Goal: Task Accomplishment & Management: Manage account settings

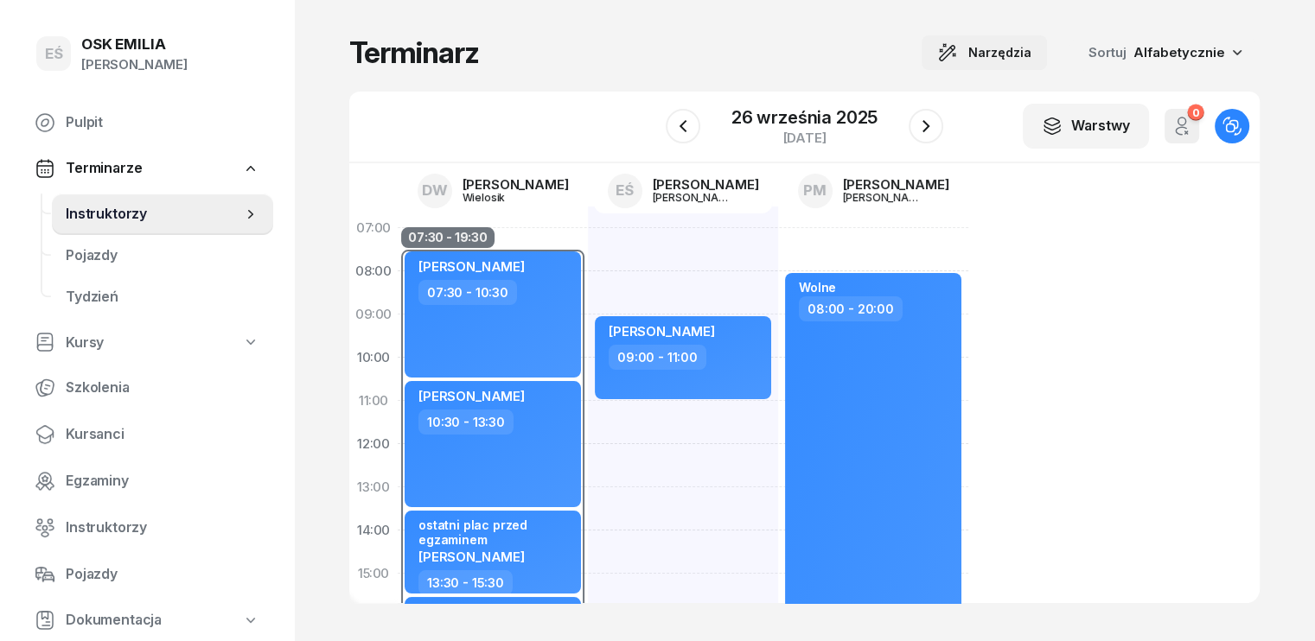
click at [1026, 57] on span "Narzędzia" at bounding box center [999, 52] width 63 height 21
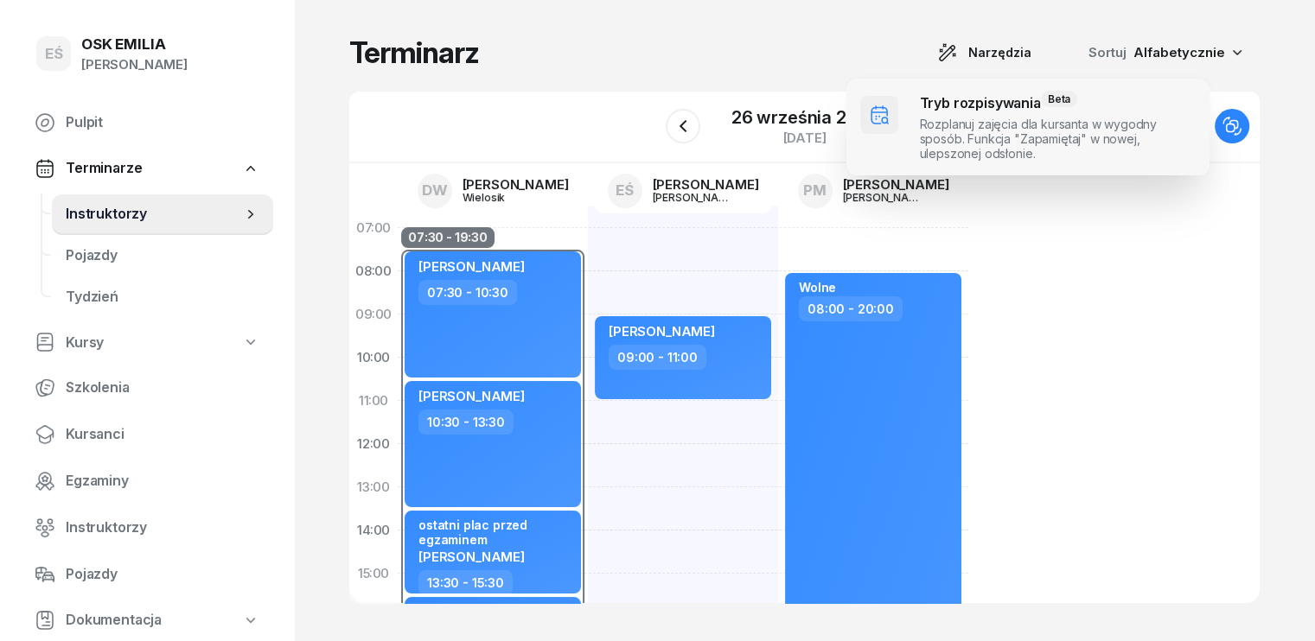
click at [972, 120] on span at bounding box center [1027, 127] width 363 height 97
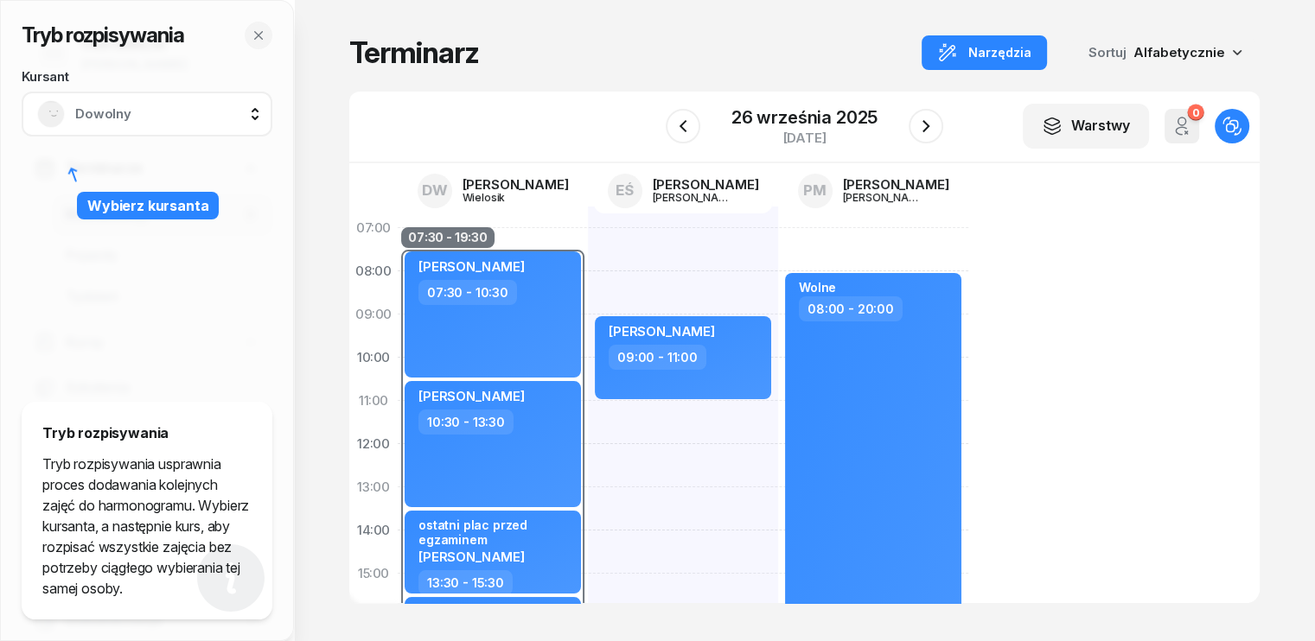
click at [138, 106] on span "Dowolny" at bounding box center [166, 114] width 182 height 22
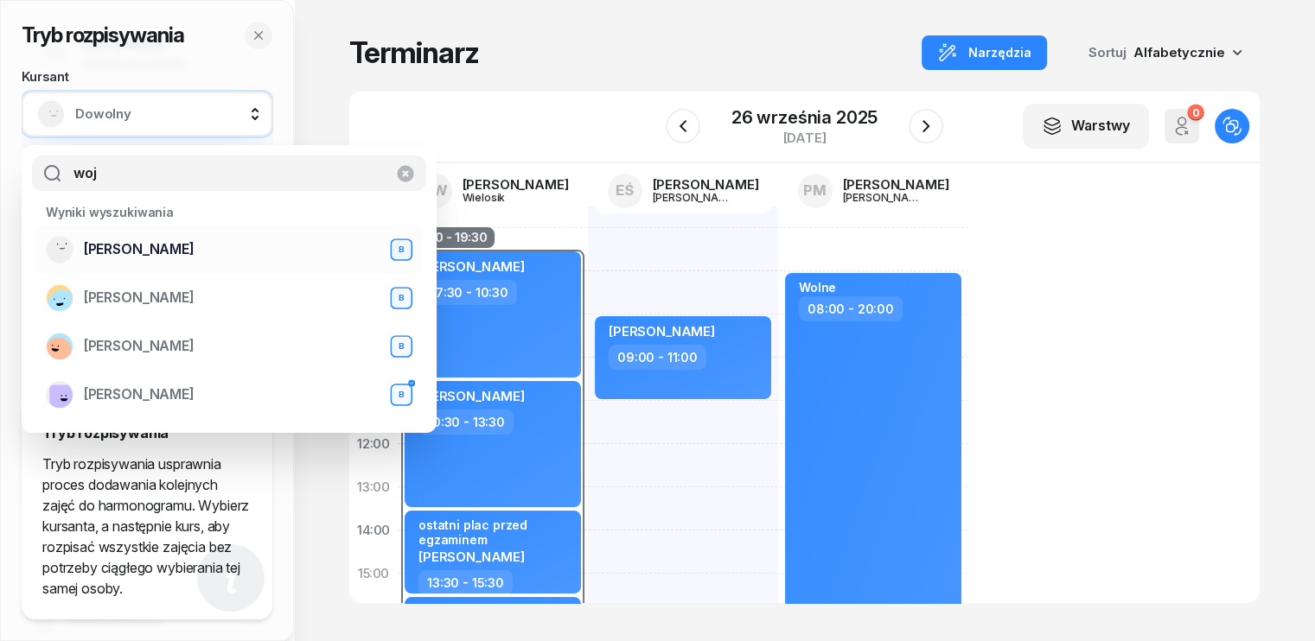
type input "woj"
click at [143, 258] on span "[PERSON_NAME]" at bounding box center [139, 250] width 111 height 22
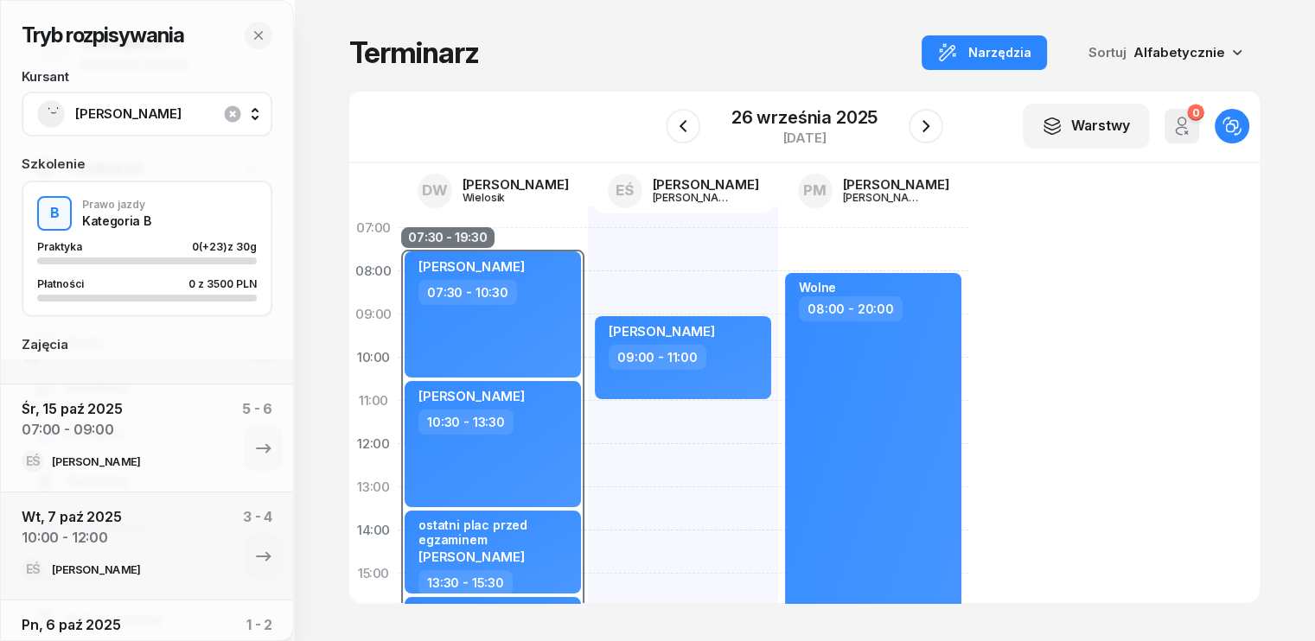
scroll to position [715, 0]
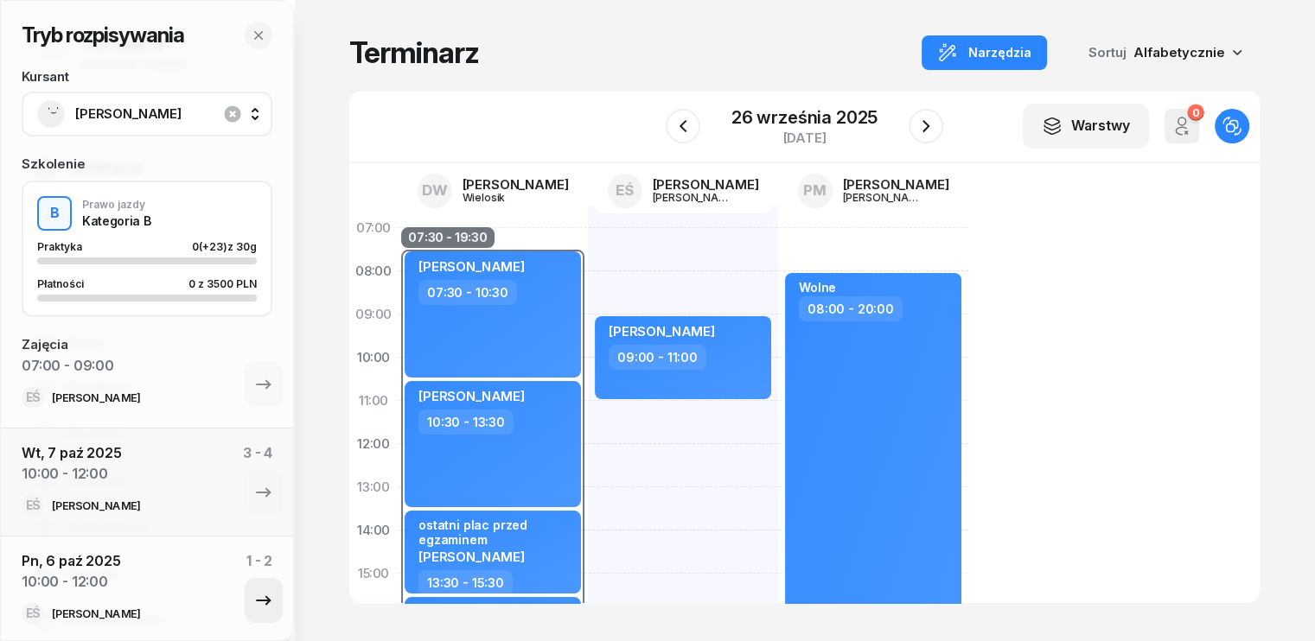
click at [256, 597] on icon "button" at bounding box center [263, 601] width 15 height 10
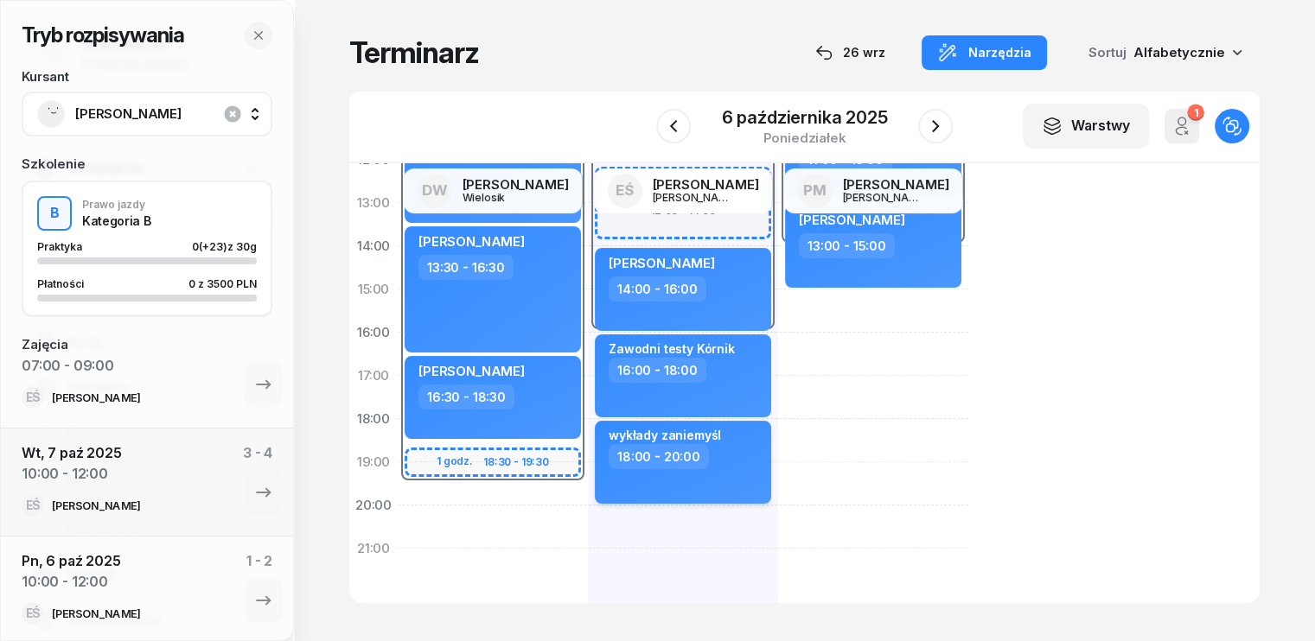
scroll to position [86, 0]
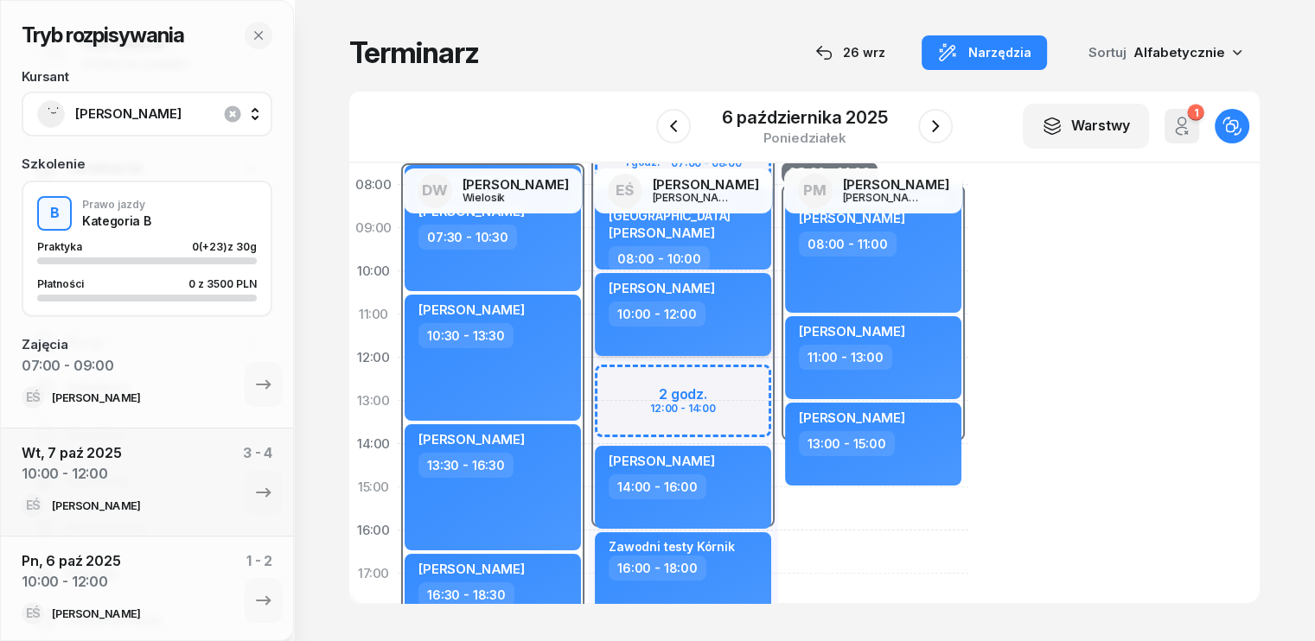
click at [705, 319] on div "10:00 - 12:00" at bounding box center [685, 314] width 152 height 25
select select "10"
select select "12"
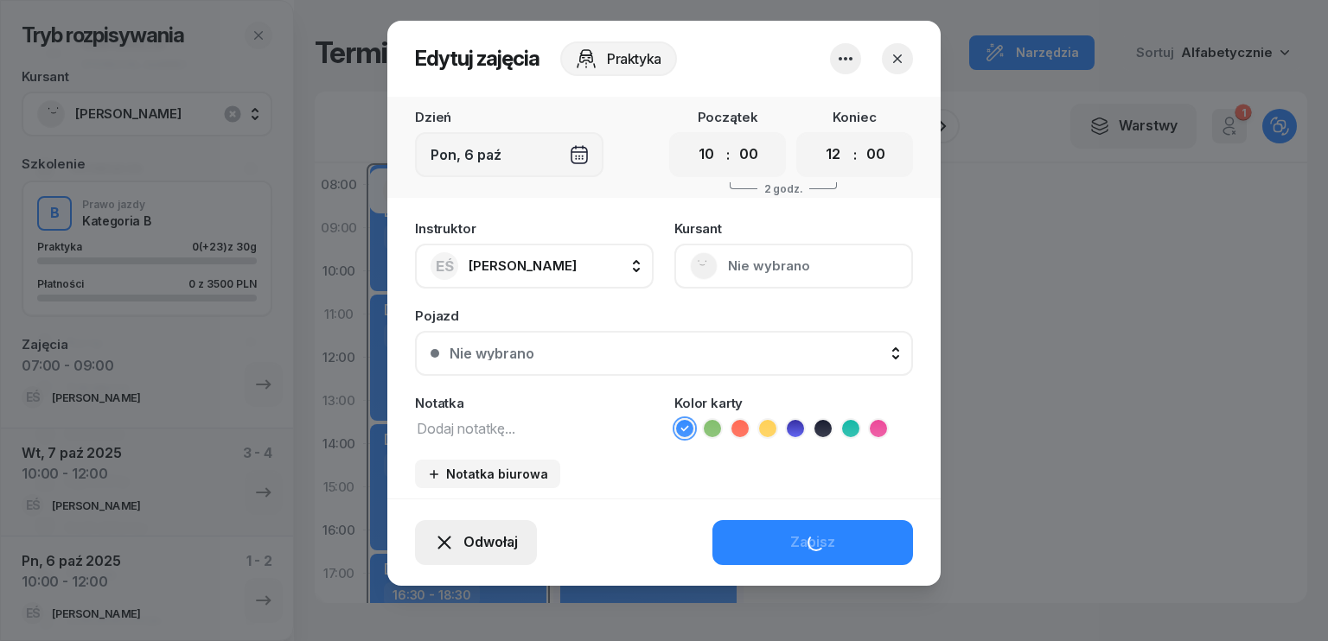
click at [482, 544] on span "Odwołaj" at bounding box center [490, 543] width 54 height 22
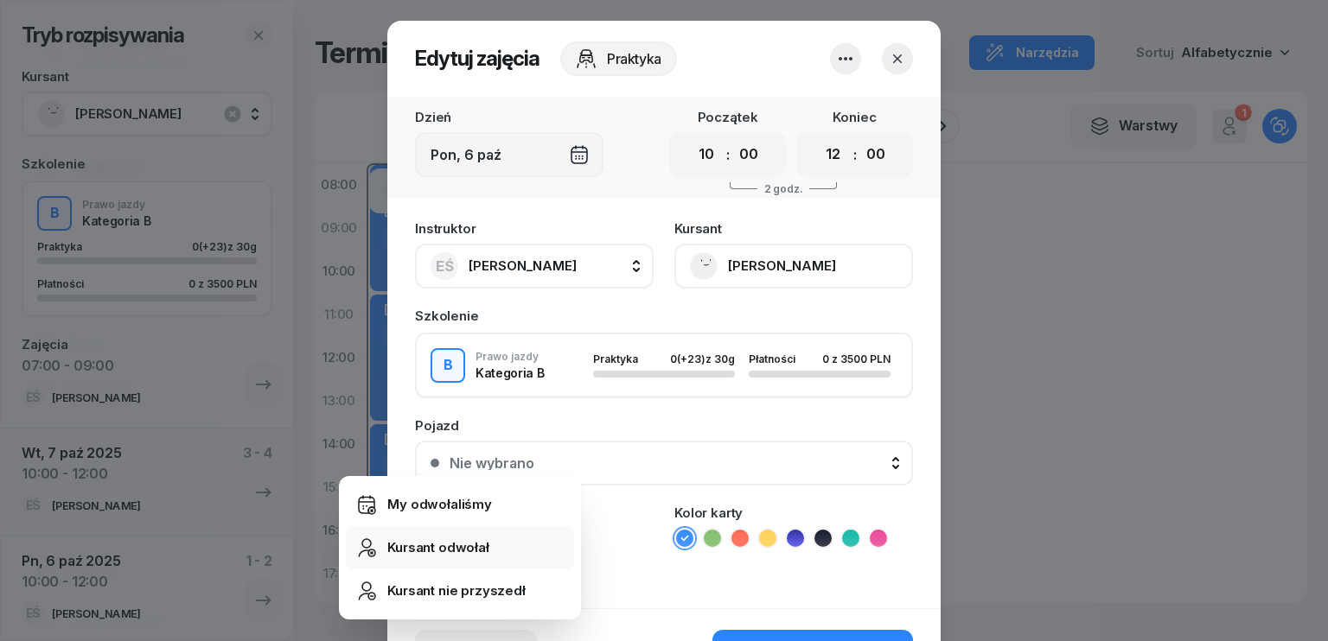
click at [437, 549] on div "Kursant odwołał" at bounding box center [438, 548] width 102 height 22
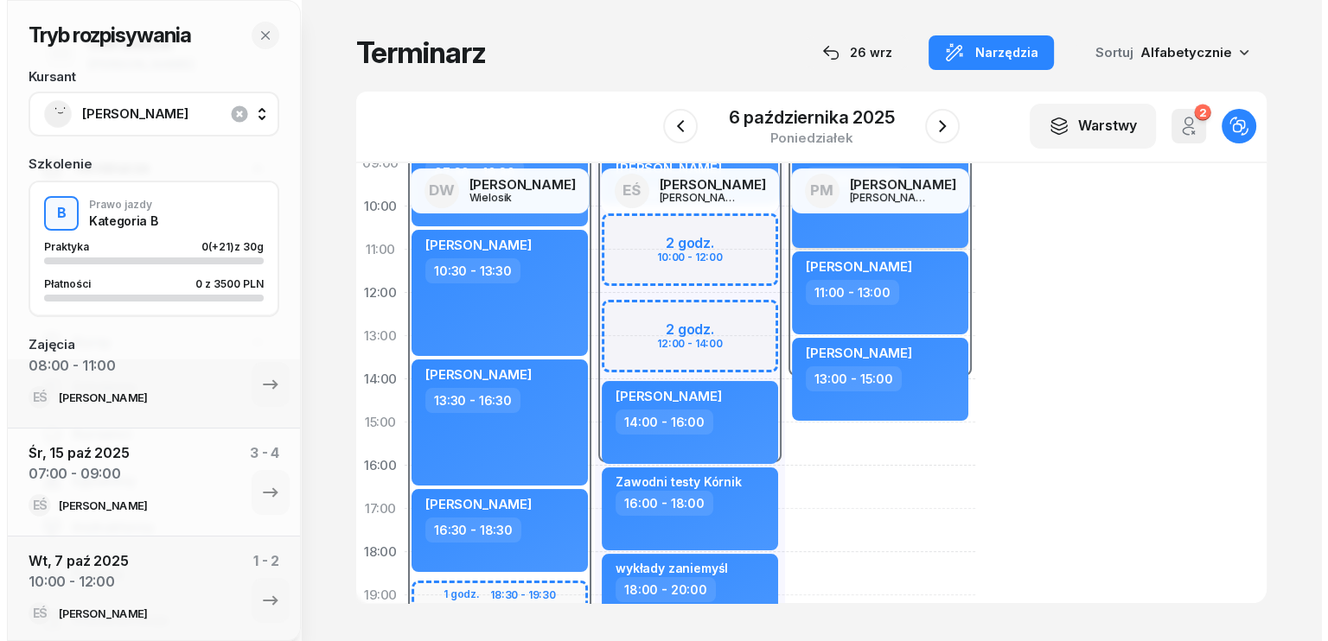
scroll to position [0, 0]
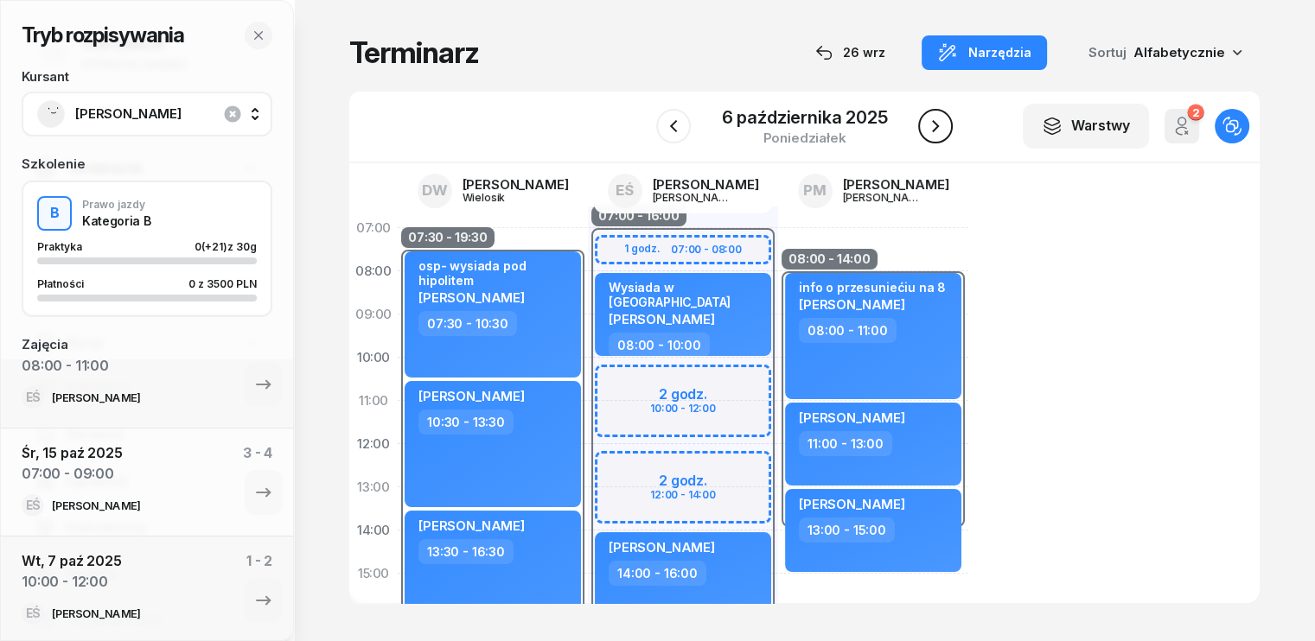
click at [928, 128] on icon "button" at bounding box center [935, 126] width 21 height 21
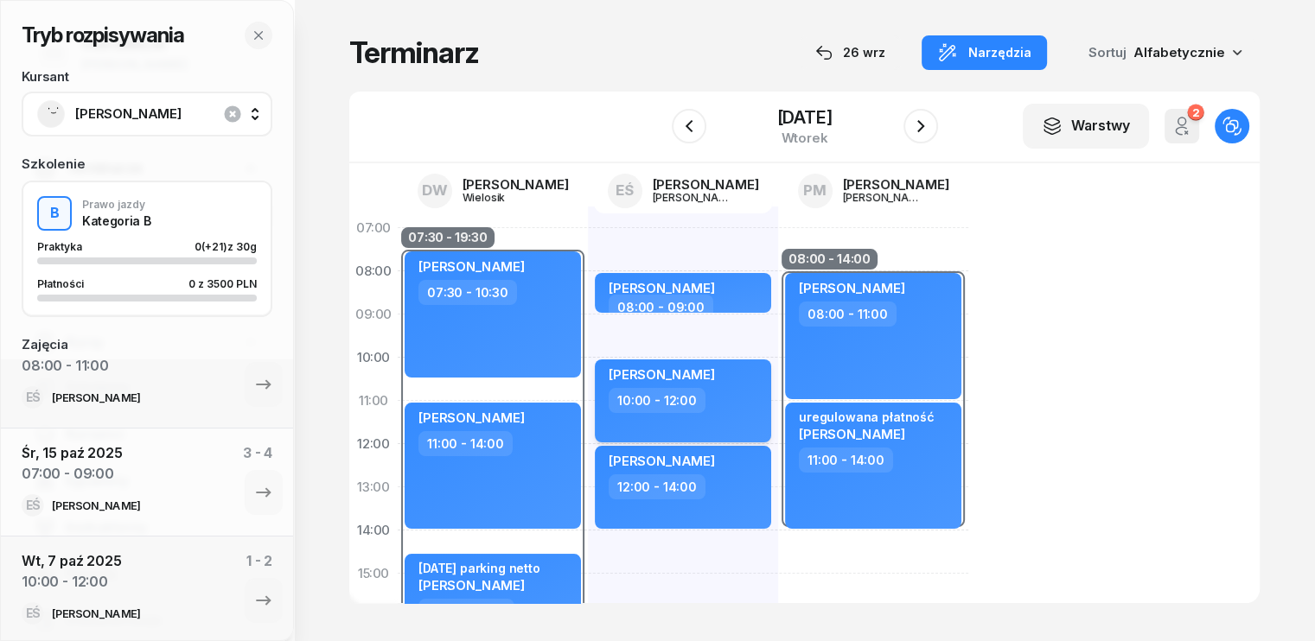
click at [705, 397] on div "10:00 - 12:00" at bounding box center [685, 400] width 152 height 25
select select "10"
select select "12"
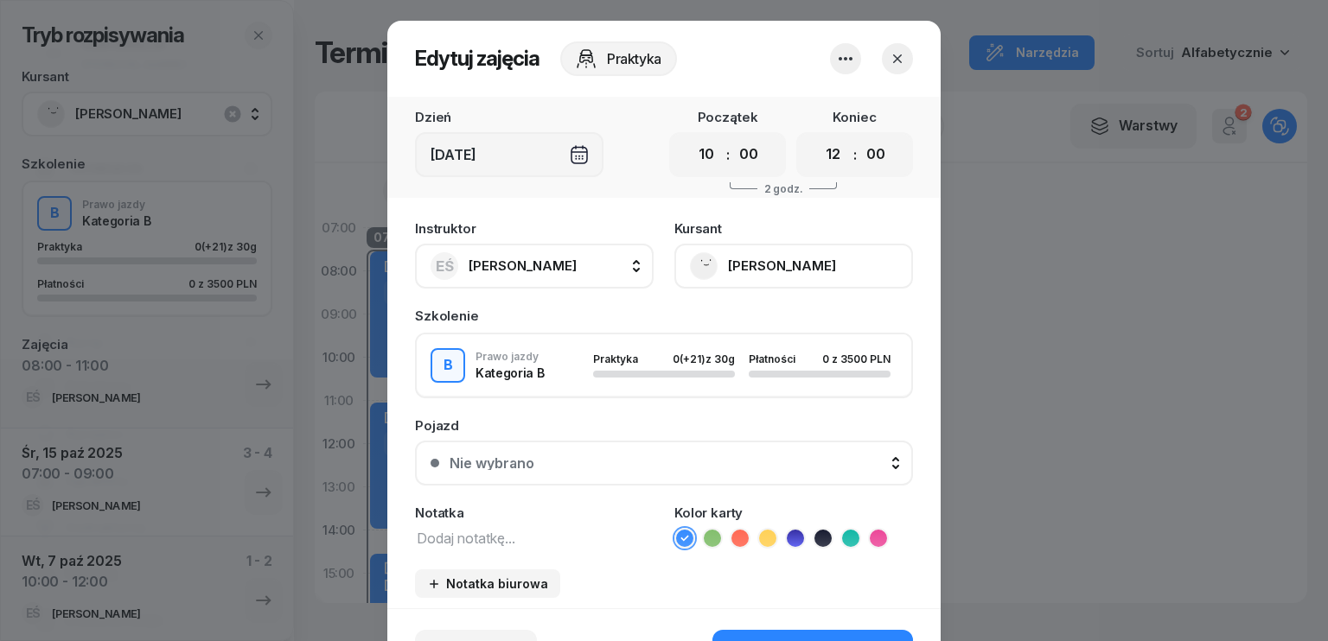
click at [893, 58] on icon "button" at bounding box center [897, 58] width 9 height 9
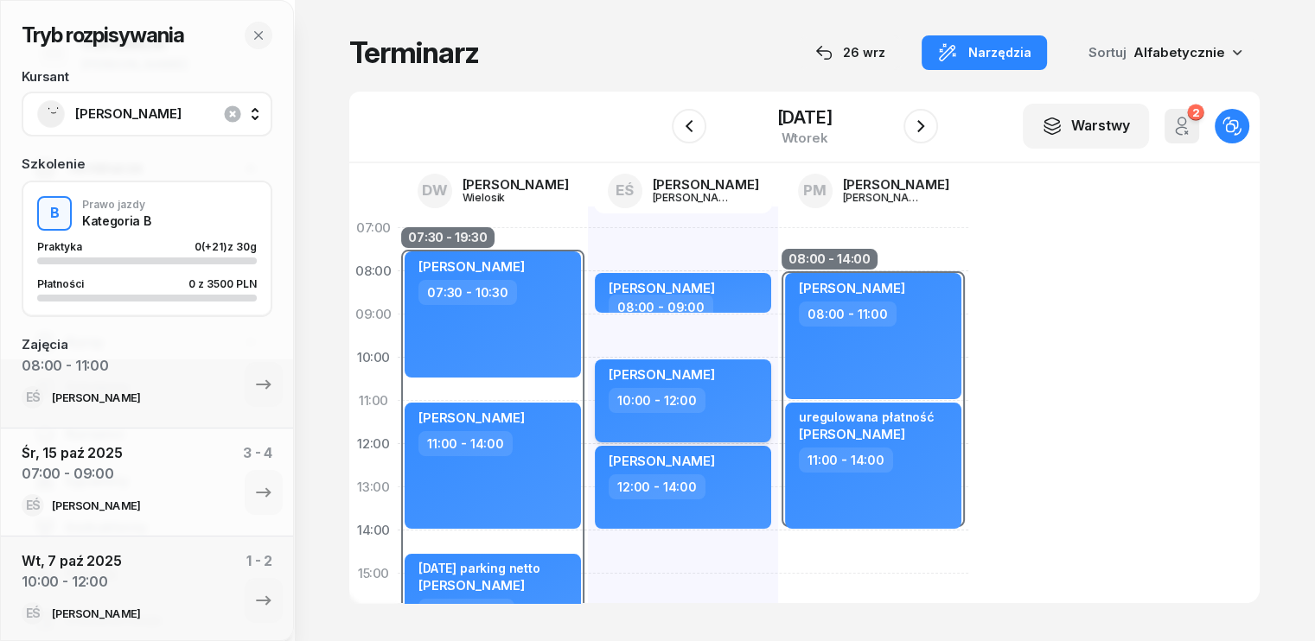
click at [709, 397] on div "10:00 - 12:00" at bounding box center [685, 400] width 152 height 25
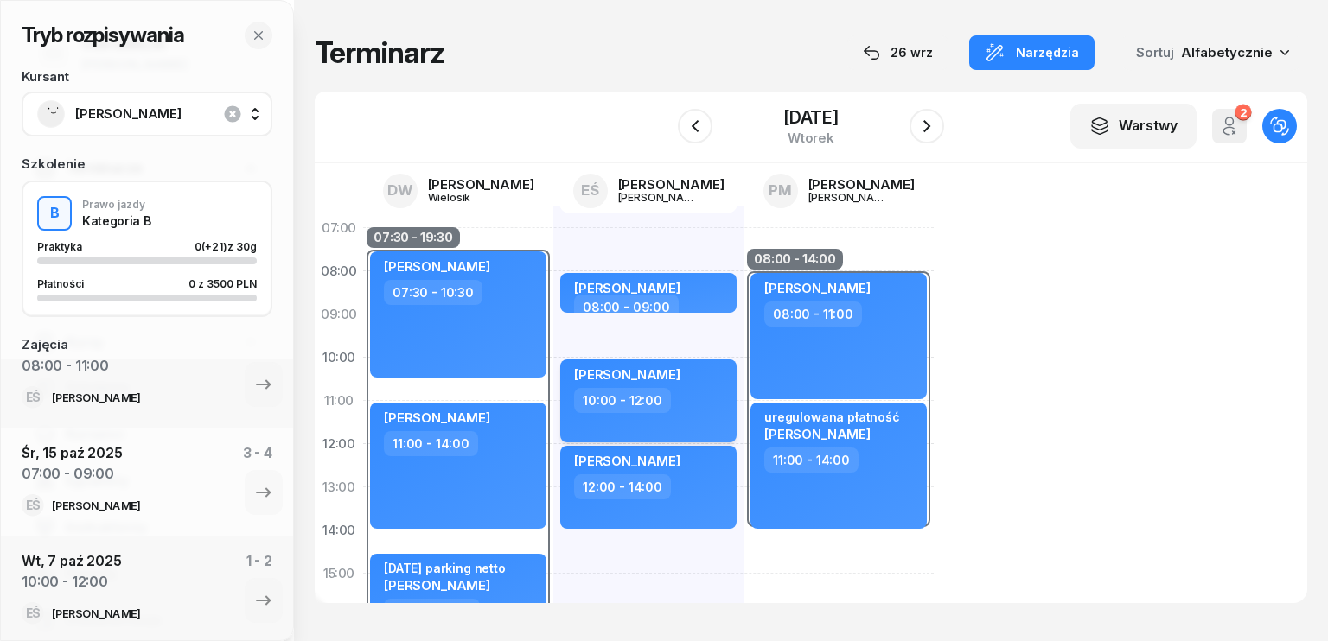
select select "10"
select select "12"
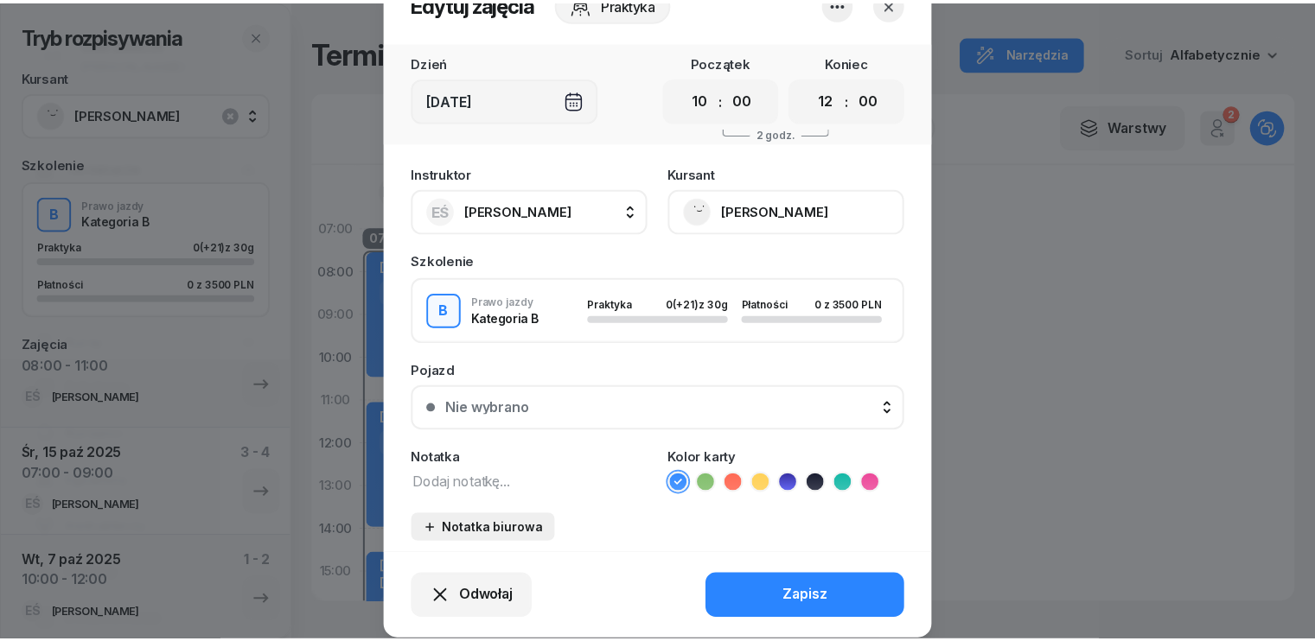
scroll to position [107, 0]
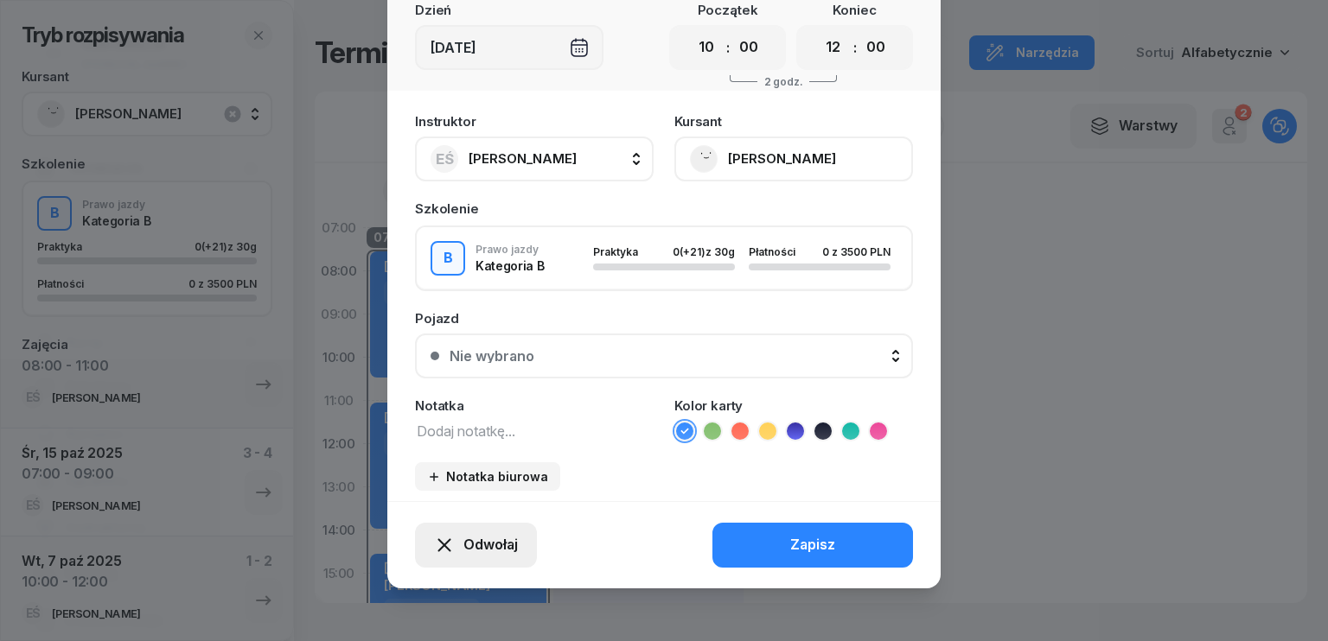
click at [502, 546] on span "Odwołaj" at bounding box center [490, 545] width 54 height 22
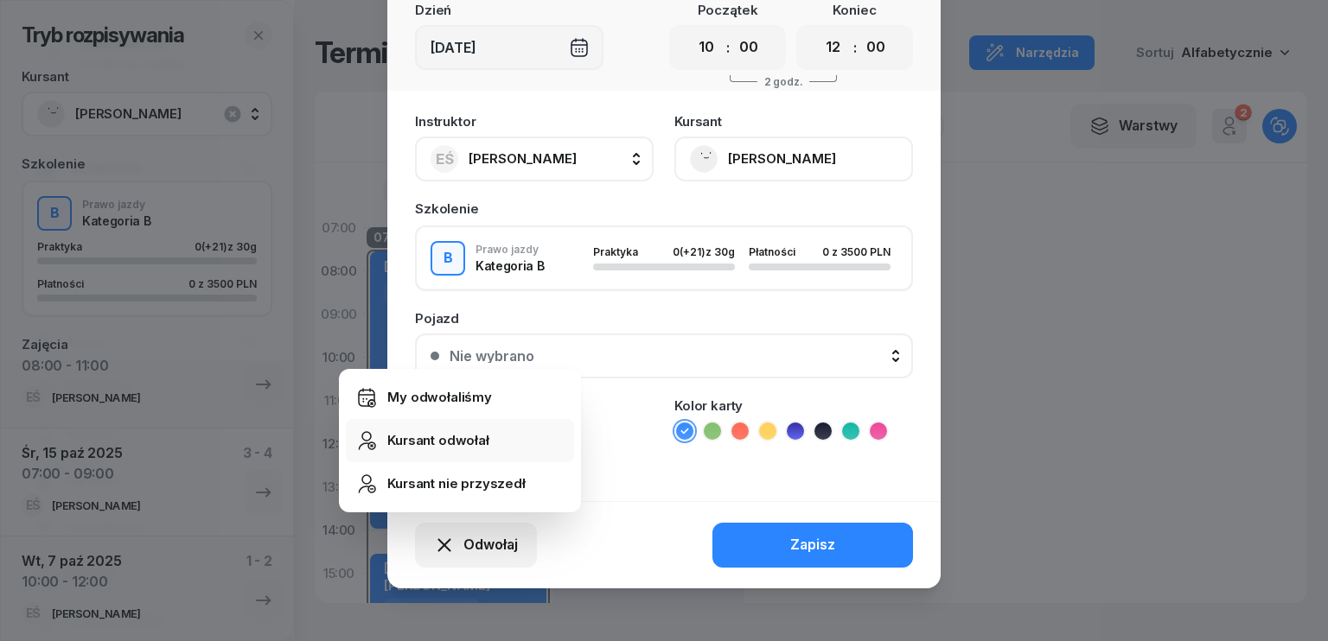
click at [472, 441] on div "Kursant odwołał" at bounding box center [438, 441] width 102 height 22
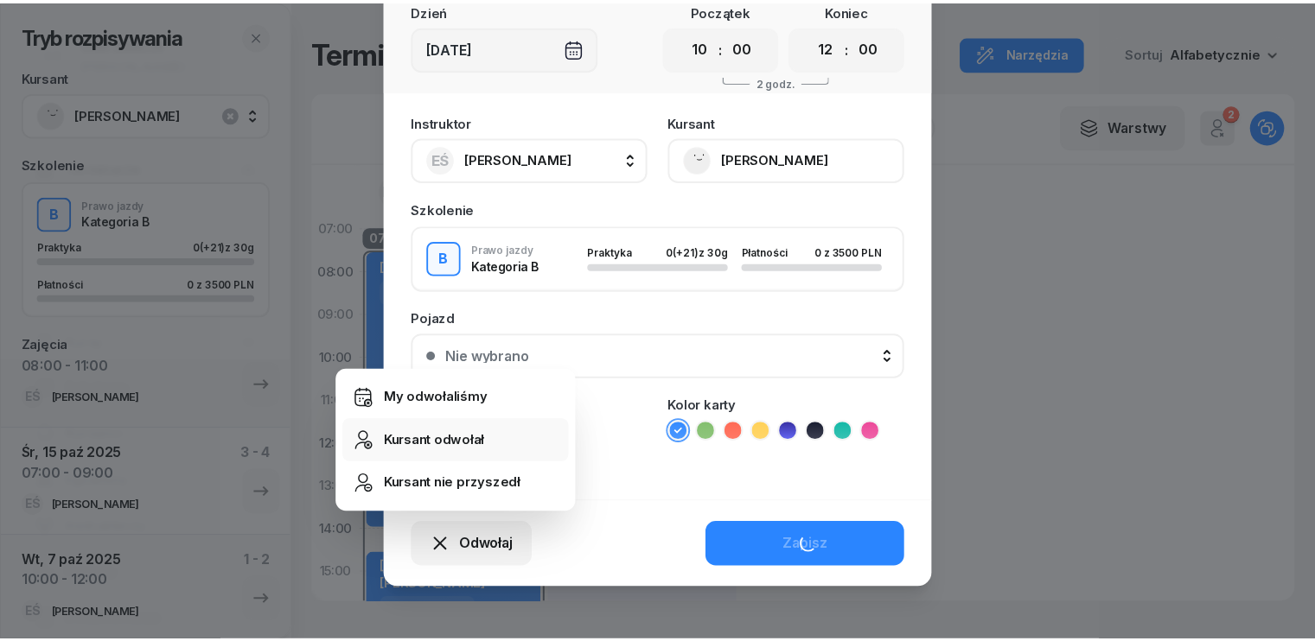
scroll to position [499, 0]
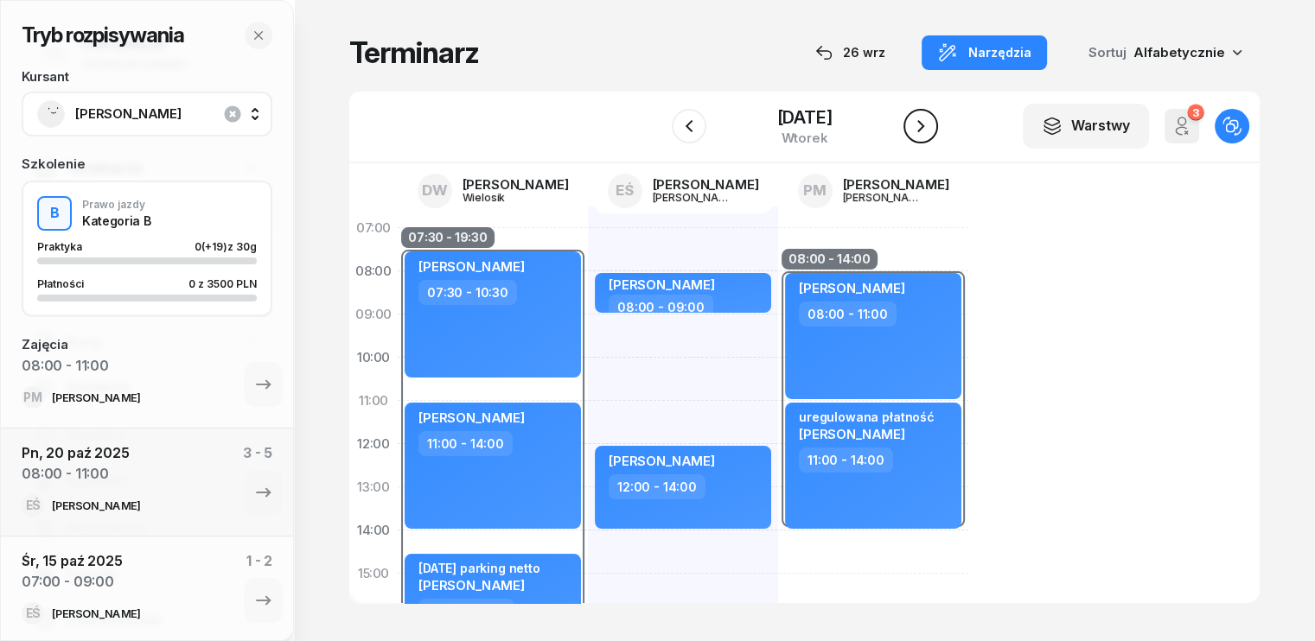
click at [924, 127] on icon "button" at bounding box center [920, 126] width 7 height 12
click at [685, 125] on icon "button" at bounding box center [688, 126] width 7 height 12
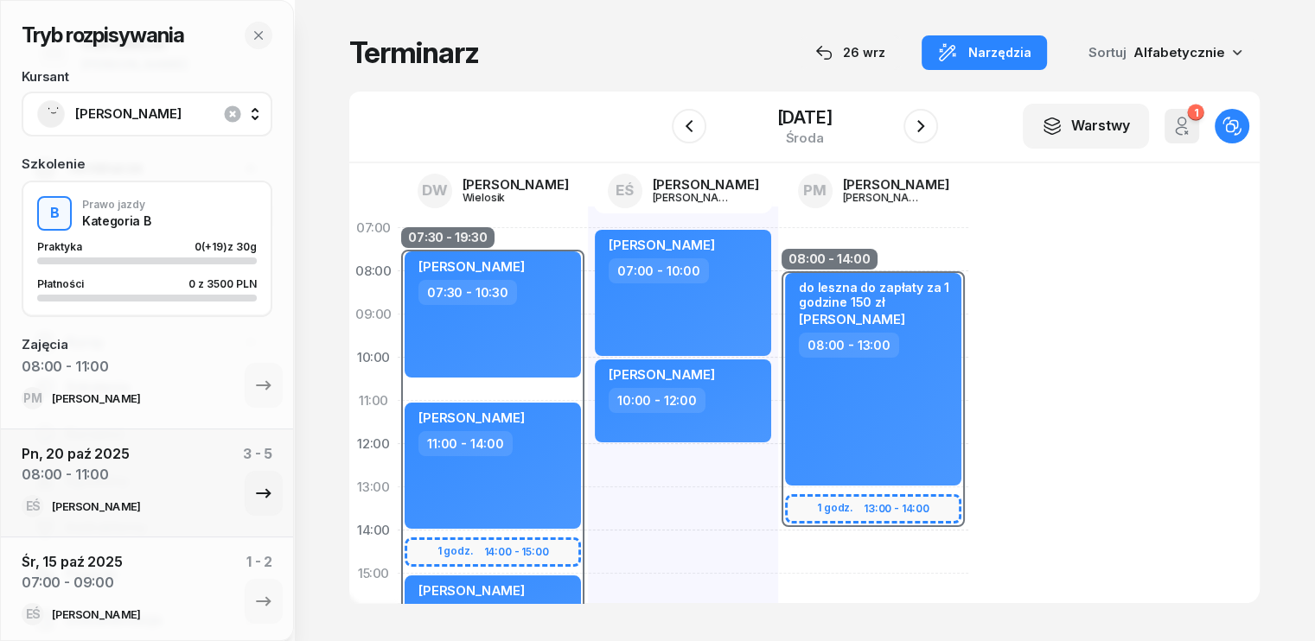
scroll to position [499, 0]
click at [928, 134] on icon "button" at bounding box center [920, 126] width 21 height 21
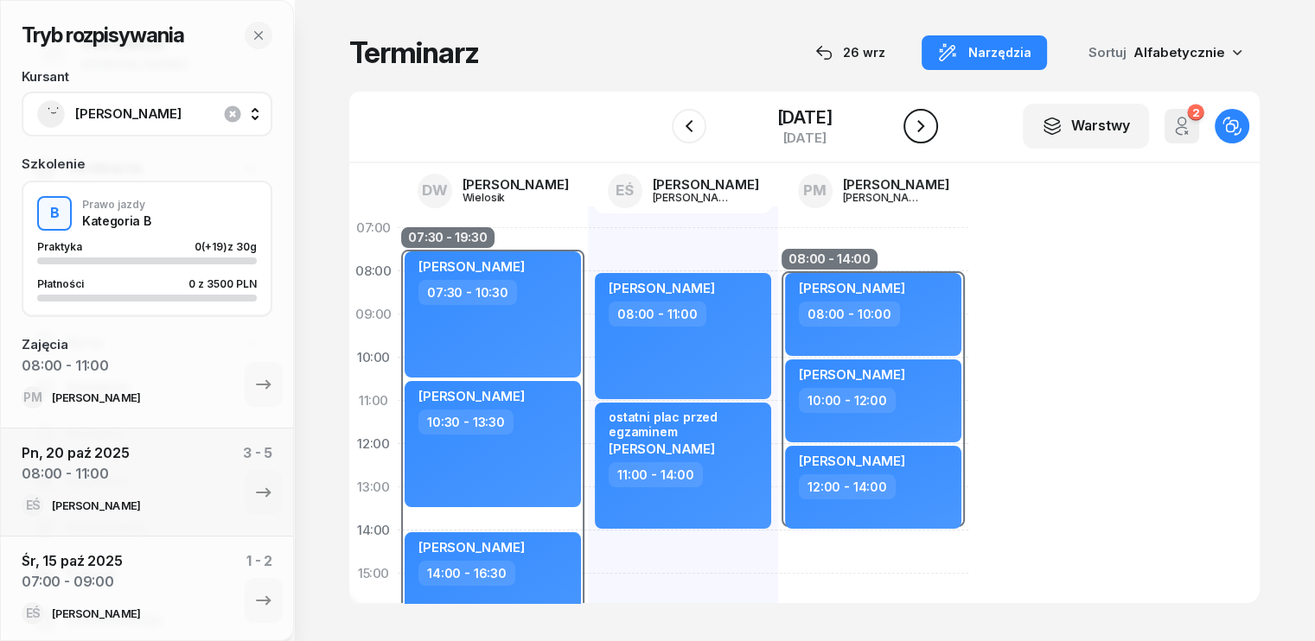
click at [928, 134] on icon "button" at bounding box center [920, 126] width 21 height 21
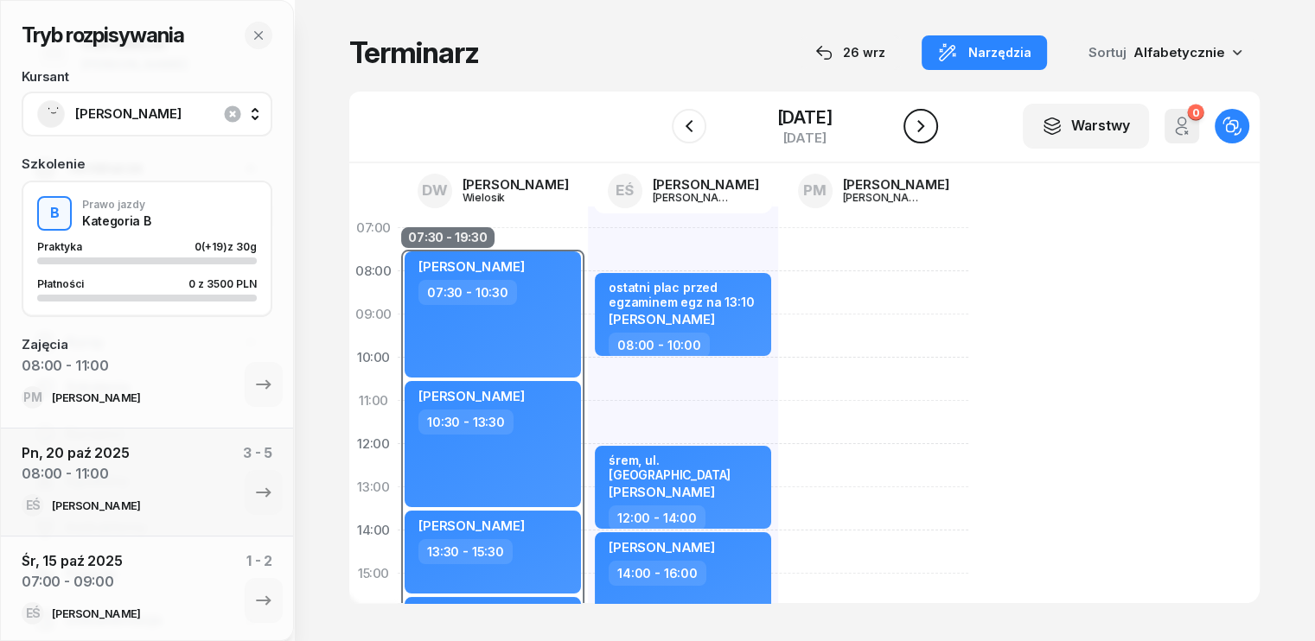
click at [931, 124] on icon "button" at bounding box center [920, 126] width 21 height 21
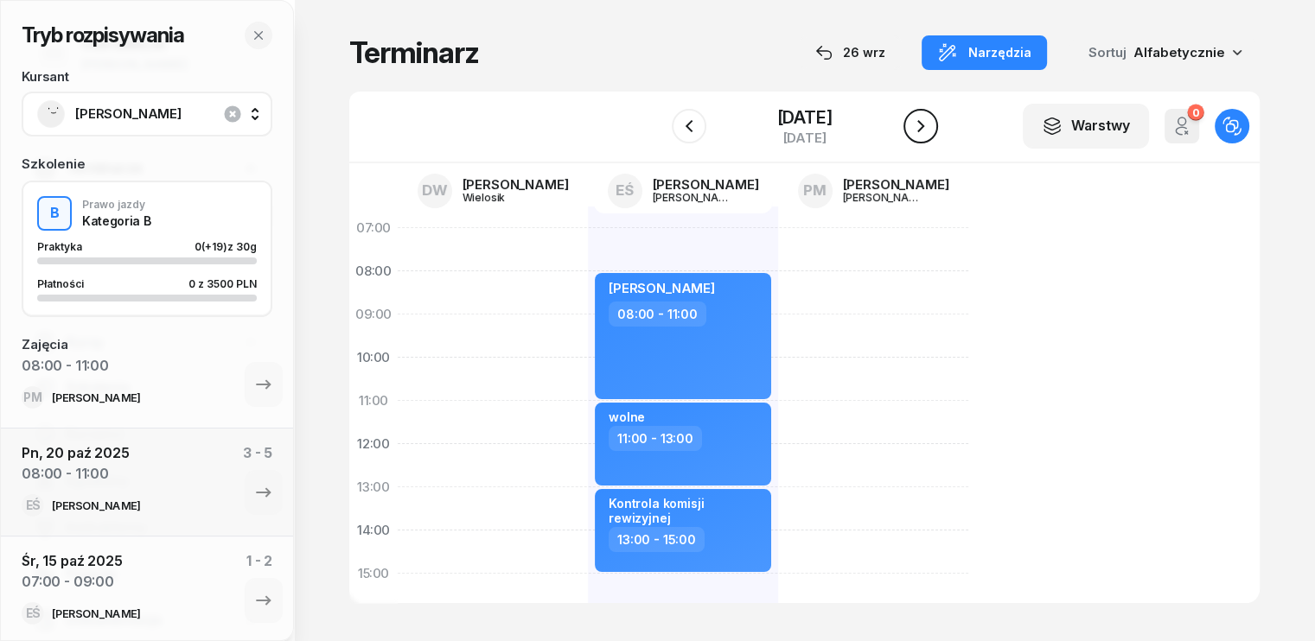
click at [931, 127] on icon "button" at bounding box center [920, 126] width 21 height 21
click at [924, 127] on icon "button" at bounding box center [920, 126] width 7 height 12
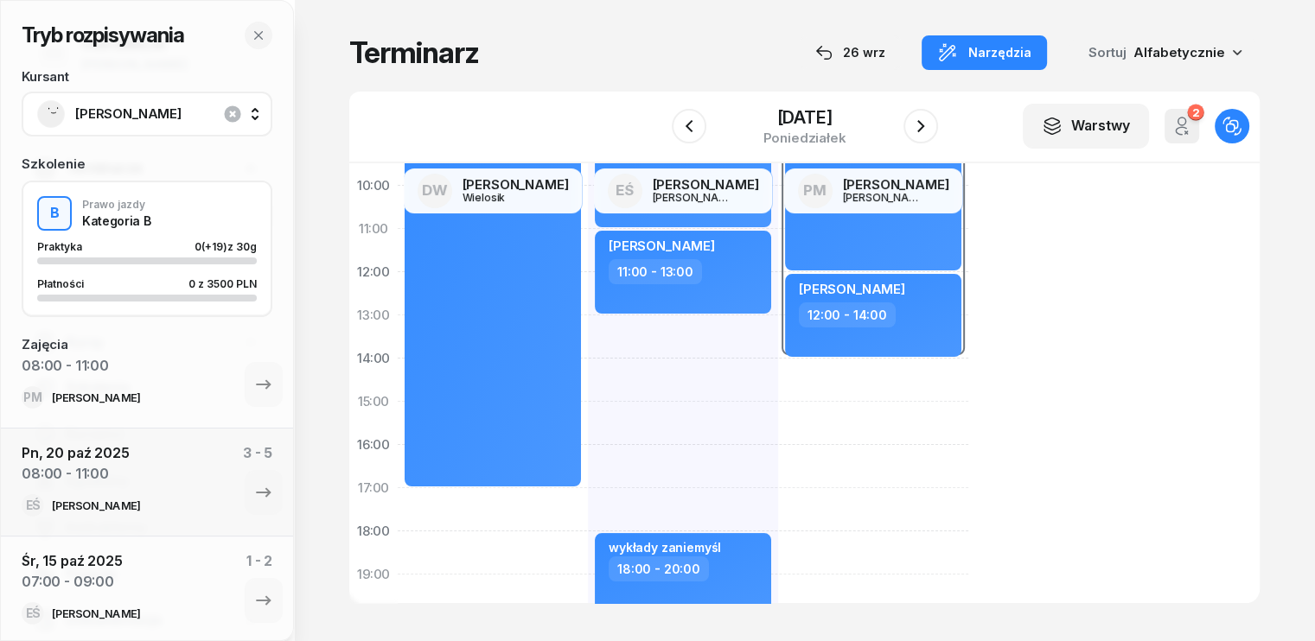
scroll to position [173, 0]
click at [924, 124] on icon "button" at bounding box center [920, 126] width 7 height 12
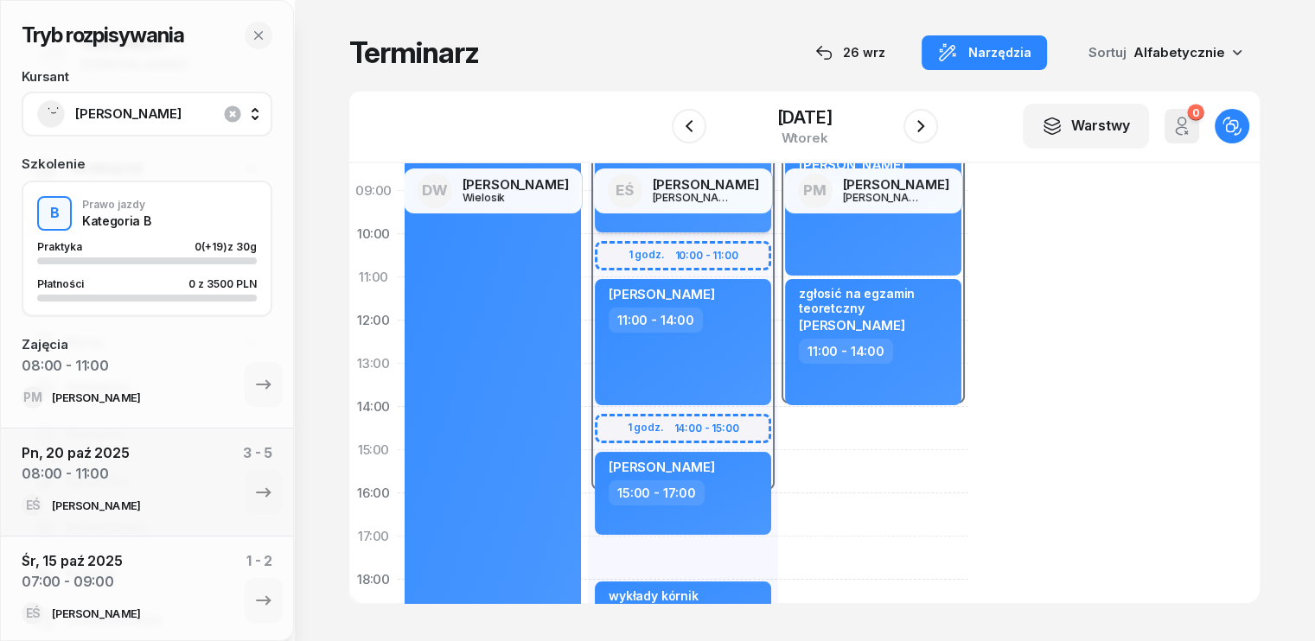
scroll to position [173, 0]
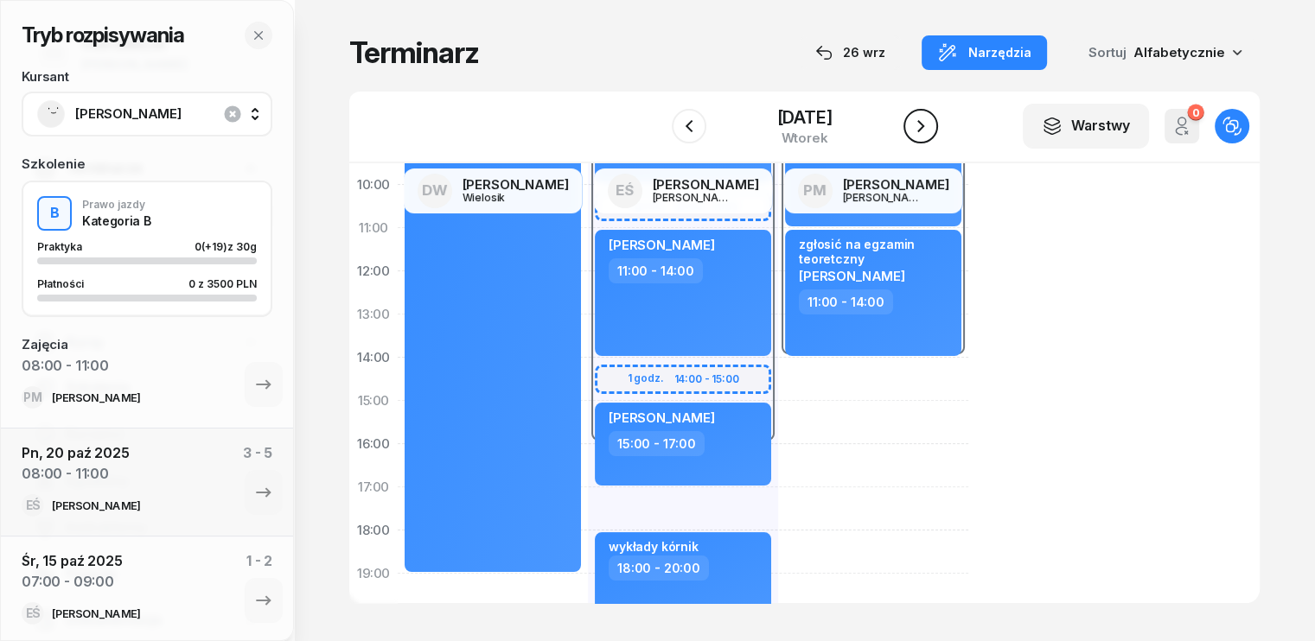
click at [931, 126] on icon "button" at bounding box center [920, 126] width 21 height 21
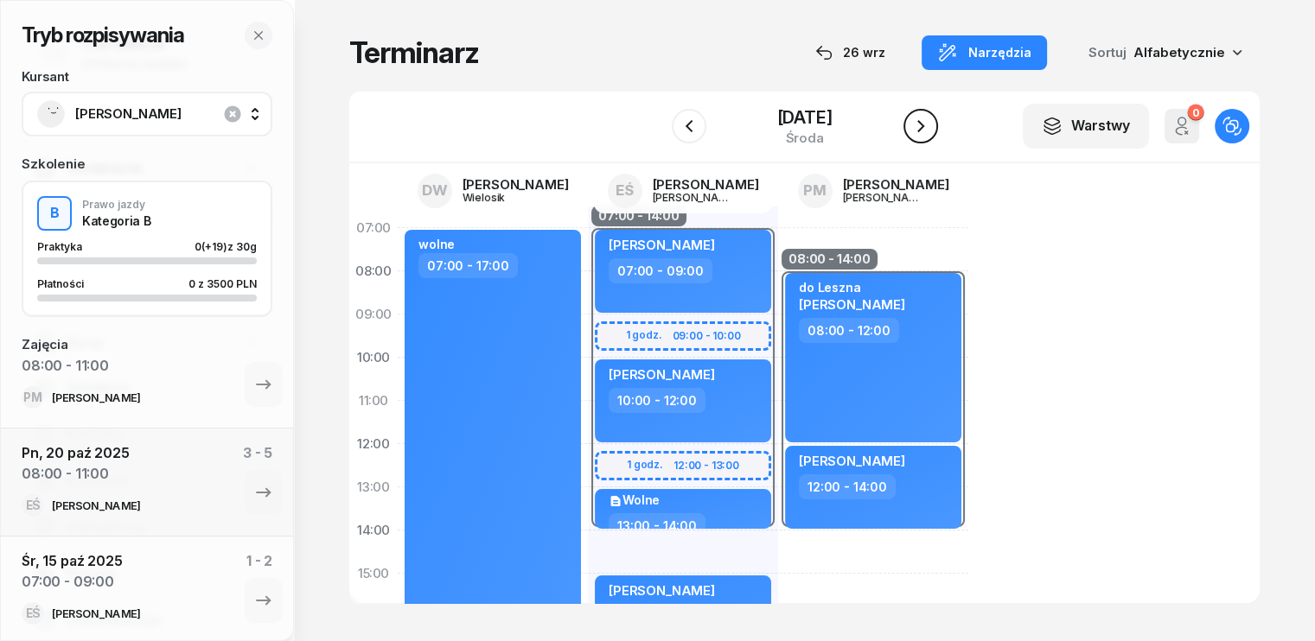
click at [931, 128] on icon "button" at bounding box center [920, 126] width 21 height 21
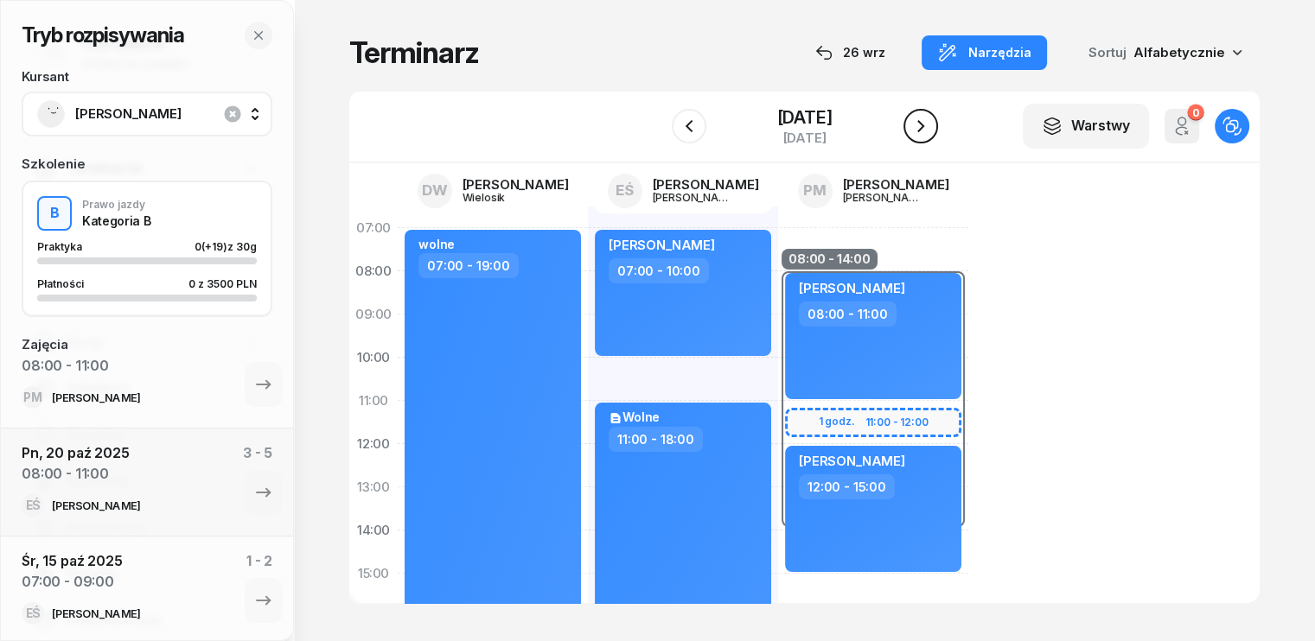
click at [931, 128] on icon "button" at bounding box center [920, 126] width 21 height 21
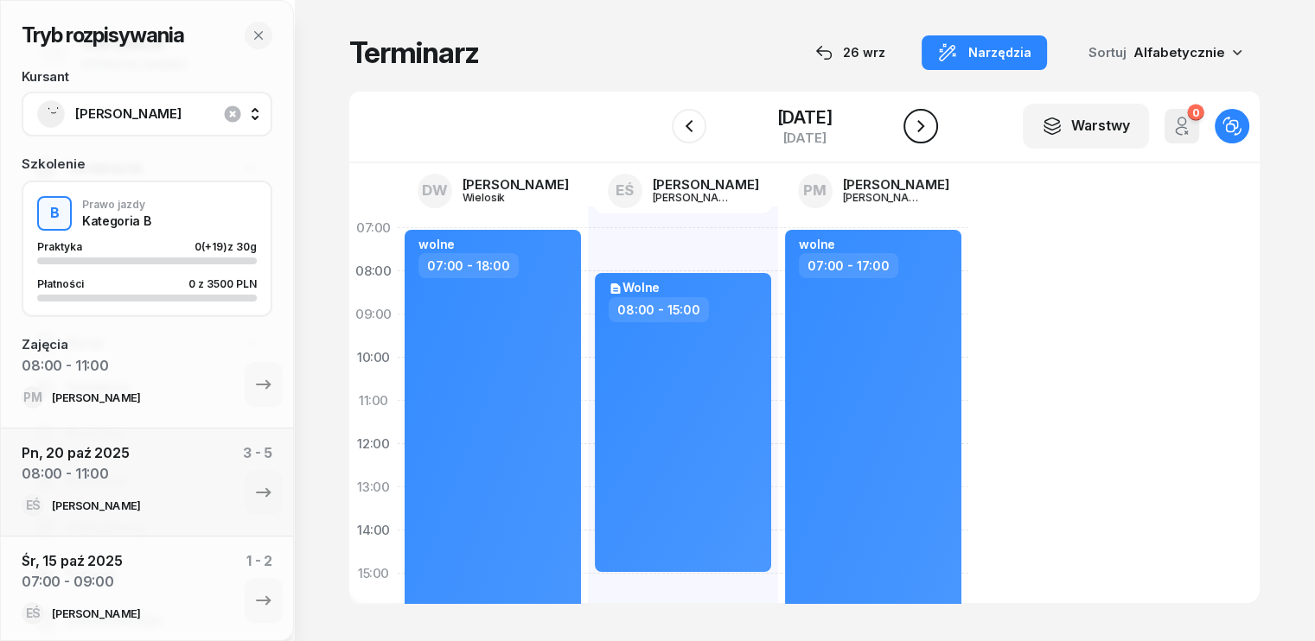
click at [931, 128] on icon "button" at bounding box center [920, 126] width 21 height 21
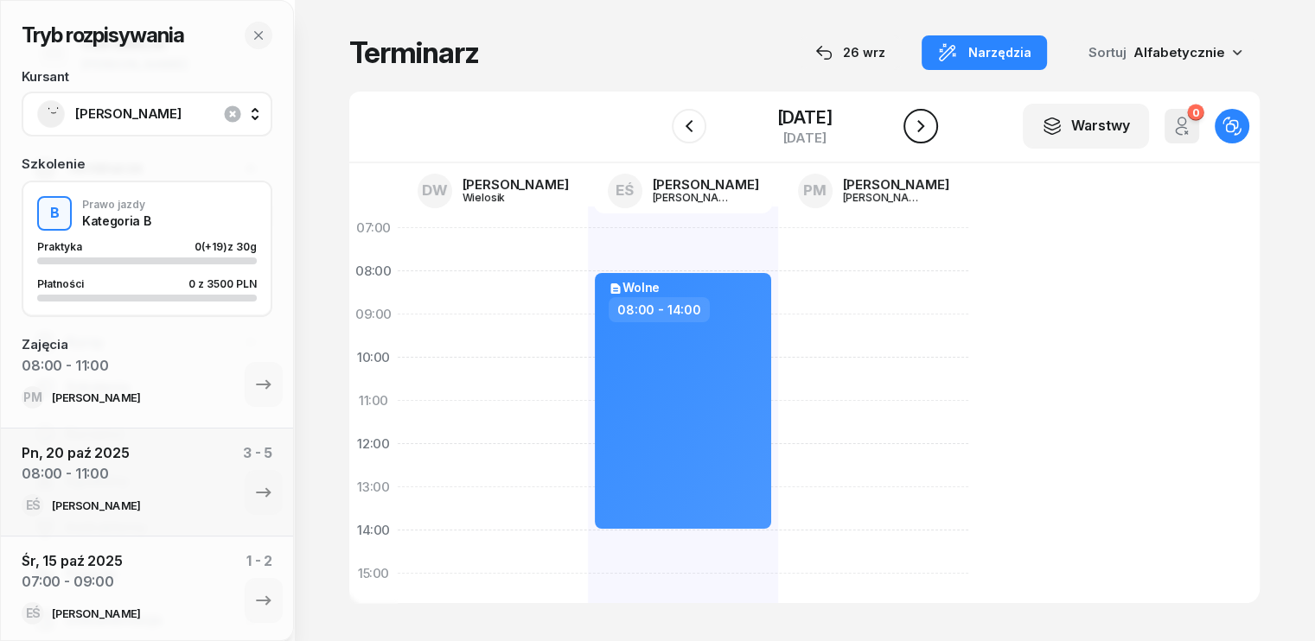
click at [931, 128] on icon "button" at bounding box center [920, 126] width 21 height 21
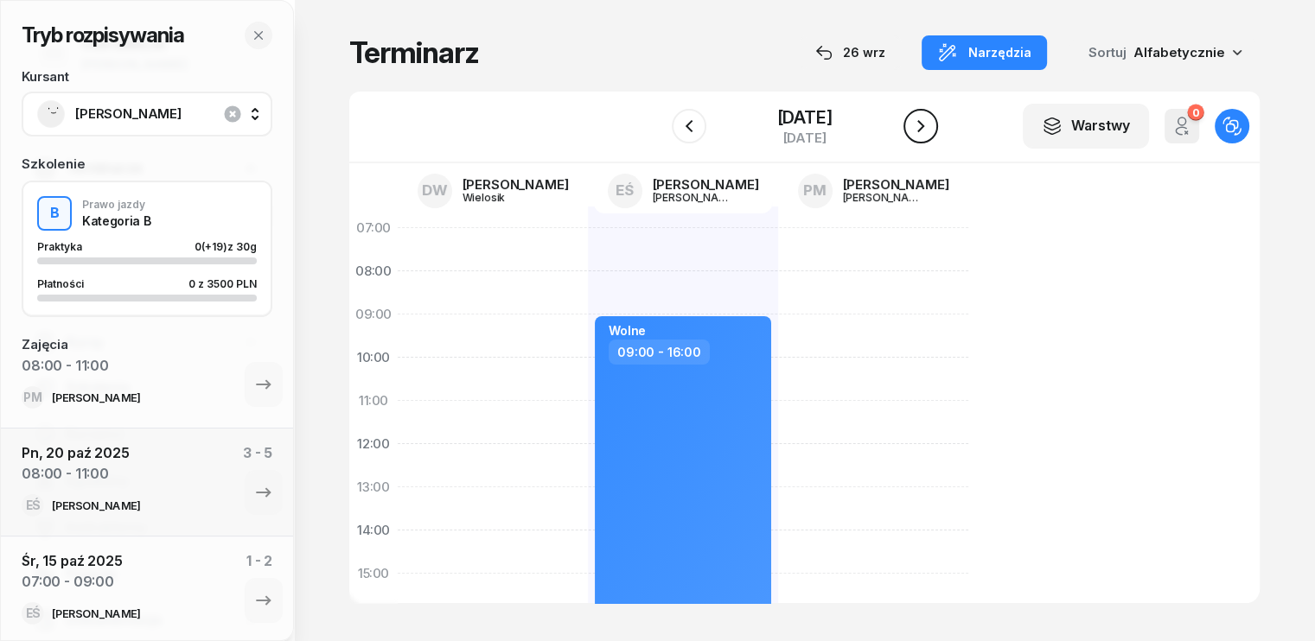
click at [931, 128] on icon "button" at bounding box center [920, 126] width 21 height 21
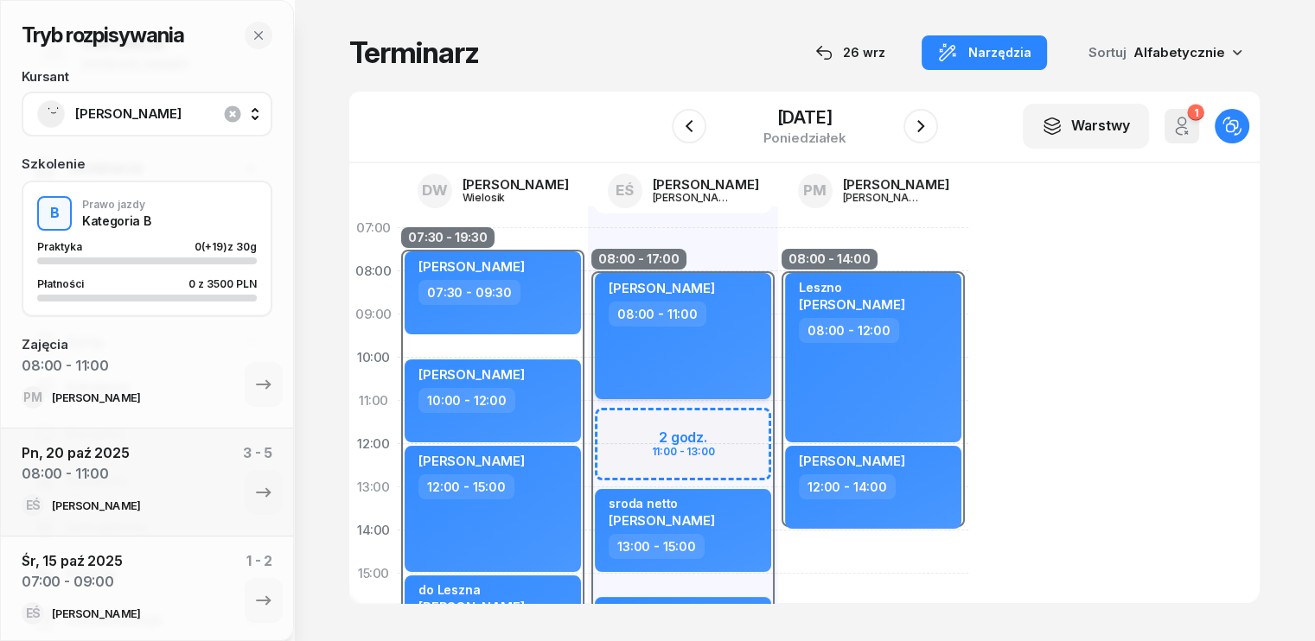
click at [701, 339] on div "Julia Wojkiewicz 08:00 - 11:00" at bounding box center [683, 336] width 176 height 126
select select "08"
select select "11"
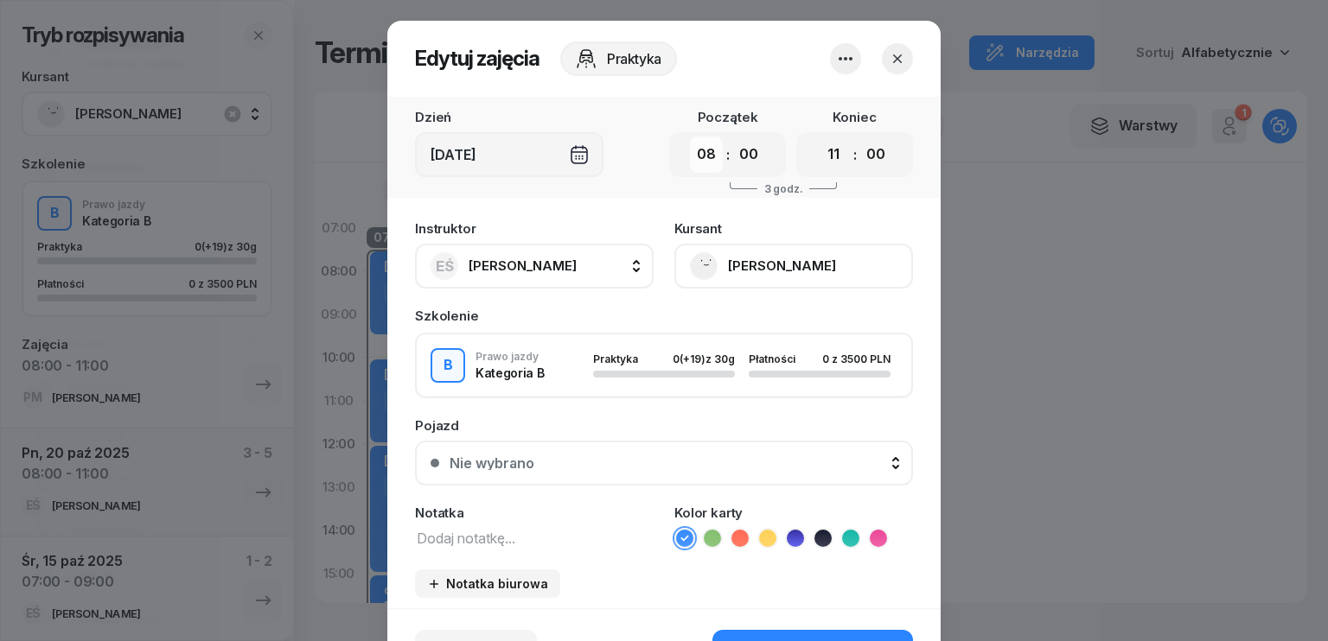
click at [704, 154] on select "00 01 02 03 04 05 06 07 08 09 10 11 12 13 14 15 16 17 18 19 20 21 22 23" at bounding box center [706, 155] width 33 height 36
select select "07"
click at [690, 137] on select "00 01 02 03 04 05 06 07 08 09 10 11 12 13 14 15 16 17 18 19 20 21 22 23" at bounding box center [706, 155] width 33 height 36
click at [832, 156] on select "00 01 02 03 04 05 06 07 08 09 10 11 12 13 14 15 16 17 18 19 20 21 22 23" at bounding box center [833, 155] width 33 height 36
select select "09"
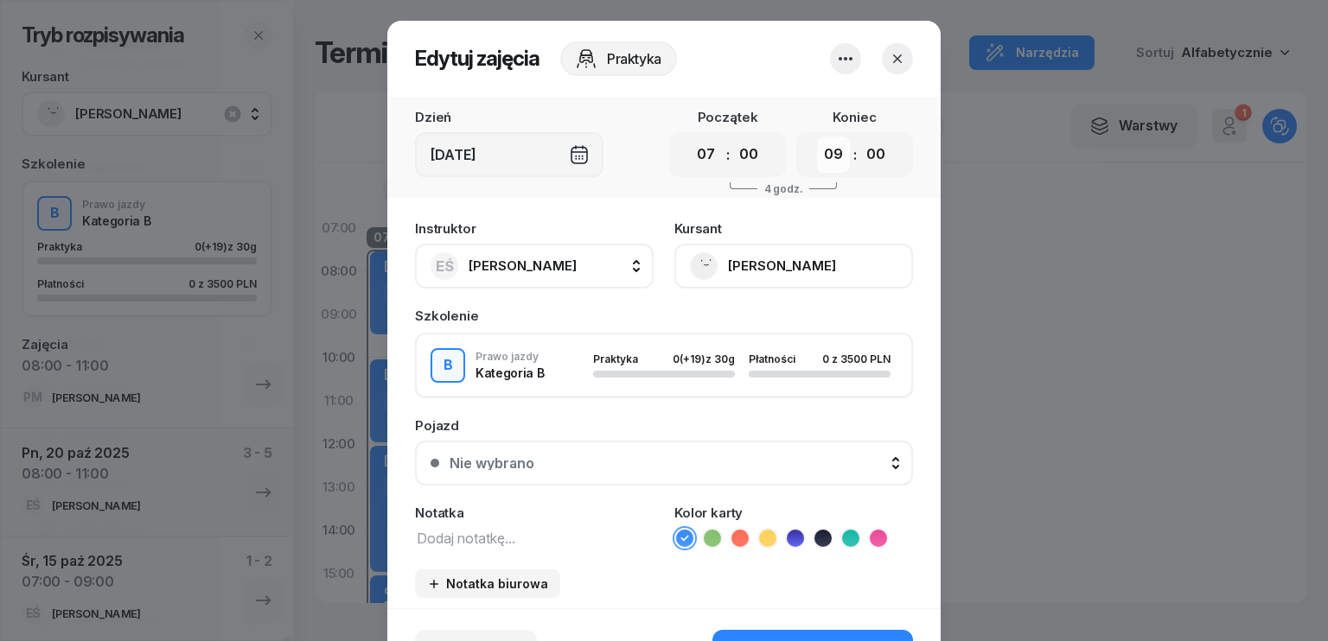
click at [817, 137] on select "00 01 02 03 04 05 06 07 08 09 10 11 12 13 14 15 16 17 18 19 20 21 22 23" at bounding box center [833, 155] width 33 height 36
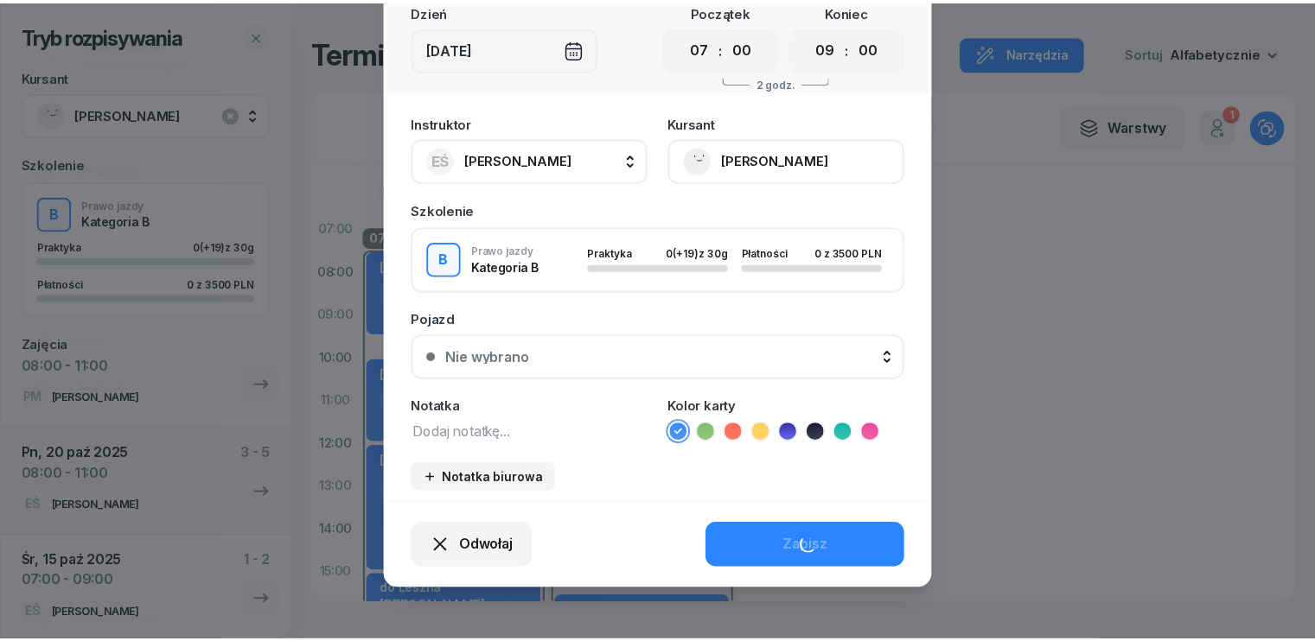
scroll to position [107, 0]
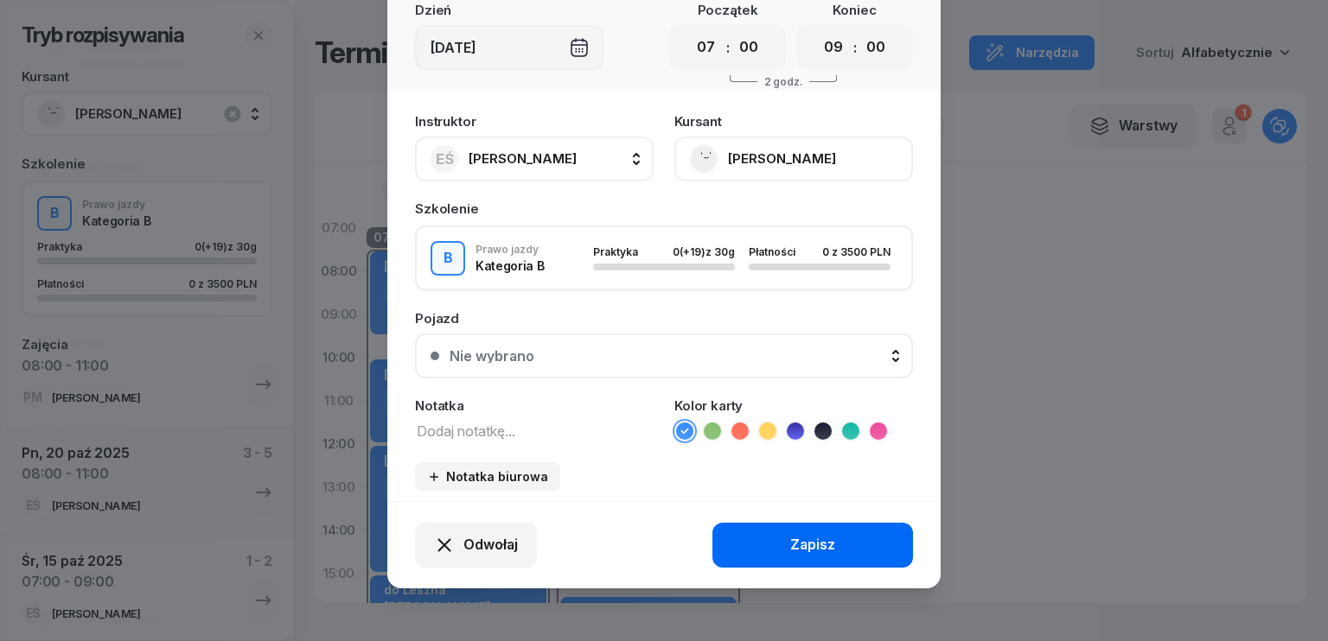
click at [803, 541] on div "Zapisz" at bounding box center [812, 545] width 45 height 22
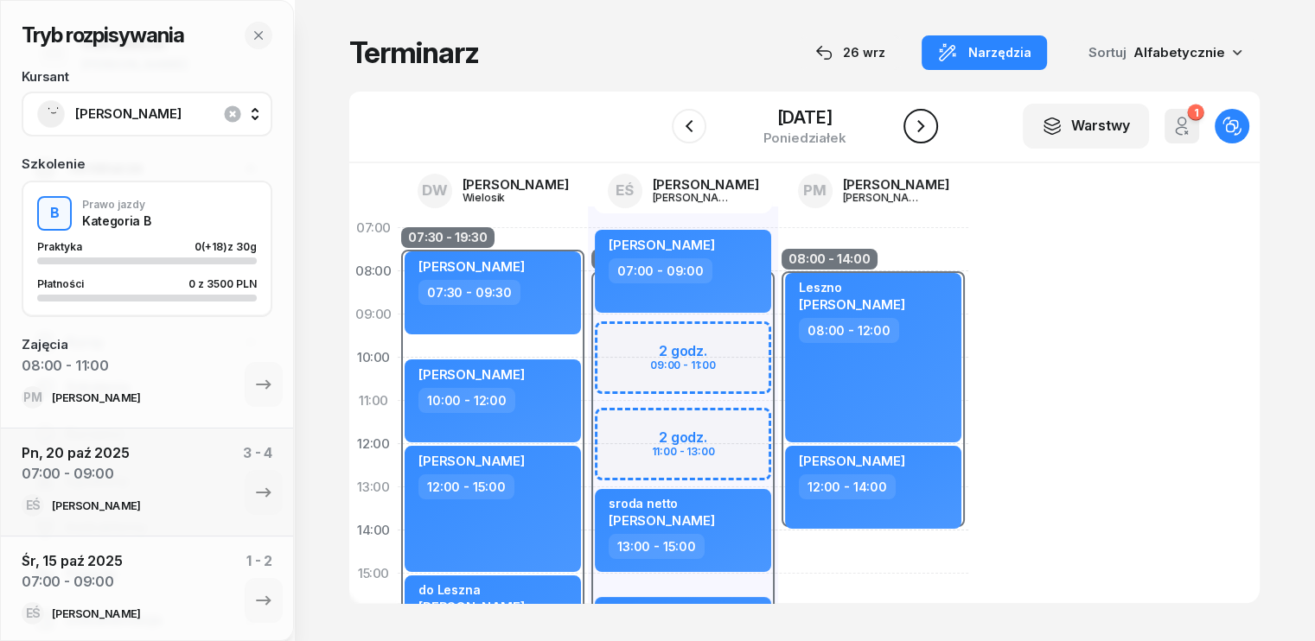
click at [931, 124] on icon "button" at bounding box center [920, 126] width 21 height 21
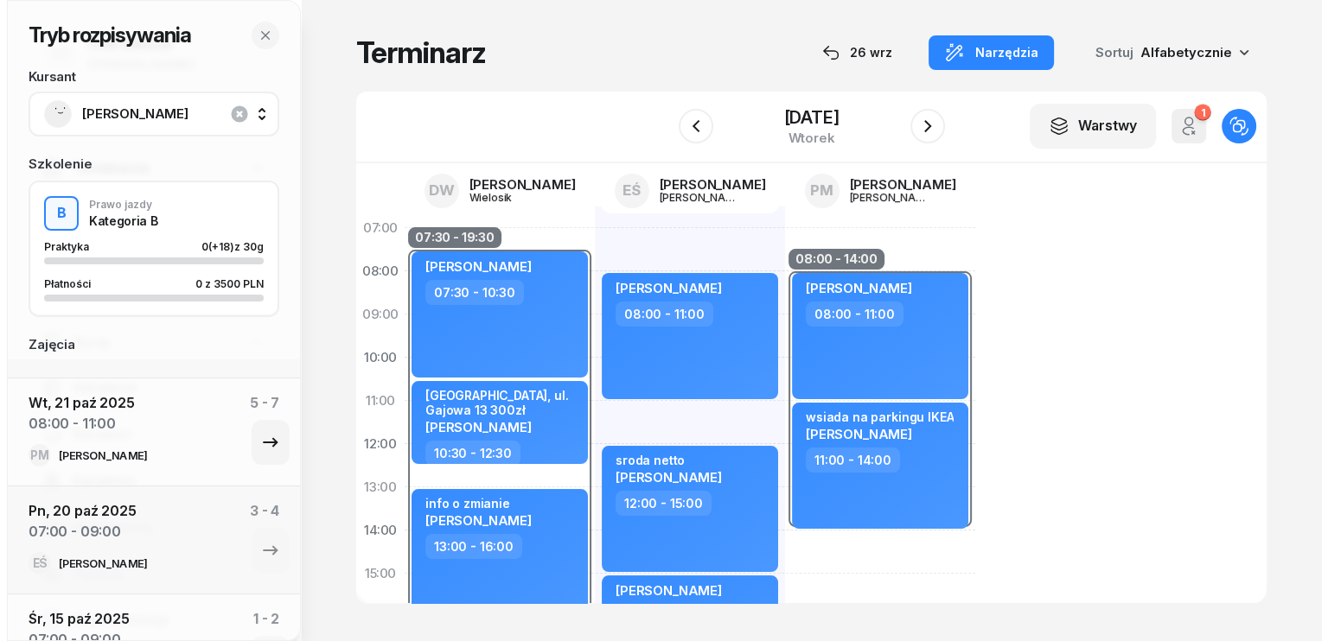
scroll to position [412, 0]
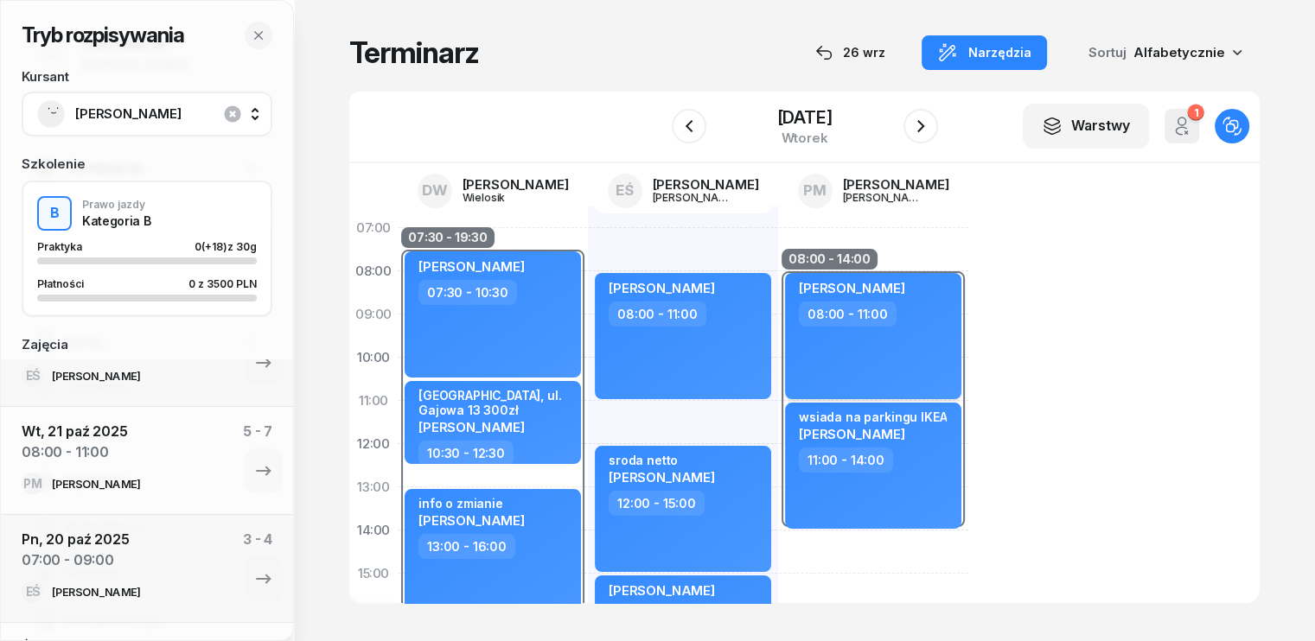
click at [870, 371] on div "Julia Wojkiewicz 08:00 - 11:00" at bounding box center [873, 336] width 176 height 126
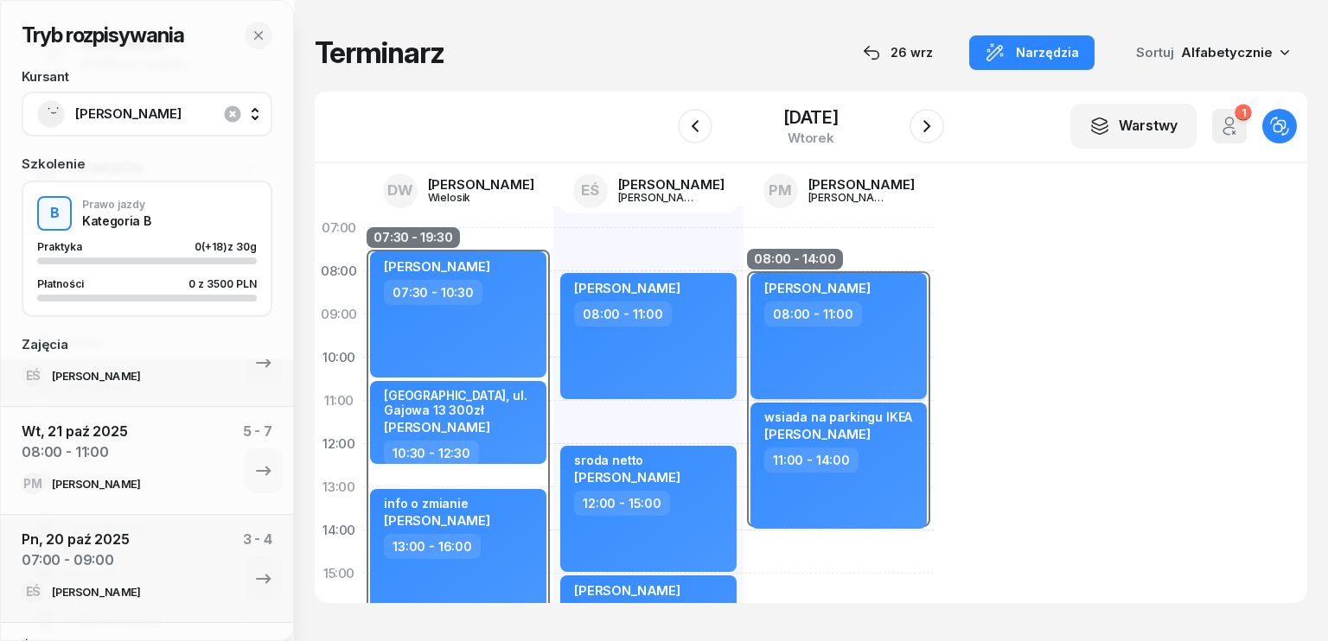
select select "08"
select select "11"
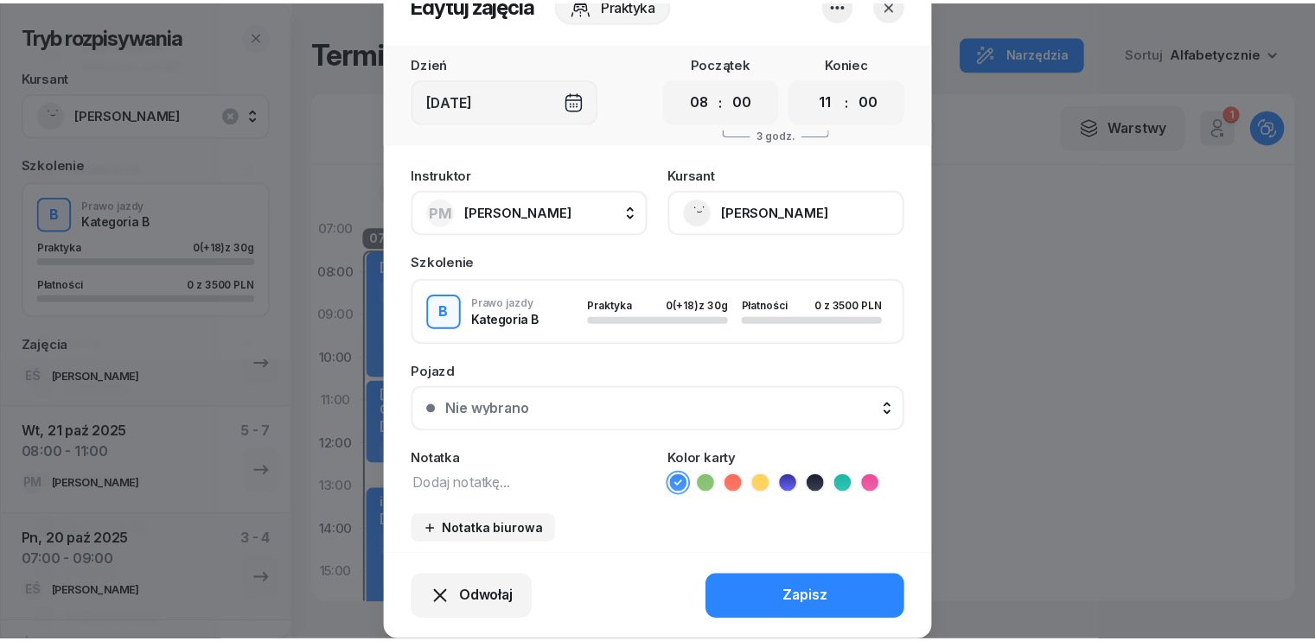
scroll to position [107, 0]
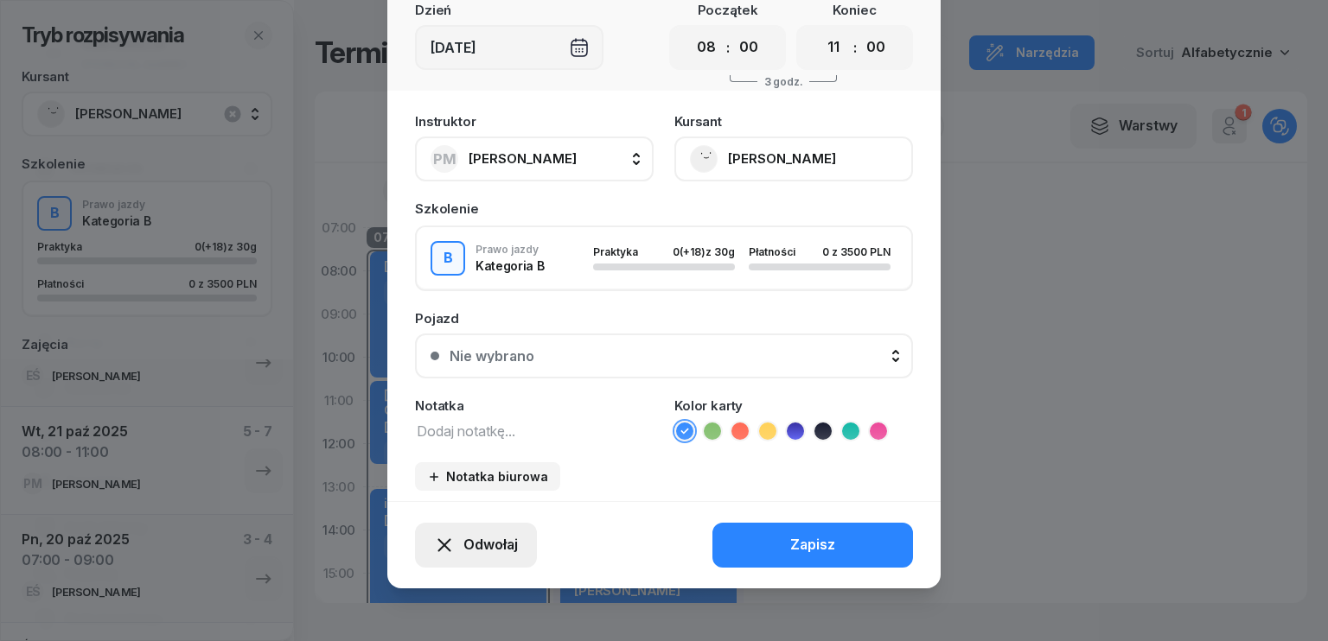
click at [484, 545] on span "Odwołaj" at bounding box center [490, 545] width 54 height 22
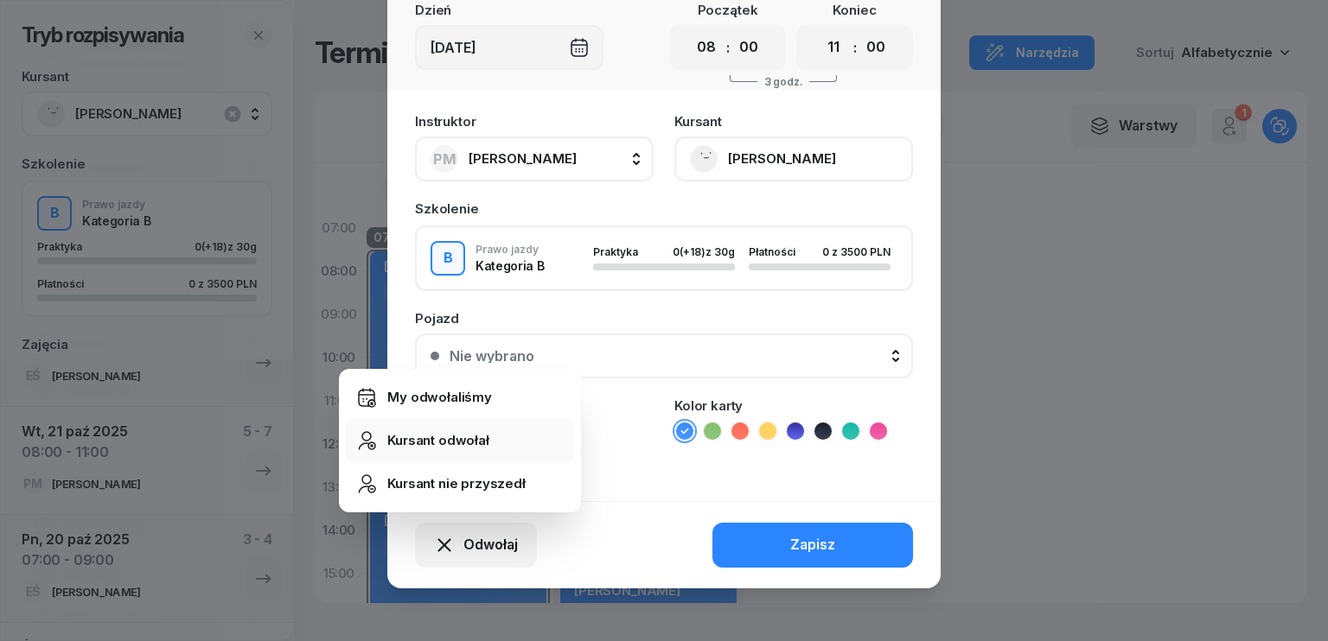
click at [469, 446] on div "Kursant odwołał" at bounding box center [438, 441] width 102 height 22
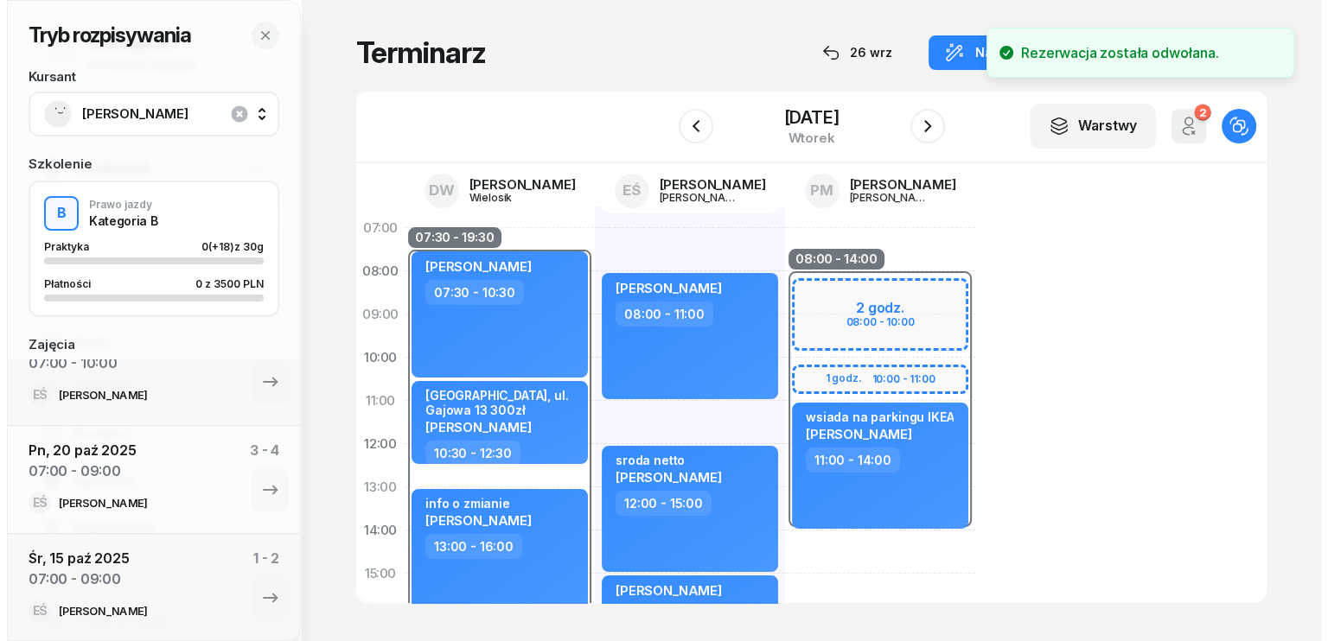
scroll to position [391, 0]
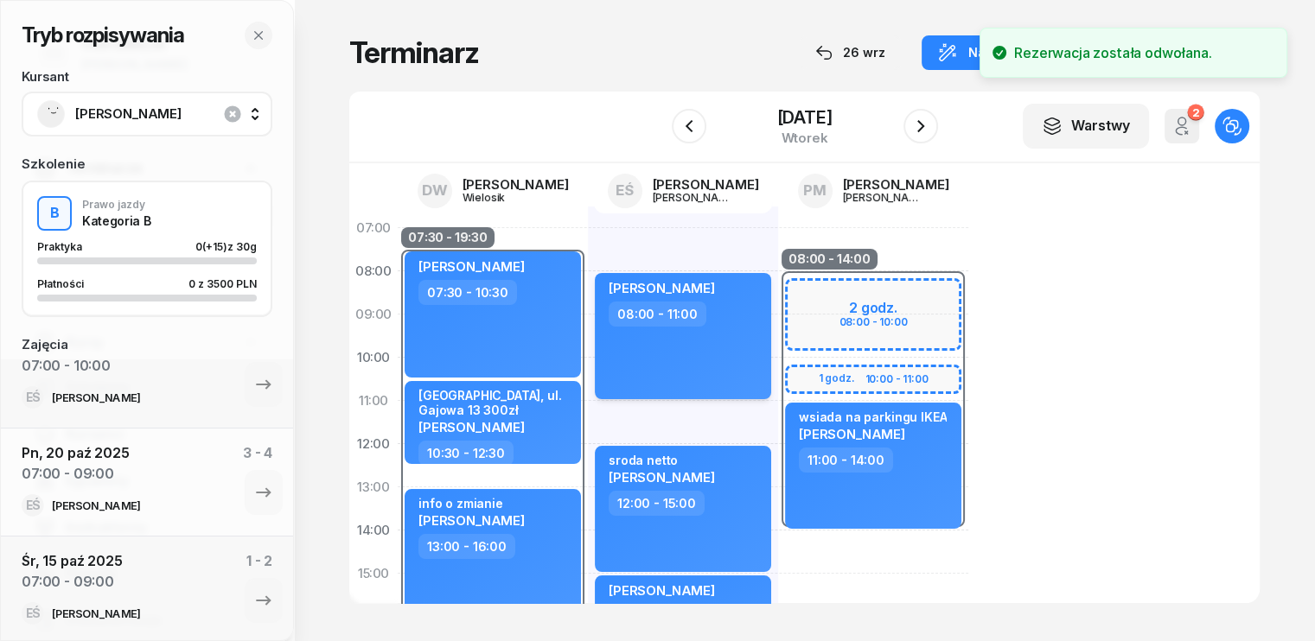
click at [691, 347] on div "IRYNA BIELIK 08:00 - 11:00" at bounding box center [683, 336] width 176 height 126
select select "08"
select select "11"
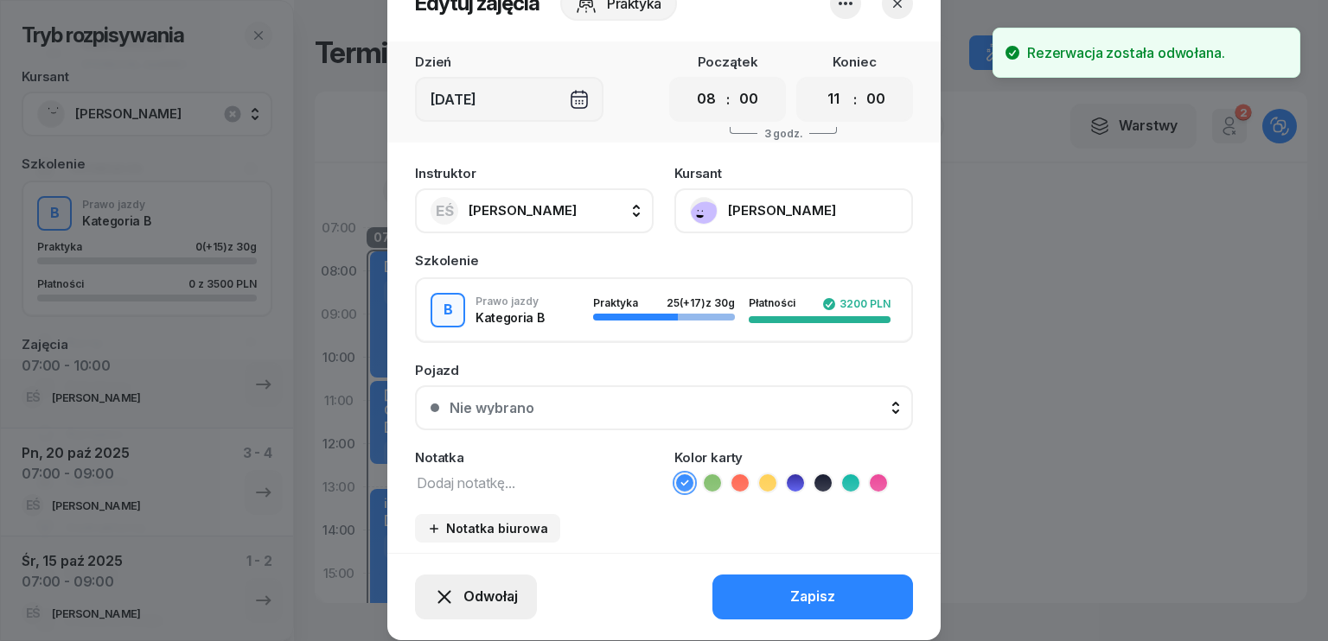
scroll to position [107, 0]
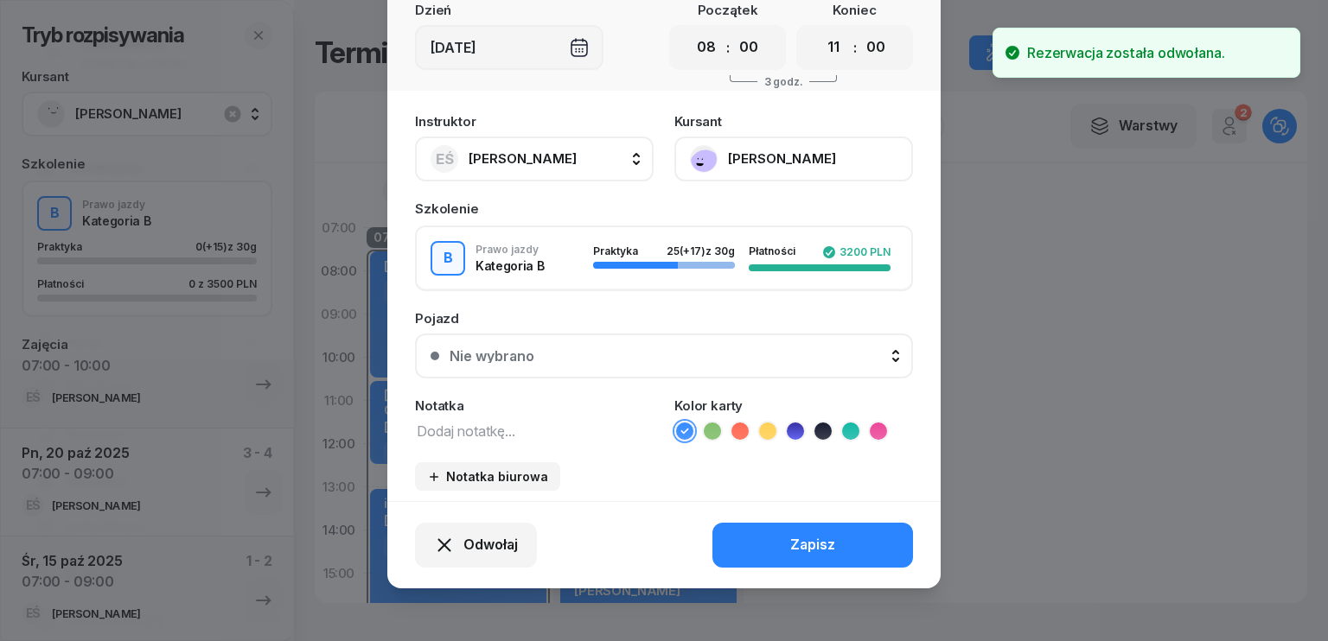
click at [567, 162] on span "[PERSON_NAME]" at bounding box center [523, 158] width 108 height 16
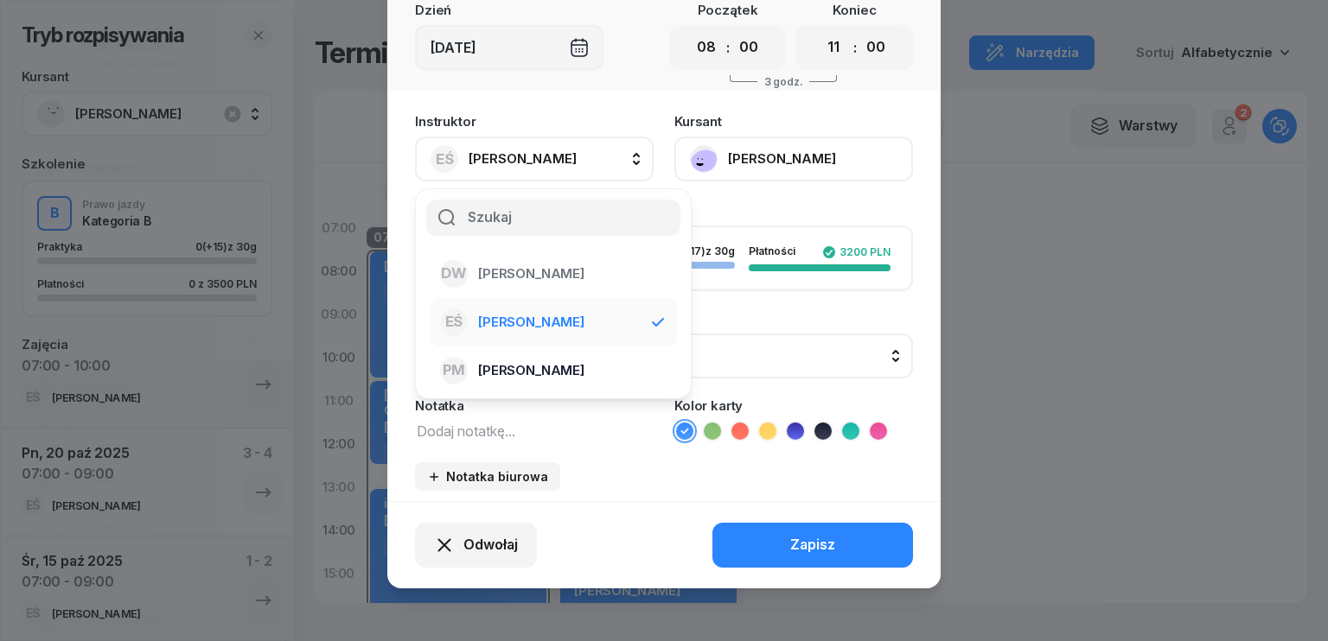
click at [550, 376] on span "[PERSON_NAME]" at bounding box center [531, 371] width 106 height 22
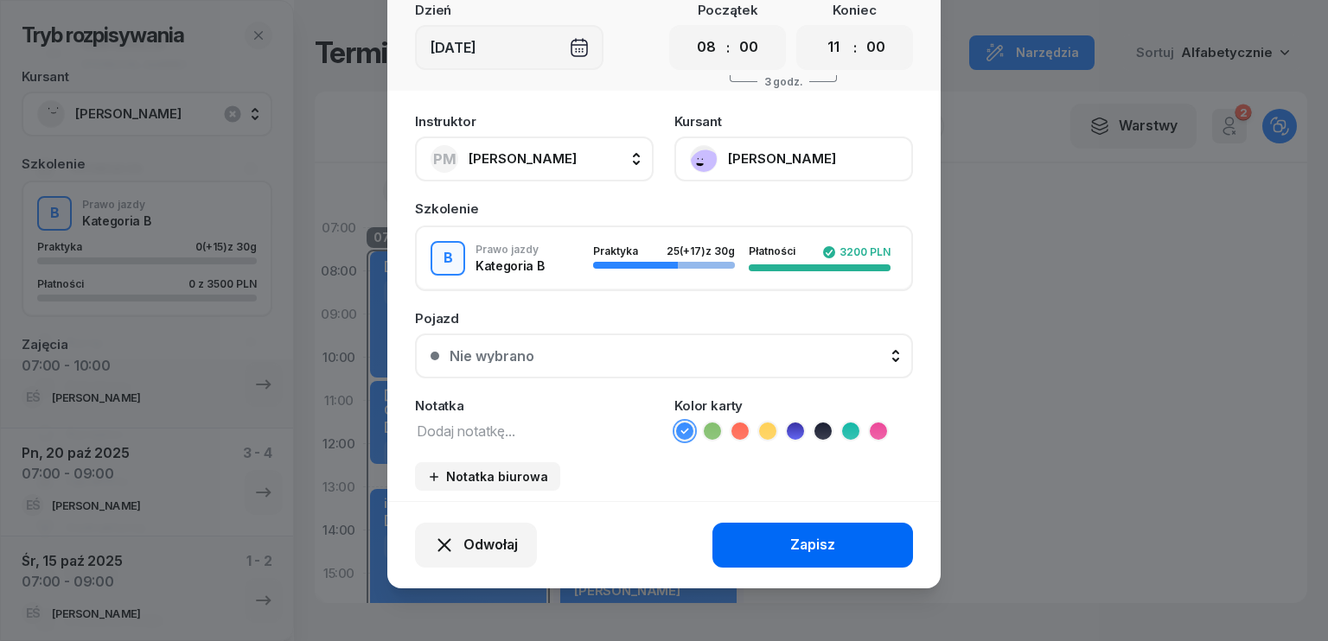
click at [778, 538] on button "Zapisz" at bounding box center [812, 545] width 201 height 45
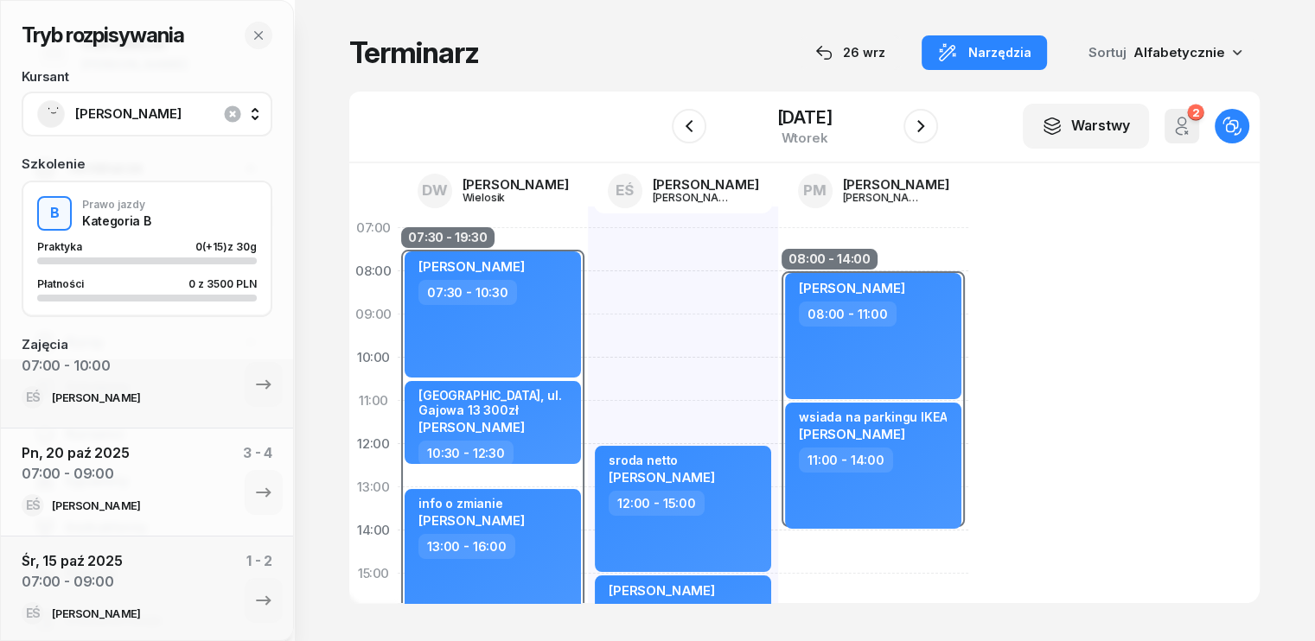
click at [588, 255] on div "sroda netto Gabriela Czajkowska 12:00 - 15:00 Zofiaa Nowak 15:00 - 17:00" at bounding box center [683, 596] width 190 height 778
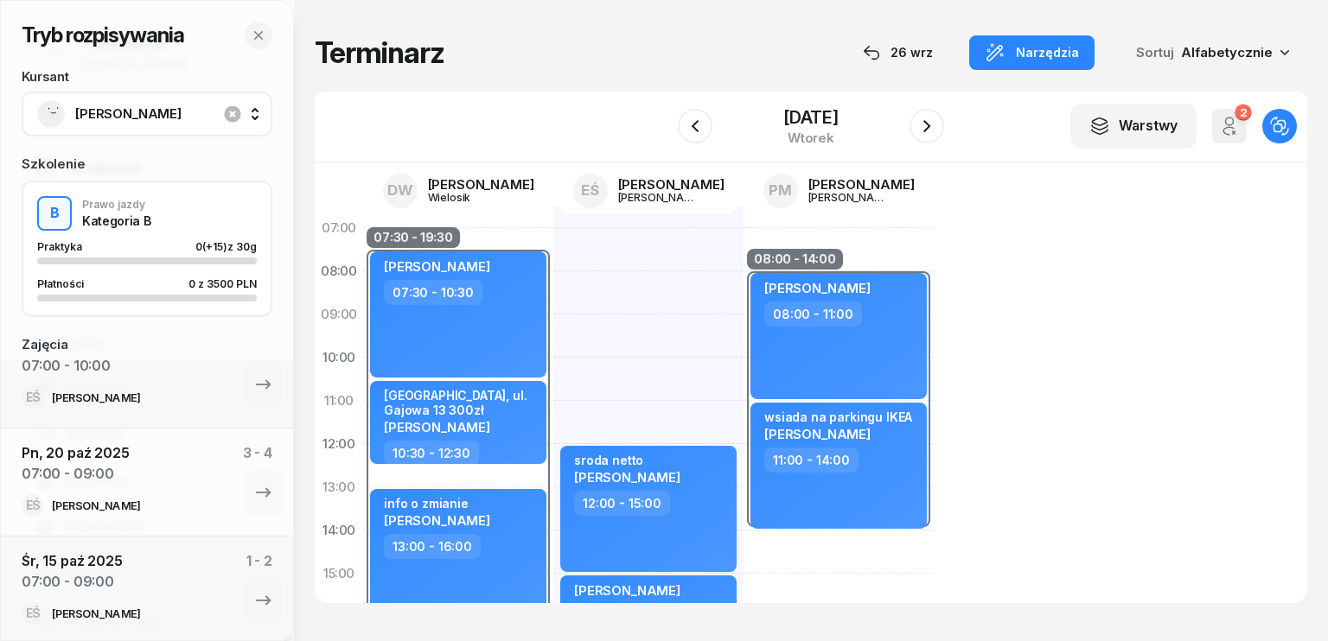
select select "07"
select select "09"
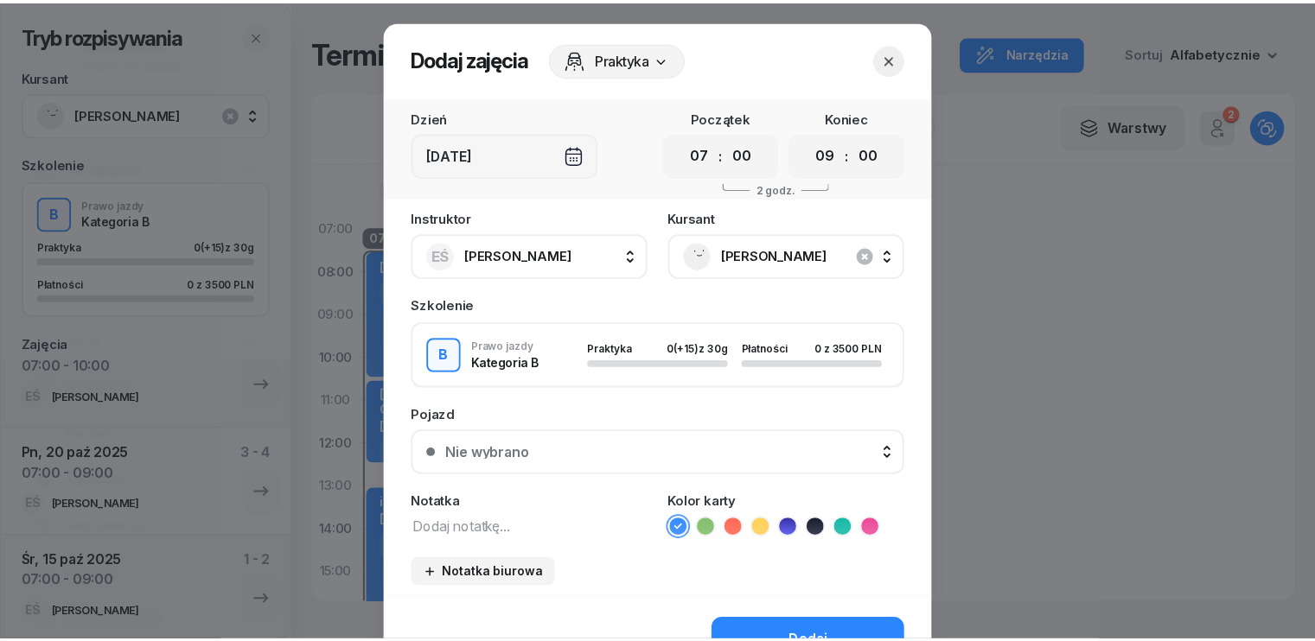
scroll to position [97, 0]
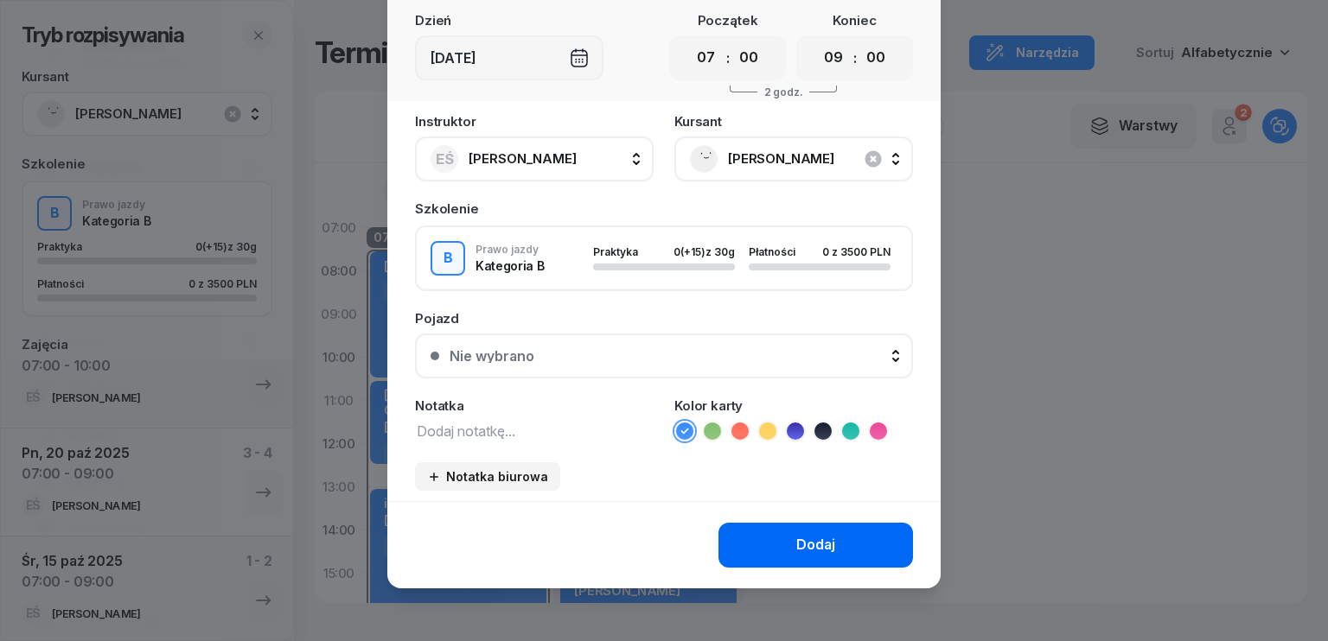
click at [812, 539] on div "Dodaj" at bounding box center [815, 545] width 39 height 22
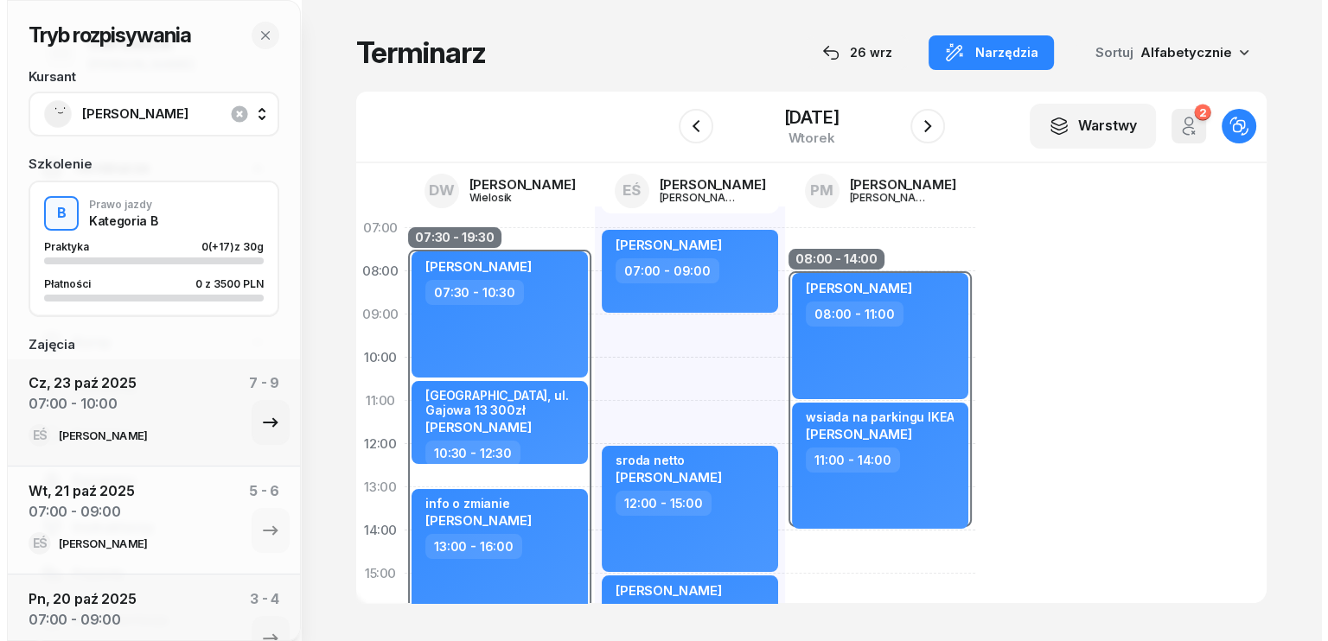
scroll to position [326, 0]
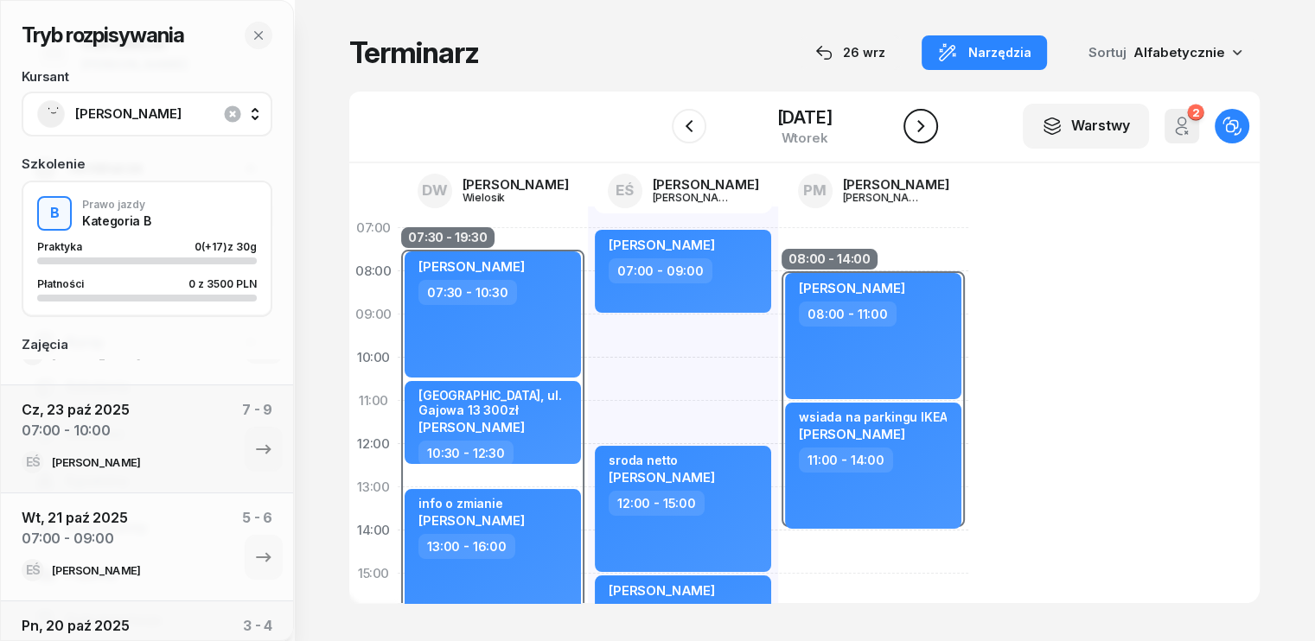
click at [931, 124] on icon "button" at bounding box center [920, 126] width 21 height 21
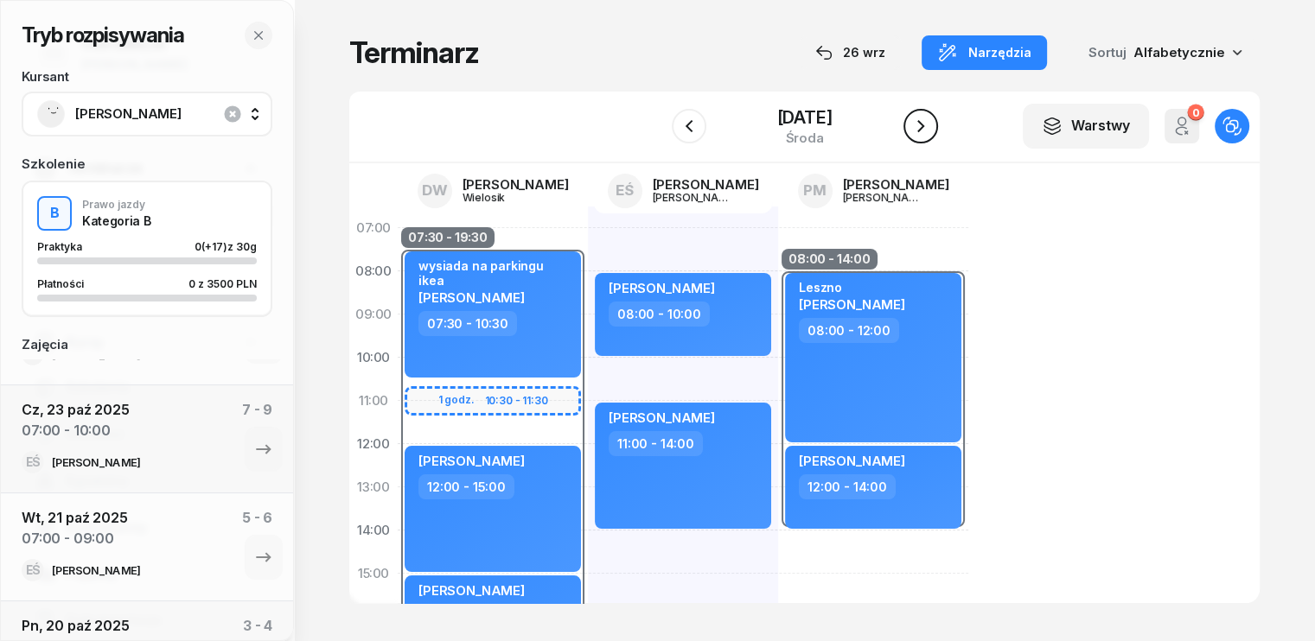
click at [931, 124] on icon "button" at bounding box center [920, 126] width 21 height 21
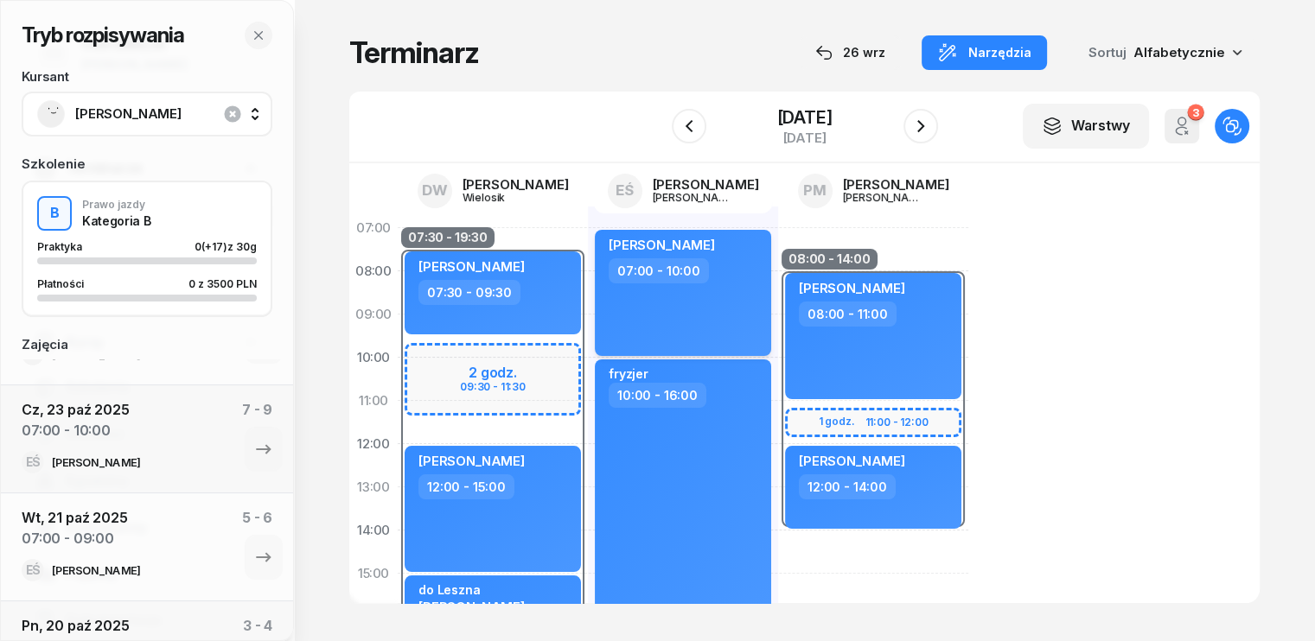
click at [674, 309] on div "Julia Wojkiewicz 07:00 - 10:00" at bounding box center [683, 293] width 176 height 126
select select "07"
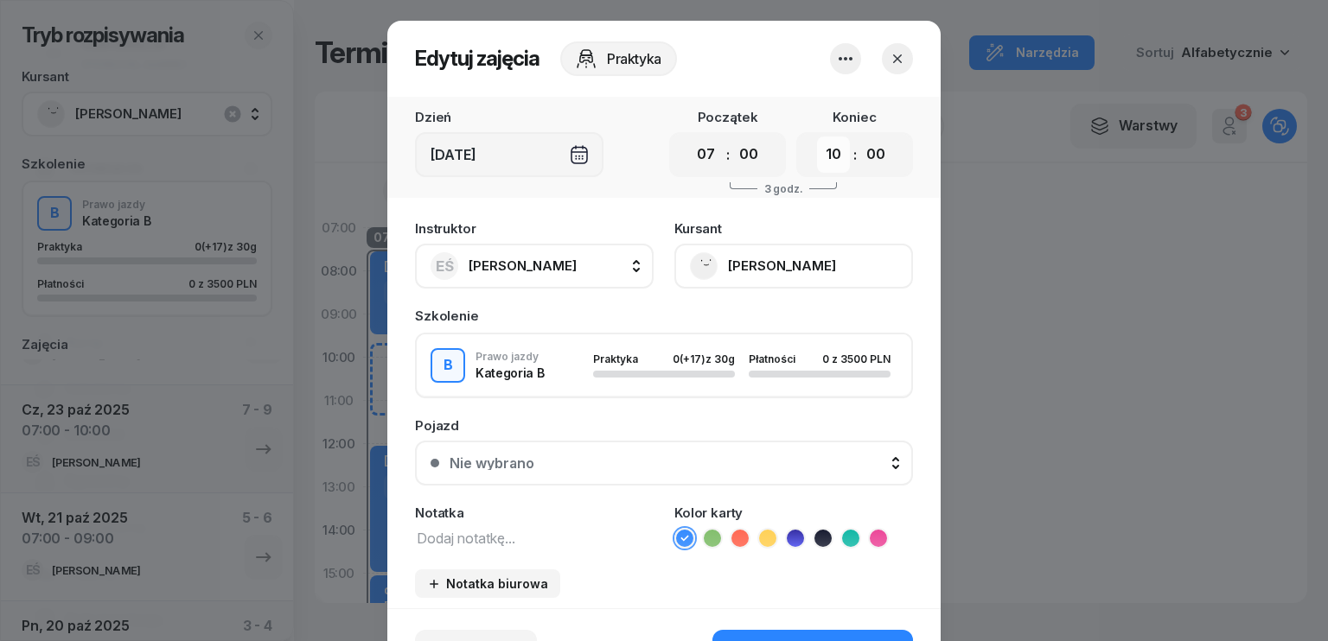
click at [830, 152] on select "00 01 02 03 04 05 06 07 08 09 10 11 12 13 14 15 16 17 18 19 20 21 22 23" at bounding box center [833, 155] width 33 height 36
select select "09"
click at [817, 137] on select "00 01 02 03 04 05 06 07 08 09 10 11 12 13 14 15 16 17 18 19 20 21 22 23" at bounding box center [833, 155] width 33 height 36
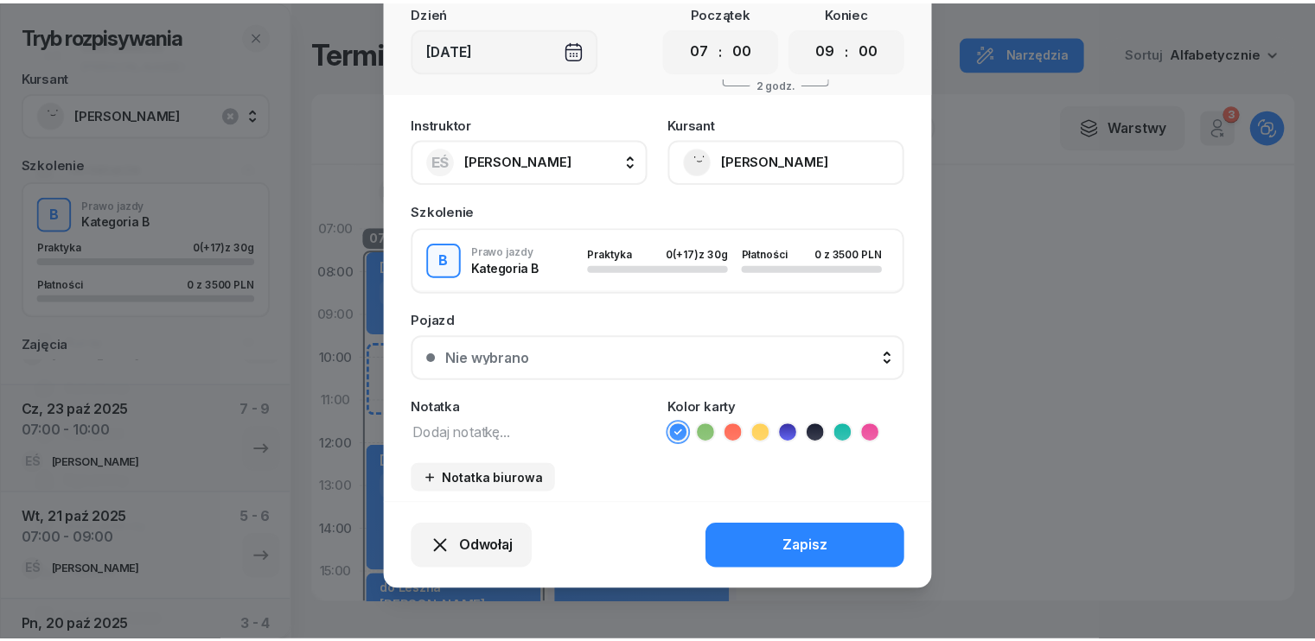
scroll to position [107, 0]
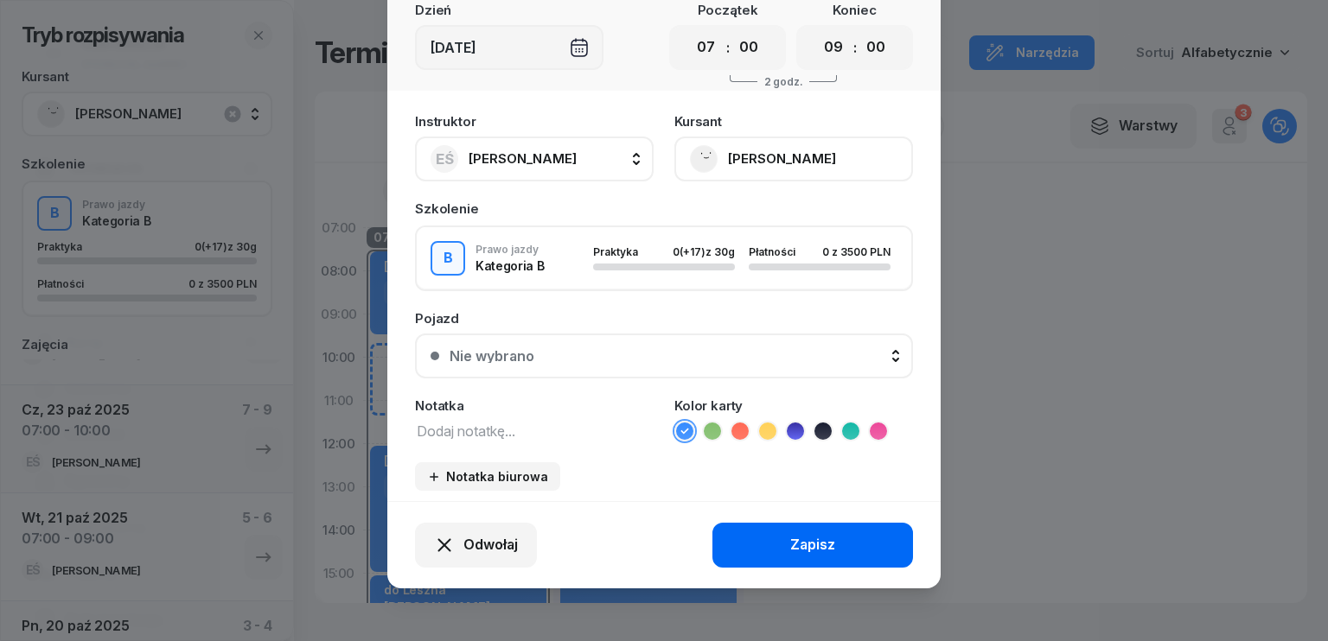
click at [846, 539] on button "Zapisz" at bounding box center [812, 545] width 201 height 45
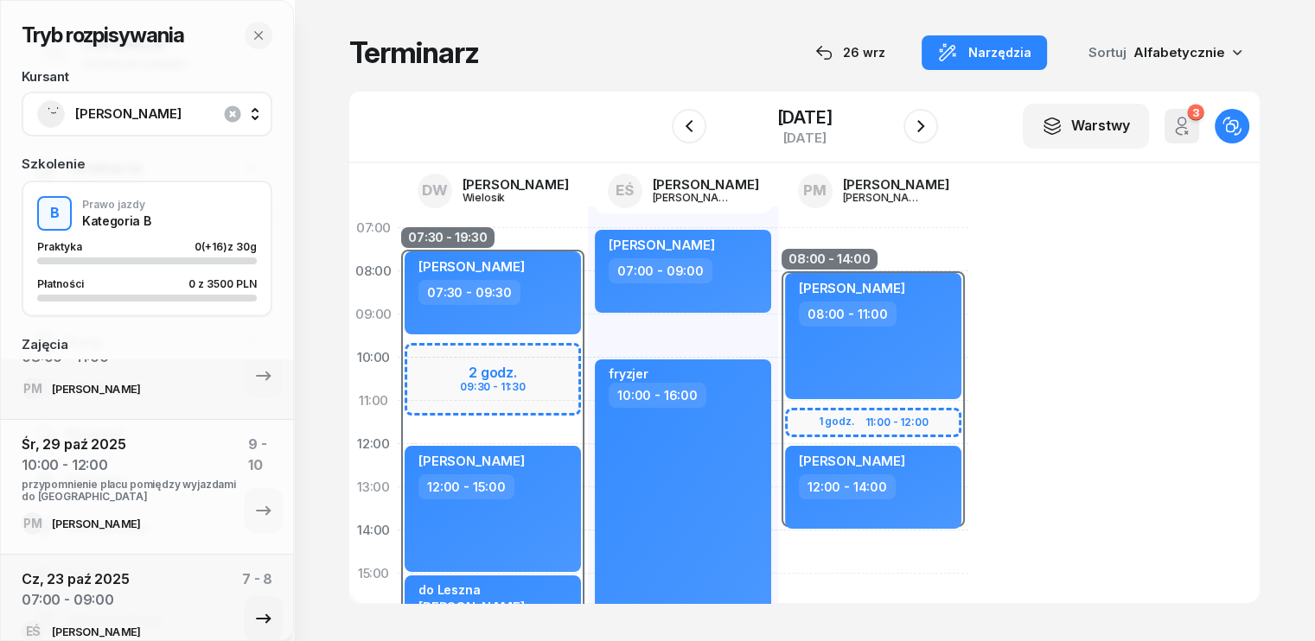
scroll to position [153, 0]
click at [931, 123] on icon "button" at bounding box center [920, 126] width 21 height 21
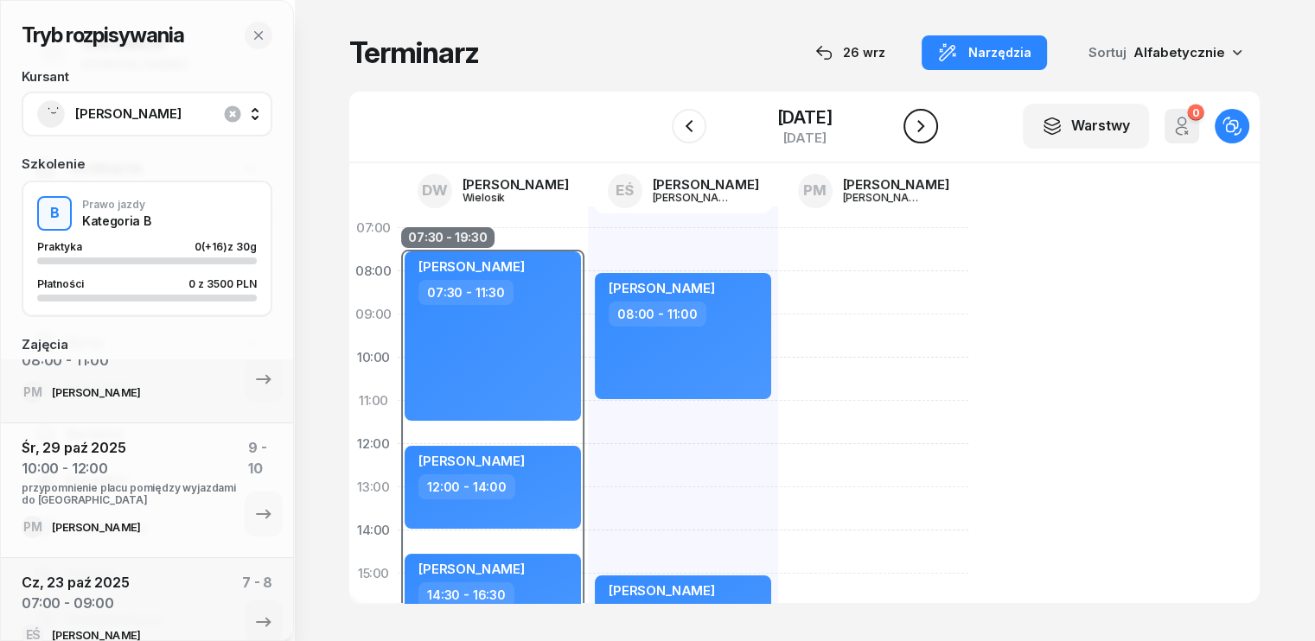
click at [931, 123] on icon "button" at bounding box center [920, 126] width 21 height 21
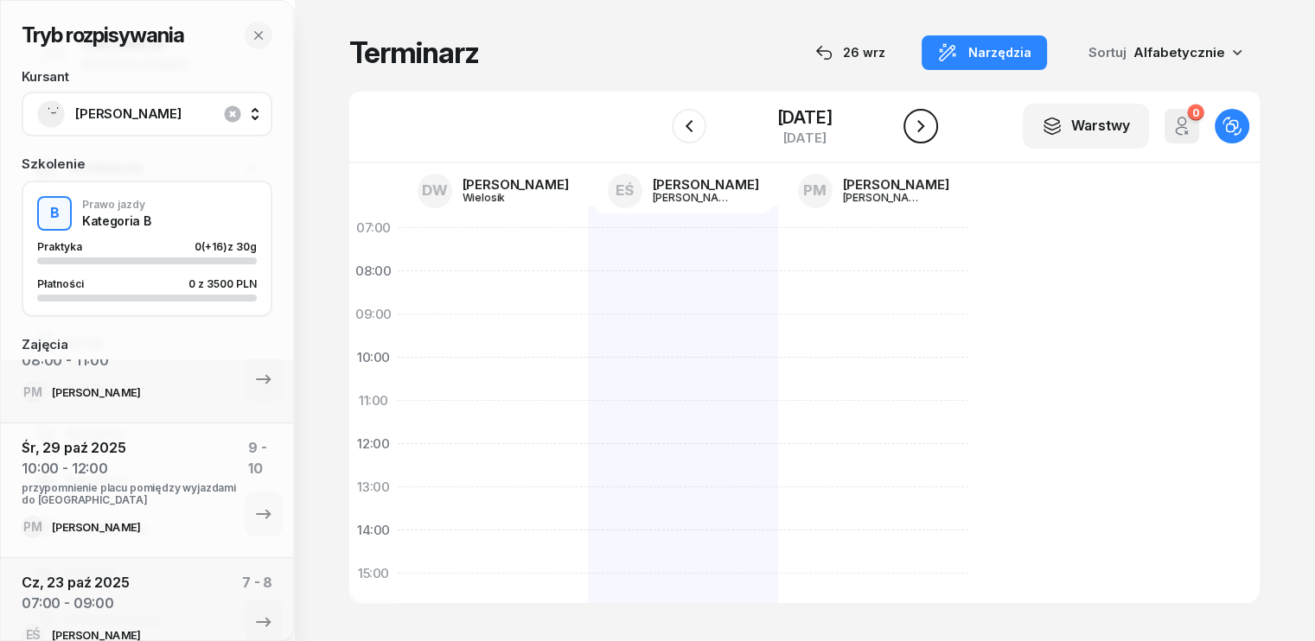
click at [931, 123] on icon "button" at bounding box center [920, 126] width 21 height 21
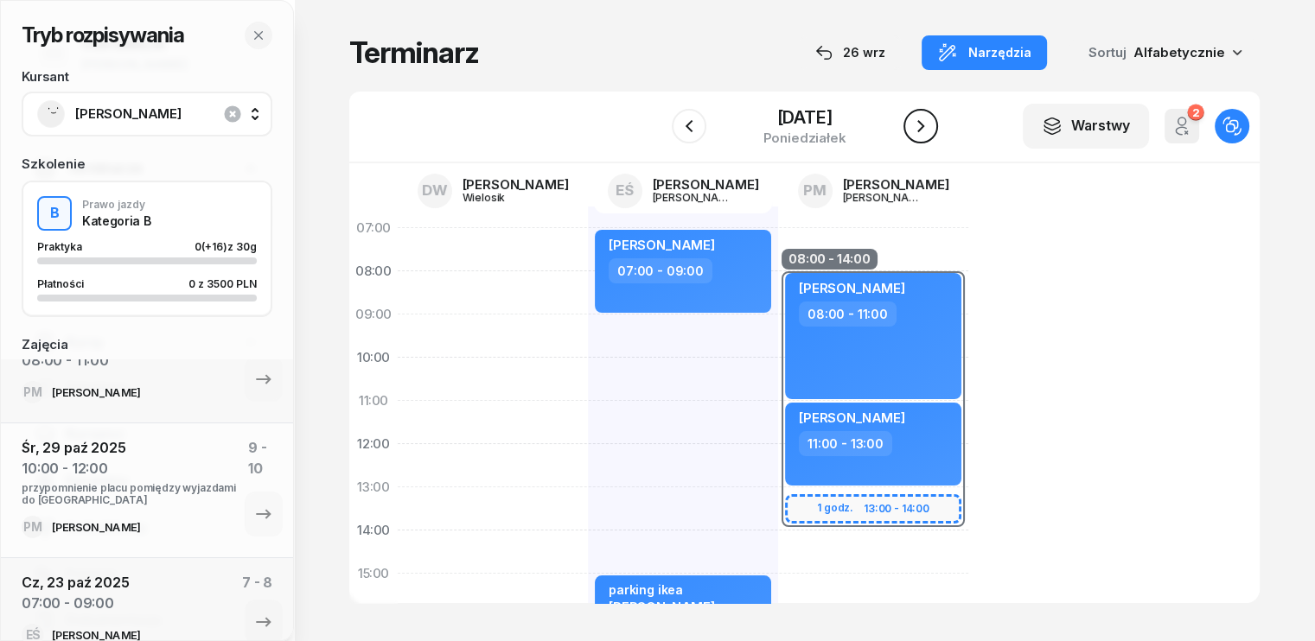
click at [924, 125] on icon "button" at bounding box center [920, 126] width 7 height 12
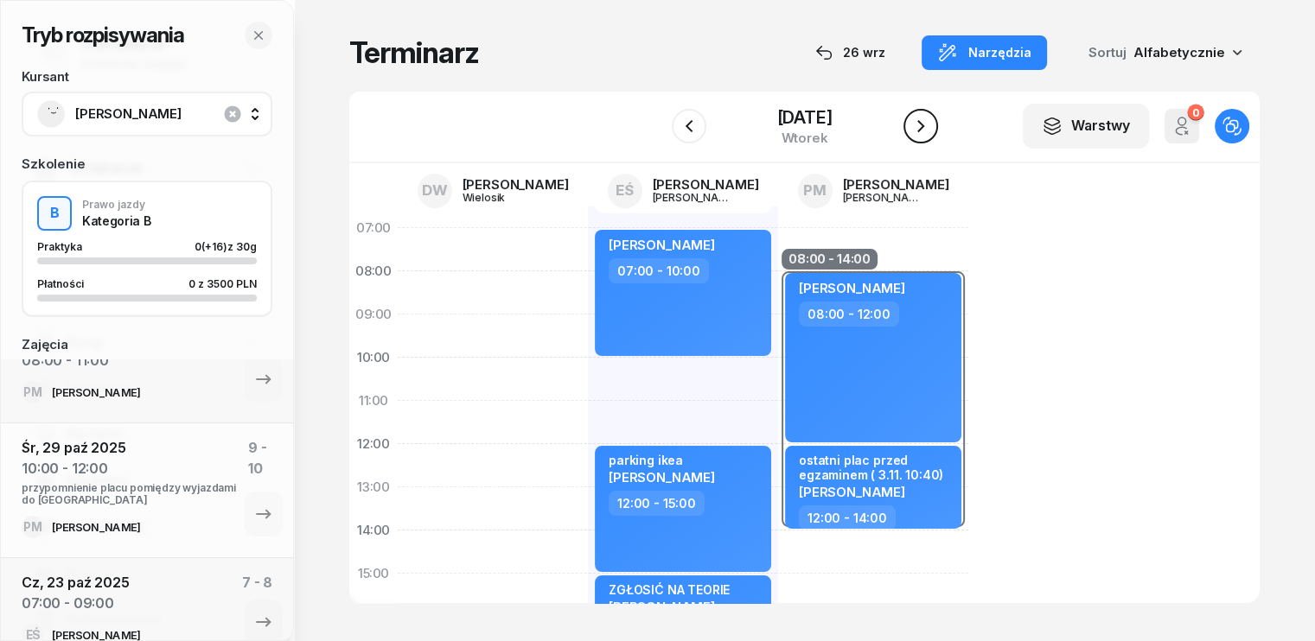
click at [931, 122] on icon "button" at bounding box center [920, 126] width 21 height 21
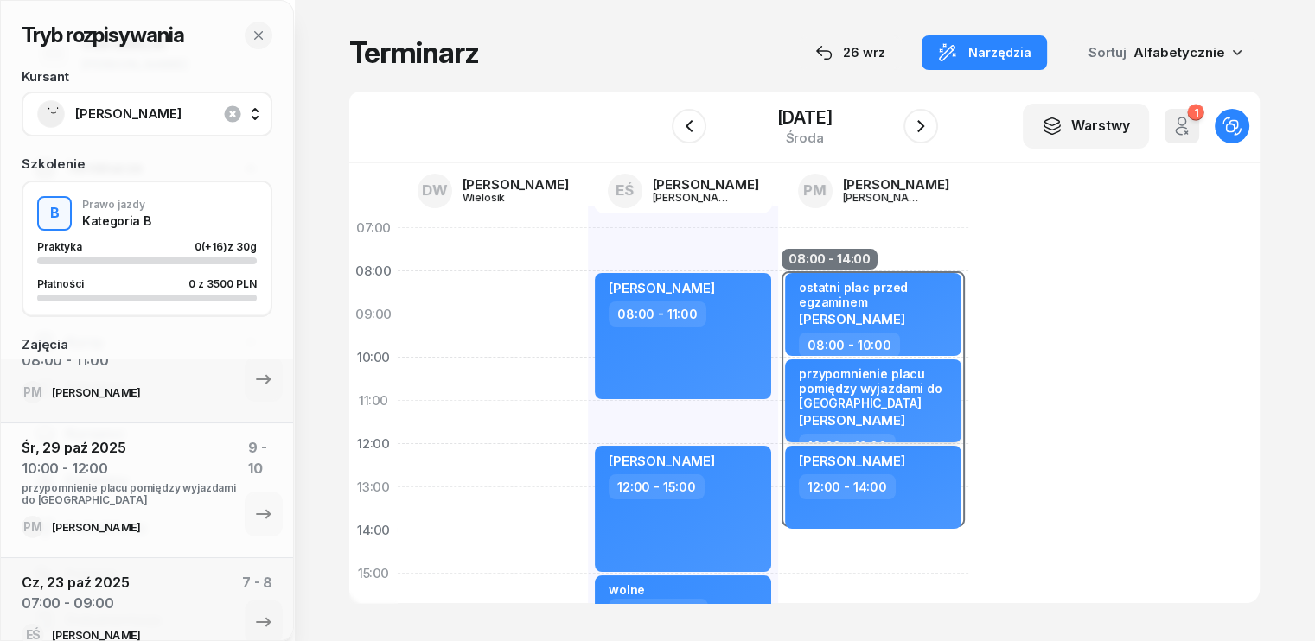
click at [890, 405] on div "przypomnienie placu pomiędzy wyjazdami do poznania" at bounding box center [875, 389] width 152 height 45
select select "10"
select select "12"
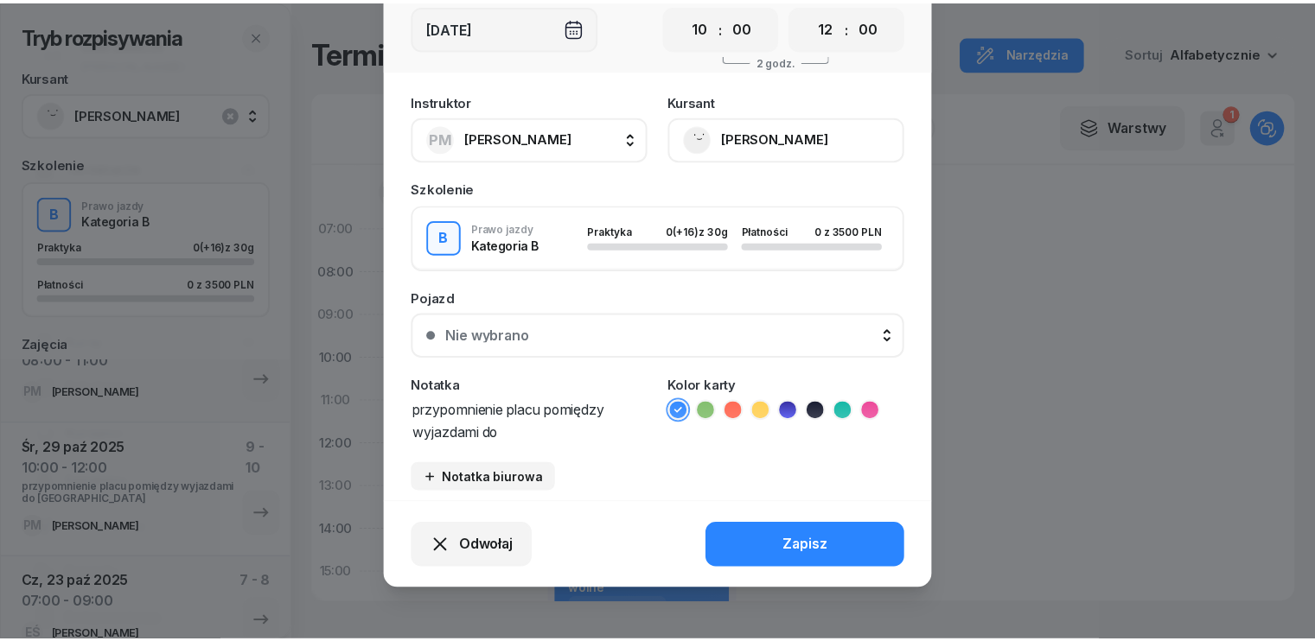
scroll to position [129, 0]
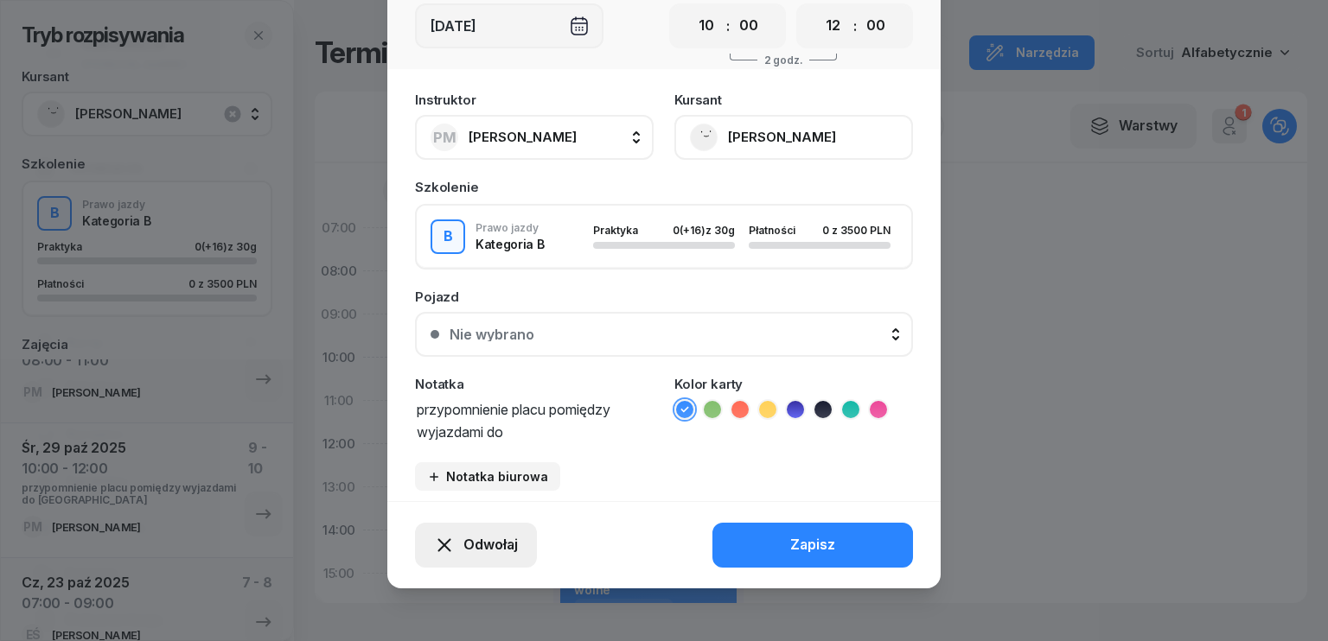
click at [463, 544] on span "Odwołaj" at bounding box center [490, 545] width 54 height 22
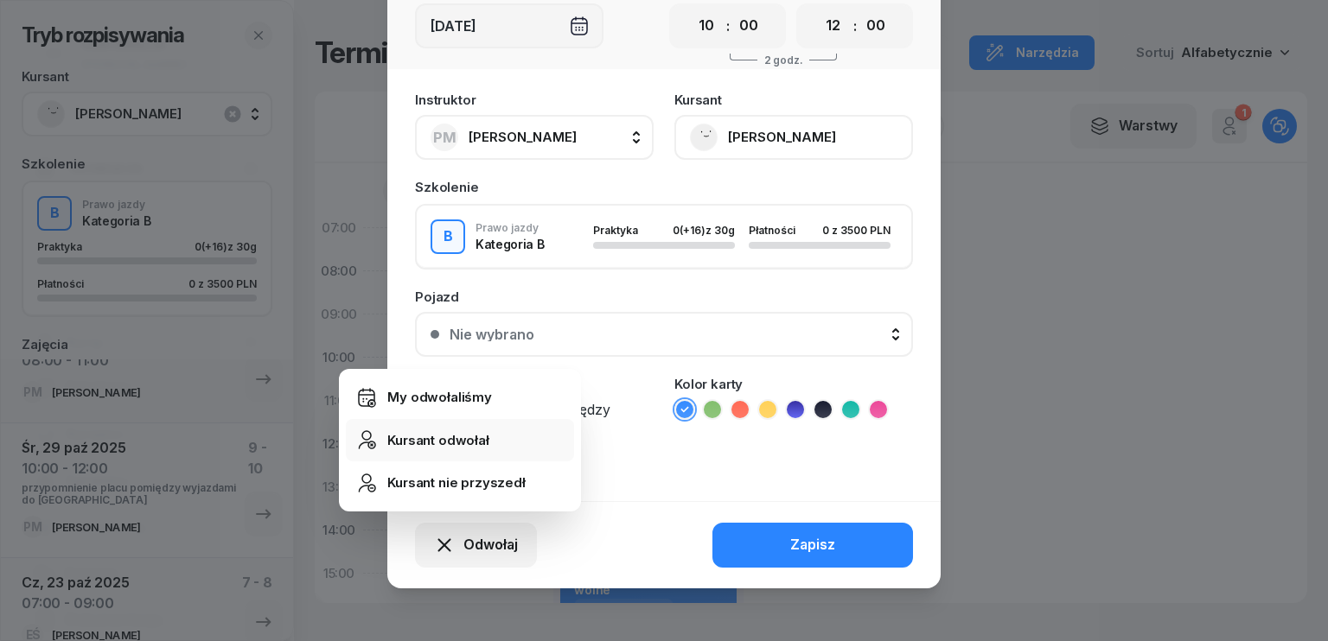
click at [457, 441] on div "Kursant odwołał" at bounding box center [438, 441] width 102 height 22
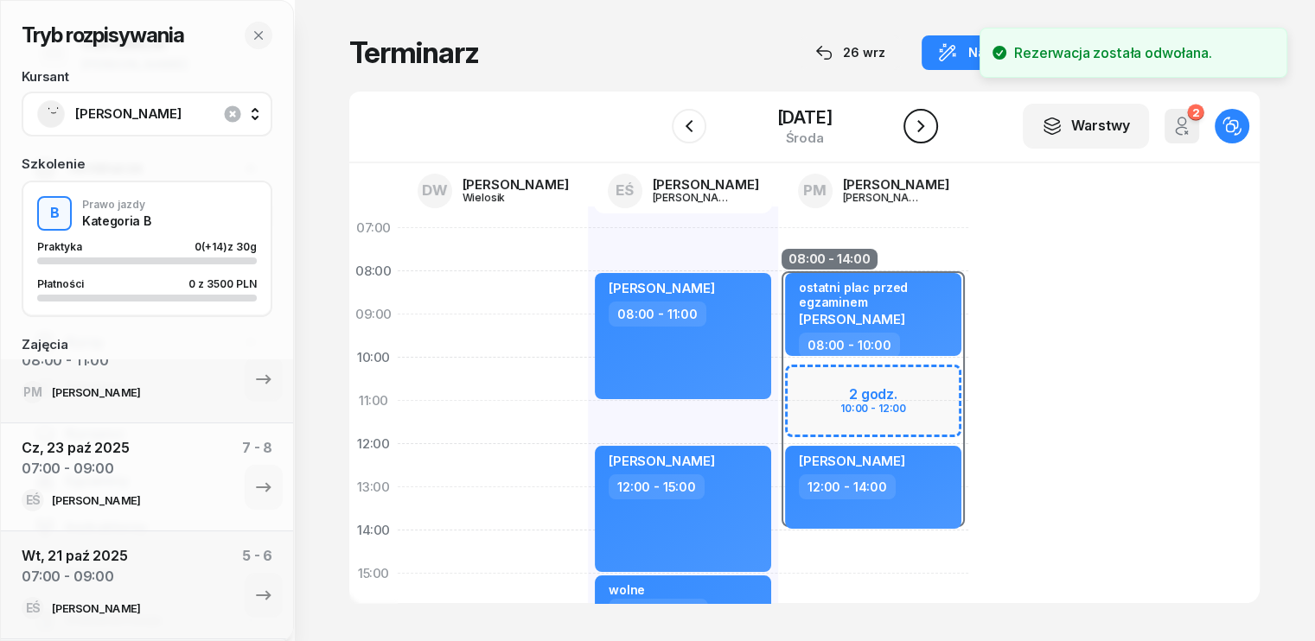
click at [931, 130] on icon "button" at bounding box center [920, 126] width 21 height 21
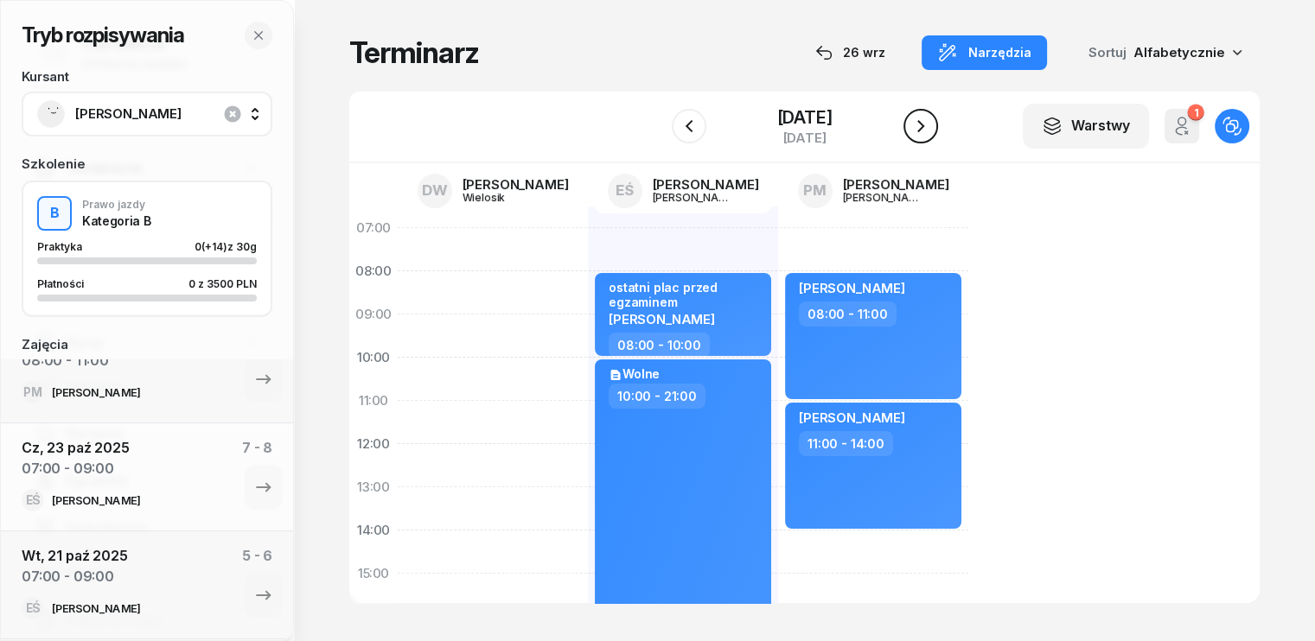
click at [931, 130] on icon "button" at bounding box center [920, 126] width 21 height 21
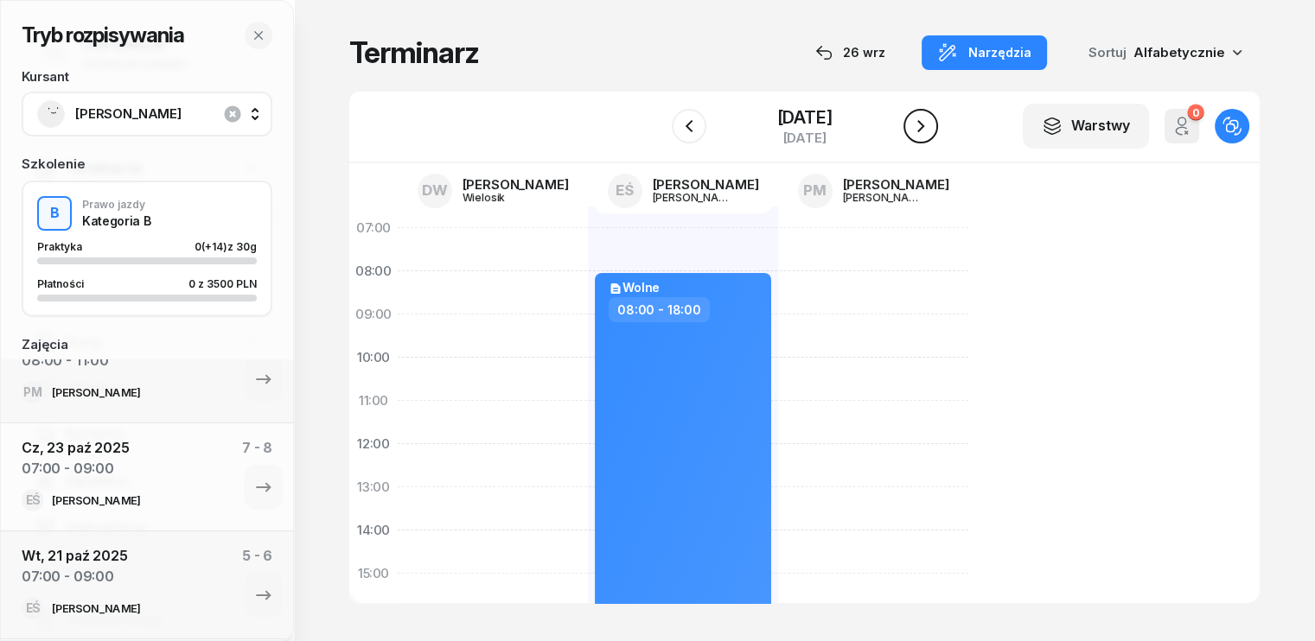
click at [931, 130] on icon "button" at bounding box center [920, 126] width 21 height 21
click at [942, 130] on div "W Wybierz DW Daniel Wielosik EŚ Emilia Śniedziewska PM Paweł Michalak 1 listopa…" at bounding box center [804, 128] width 910 height 72
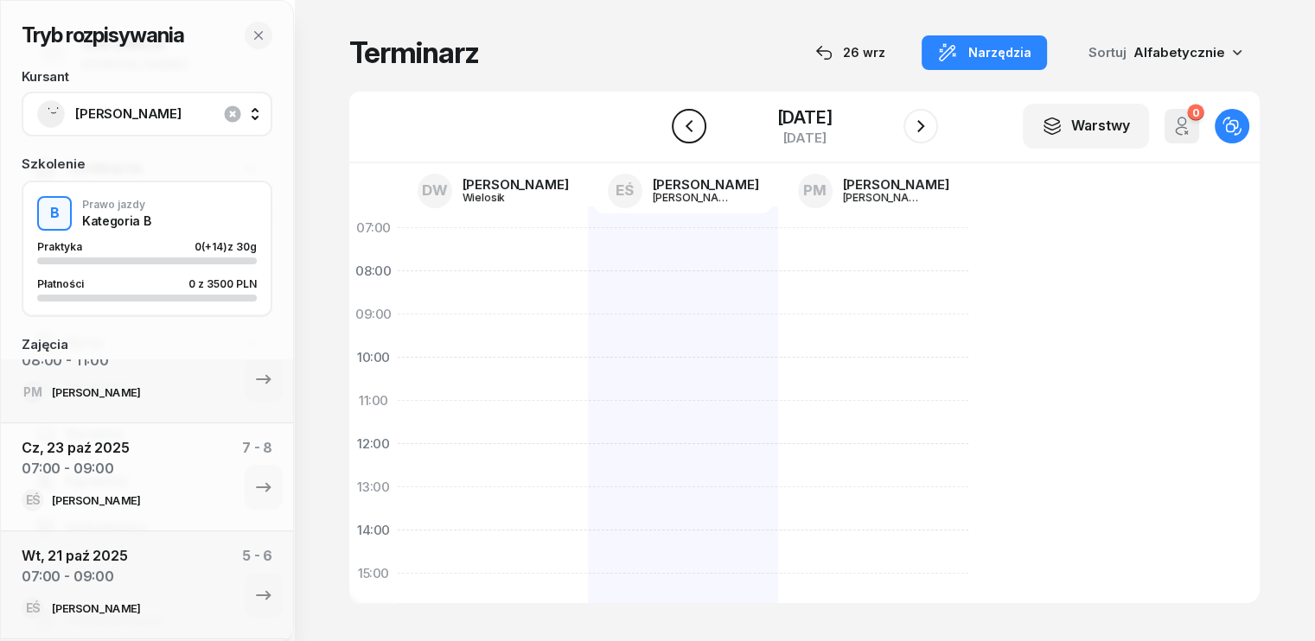
click at [691, 133] on icon "button" at bounding box center [689, 126] width 21 height 21
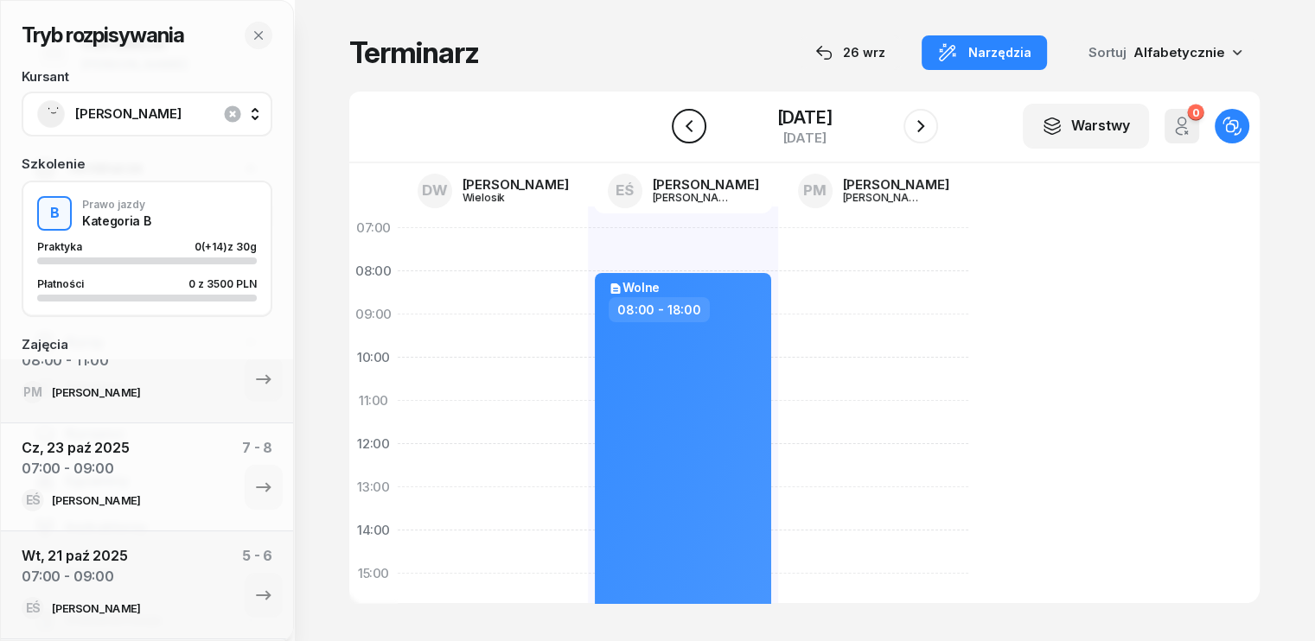
click at [691, 133] on div "31 października 2025 piątek" at bounding box center [805, 126] width 266 height 49
click at [679, 125] on icon "button" at bounding box center [689, 126] width 21 height 21
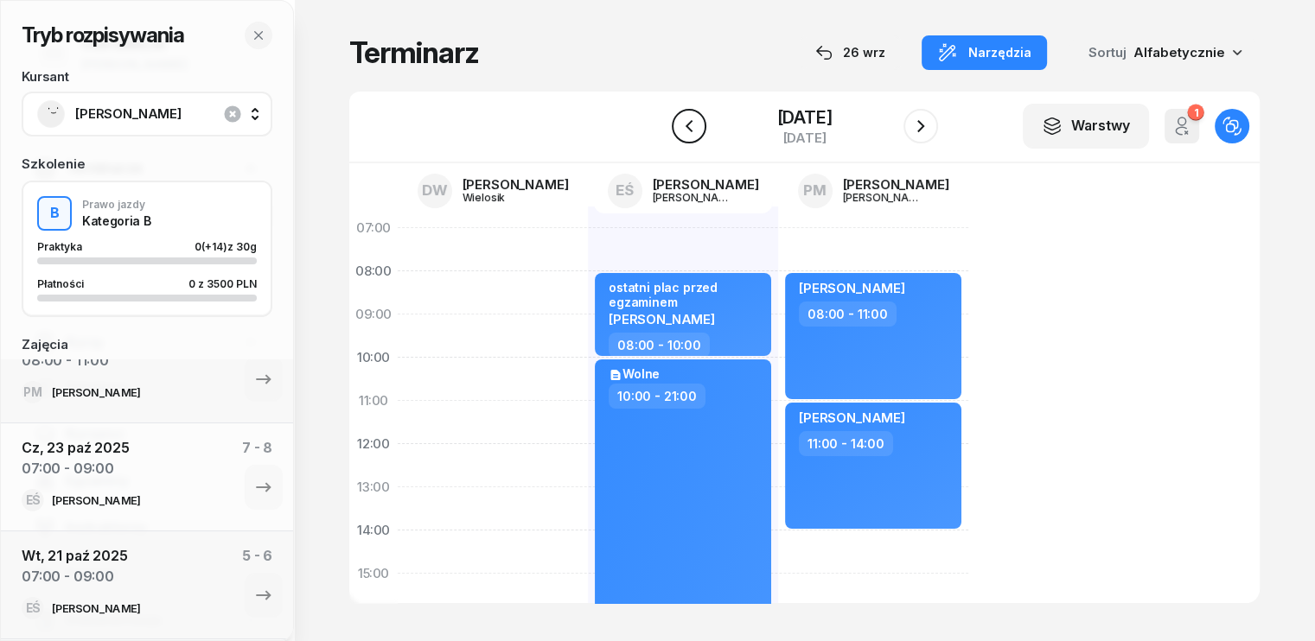
click at [685, 121] on icon "button" at bounding box center [688, 126] width 7 height 12
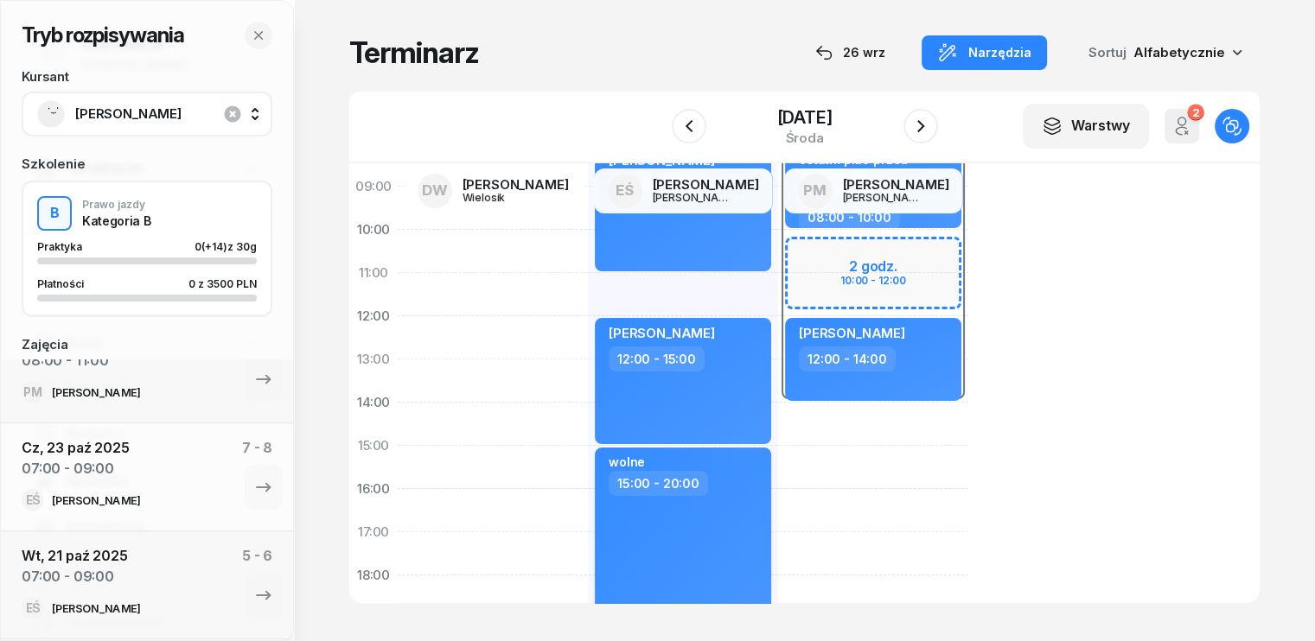
scroll to position [86, 0]
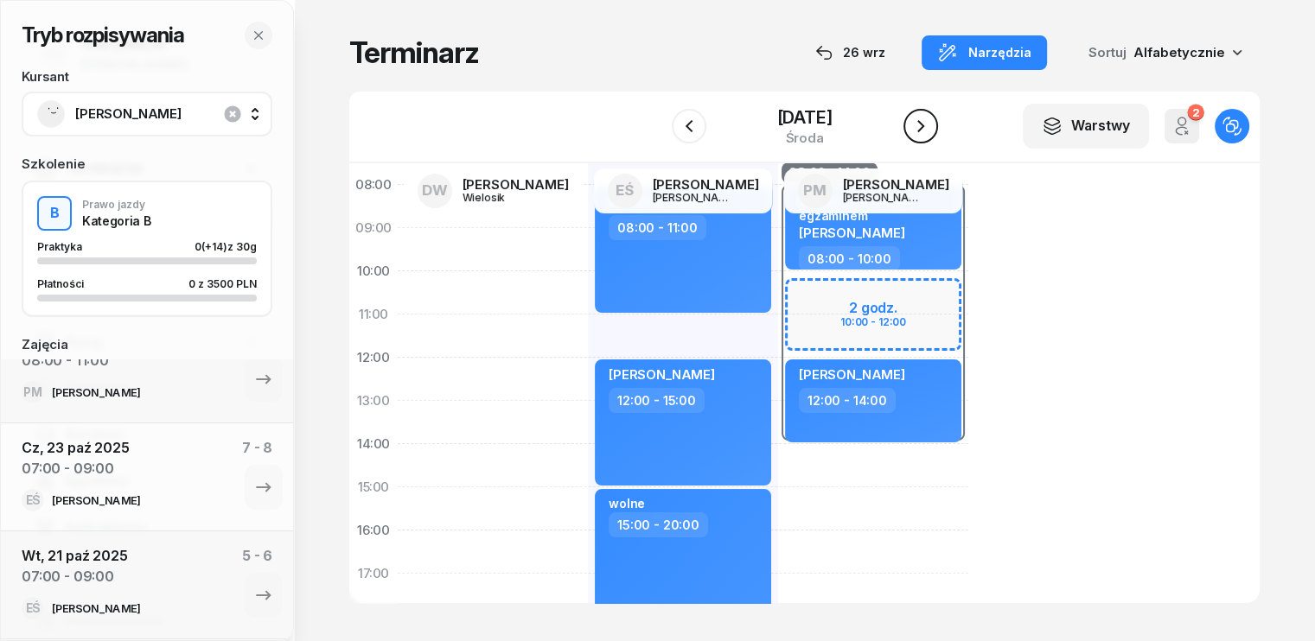
click at [931, 119] on icon "button" at bounding box center [920, 126] width 21 height 21
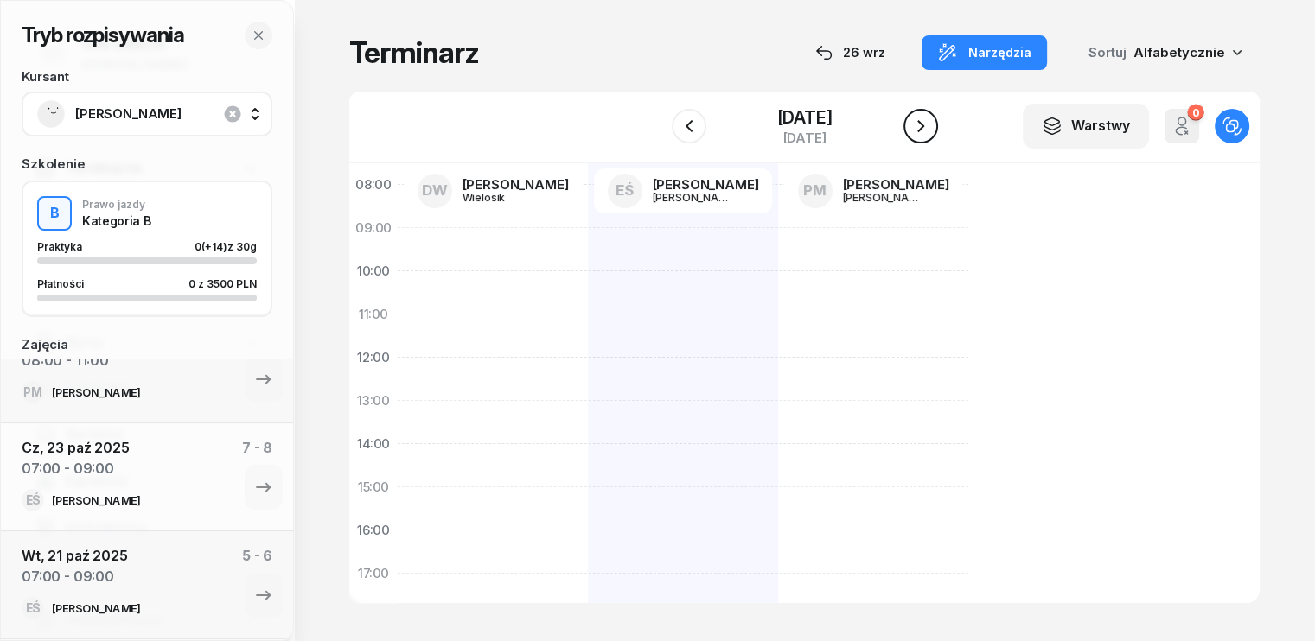
click at [924, 120] on icon "button" at bounding box center [920, 126] width 21 height 21
click at [931, 122] on button "button" at bounding box center [920, 126] width 35 height 35
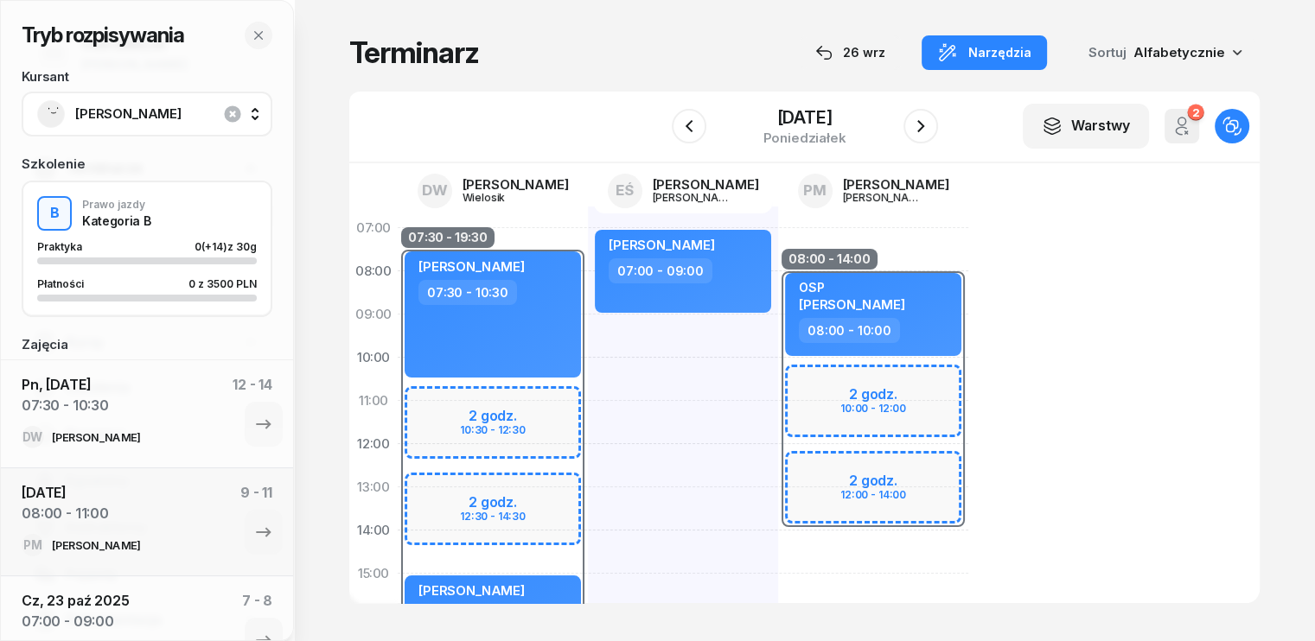
click at [588, 321] on div "[PERSON_NAME] 07:00 - 09:00" at bounding box center [683, 596] width 190 height 778
select select "09"
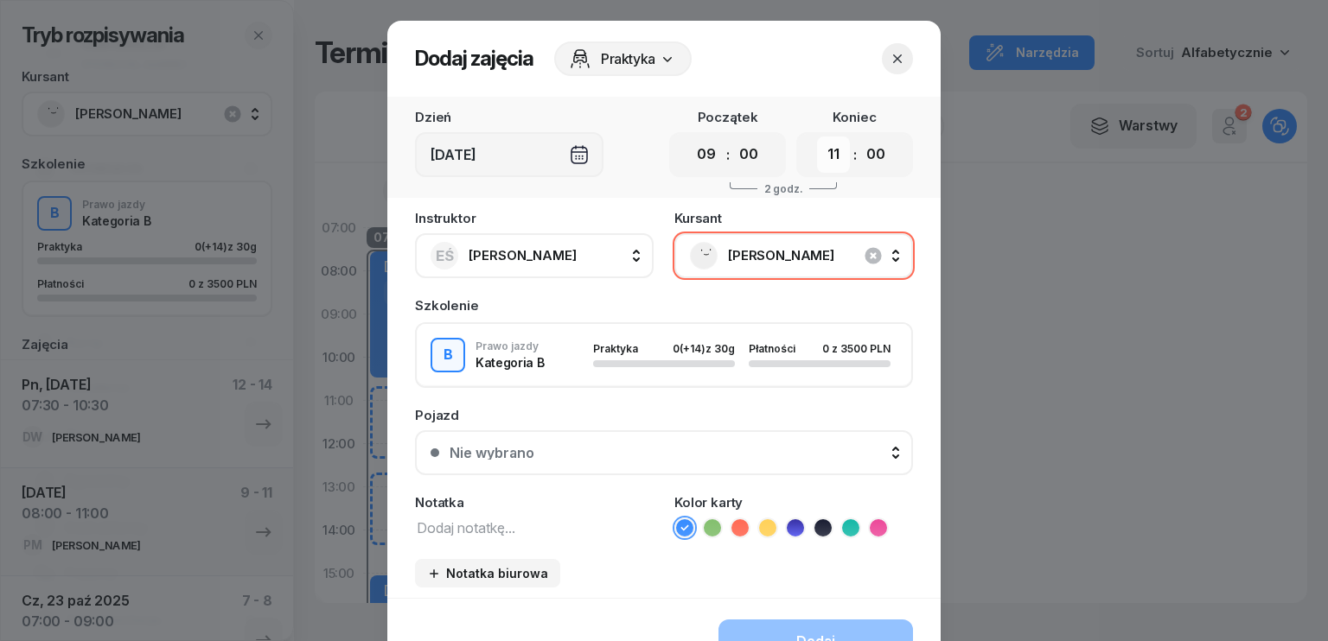
drag, startPoint x: 826, startPoint y: 159, endPoint x: 820, endPoint y: 167, distance: 9.4
click at [826, 159] on select "00 01 02 03 04 05 06 07 08 09 10 11 12 13 14 15 16 17 18 19 20 21 22 23" at bounding box center [833, 155] width 33 height 36
select select "12"
click at [817, 137] on select "00 01 02 03 04 05 06 07 08 09 10 11 12 13 14 15 16 17 18 19 20 21 22 23" at bounding box center [833, 155] width 33 height 36
click at [889, 56] on icon "button" at bounding box center [897, 58] width 17 height 17
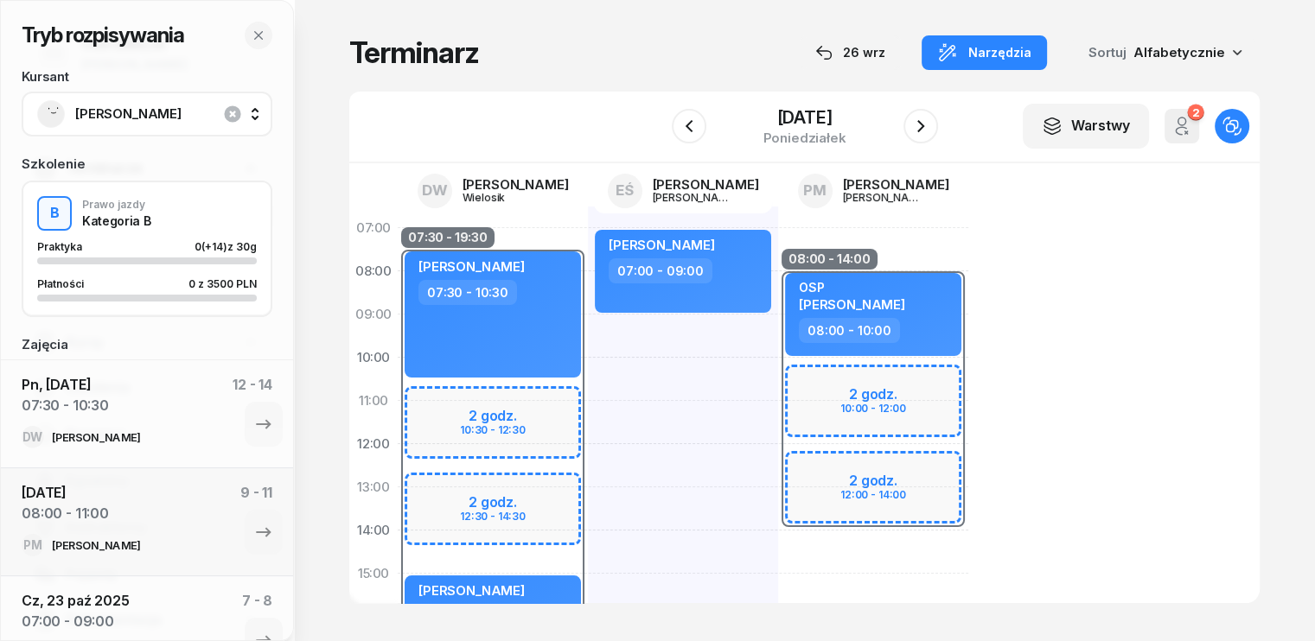
click at [604, 365] on div "[PERSON_NAME] 07:00 - 09:00" at bounding box center [683, 596] width 190 height 778
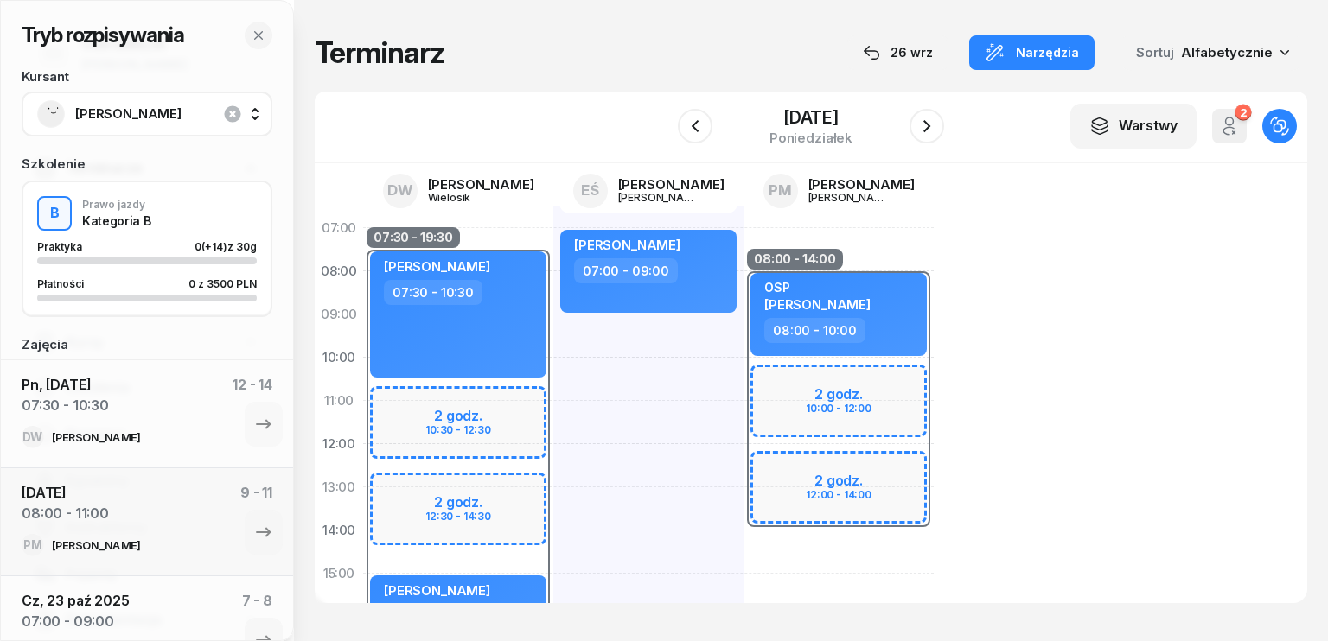
select select "10"
select select "12"
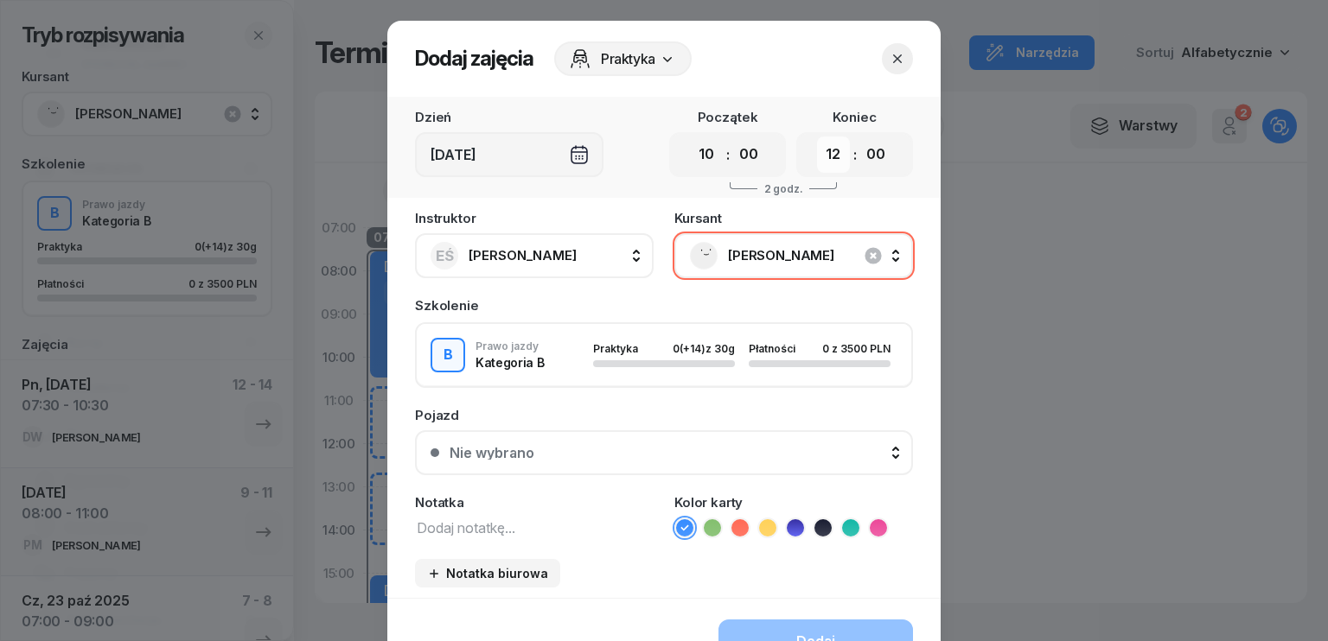
click at [833, 162] on select "00 01 02 03 04 05 06 07 08 09 10 11 12 13 14 15 16 17 18 19 20 21 22 23" at bounding box center [833, 155] width 33 height 36
click at [817, 137] on select "00 01 02 03 04 05 06 07 08 09 10 11 12 13 14 15 16 17 18 19 20 21 22 23" at bounding box center [833, 155] width 33 height 36
click at [714, 156] on select "00 01 02 03 04 05 06 07 08 09 10 11 12 13 14 15 16 17 18 19 20 21 22 23" at bounding box center [706, 155] width 33 height 36
select select "08"
click at [690, 137] on select "00 01 02 03 04 05 06 07 08 09 10 11 12 13 14 15 16 17 18 19 20 21 22 23" at bounding box center [706, 155] width 33 height 36
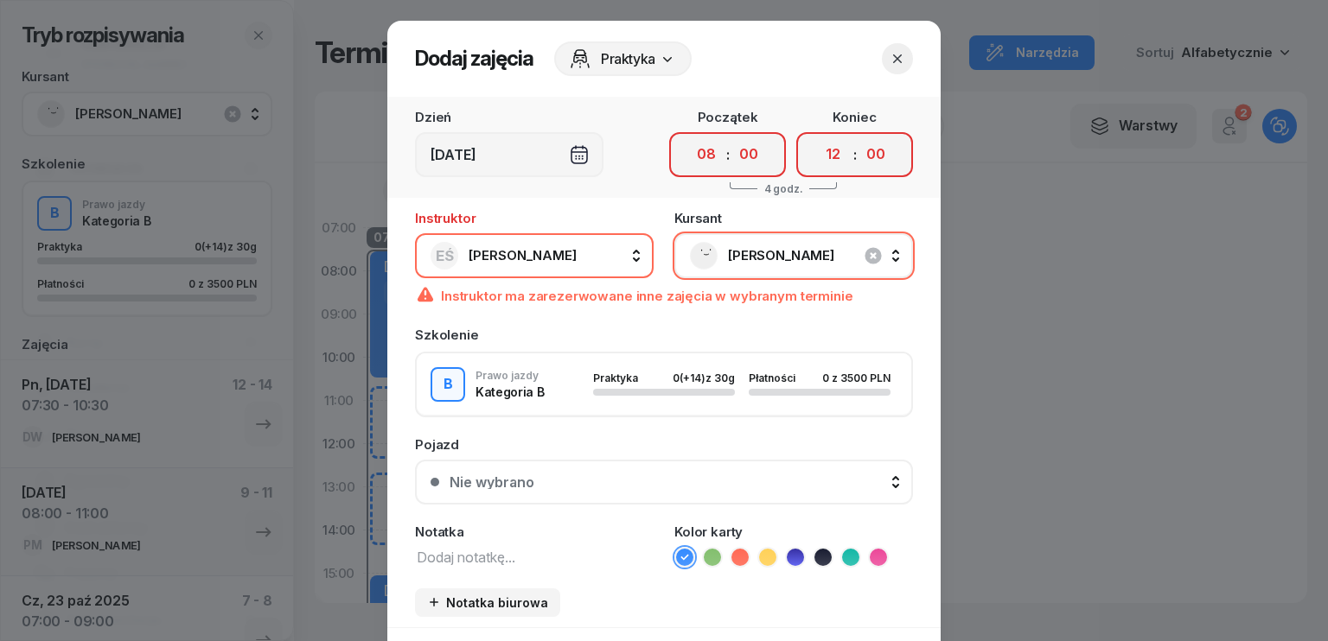
click at [893, 57] on icon "button" at bounding box center [897, 58] width 9 height 9
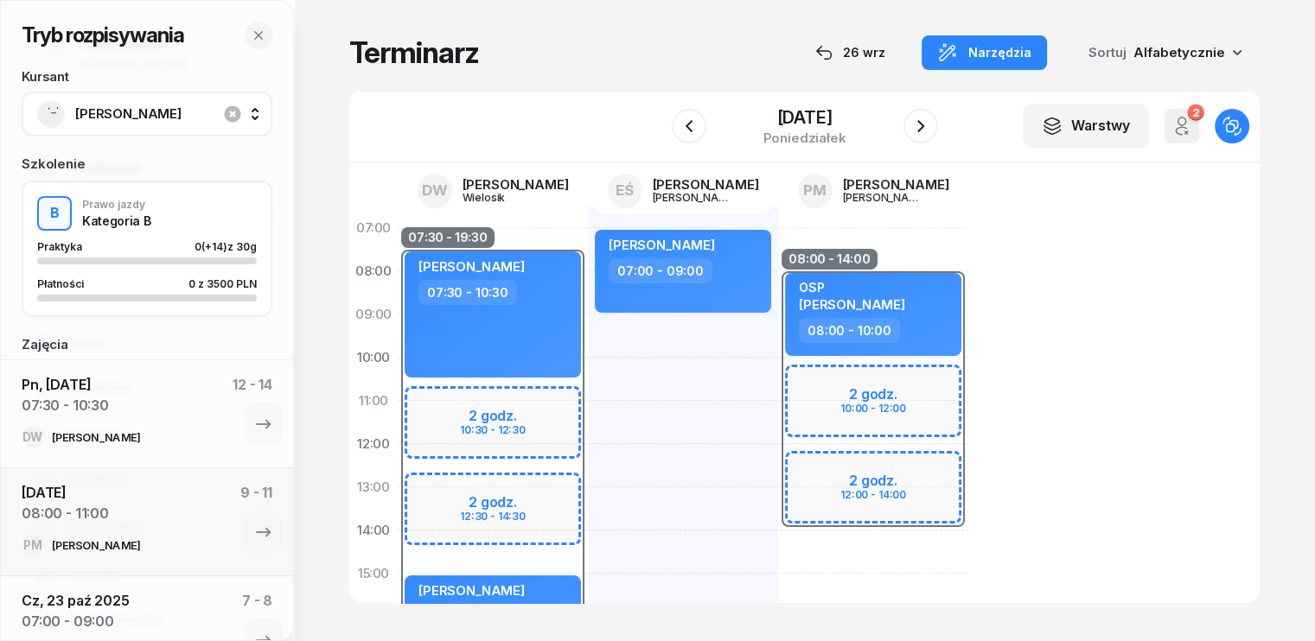
click at [599, 365] on div "[PERSON_NAME] 07:00 - 09:00" at bounding box center [683, 596] width 190 height 778
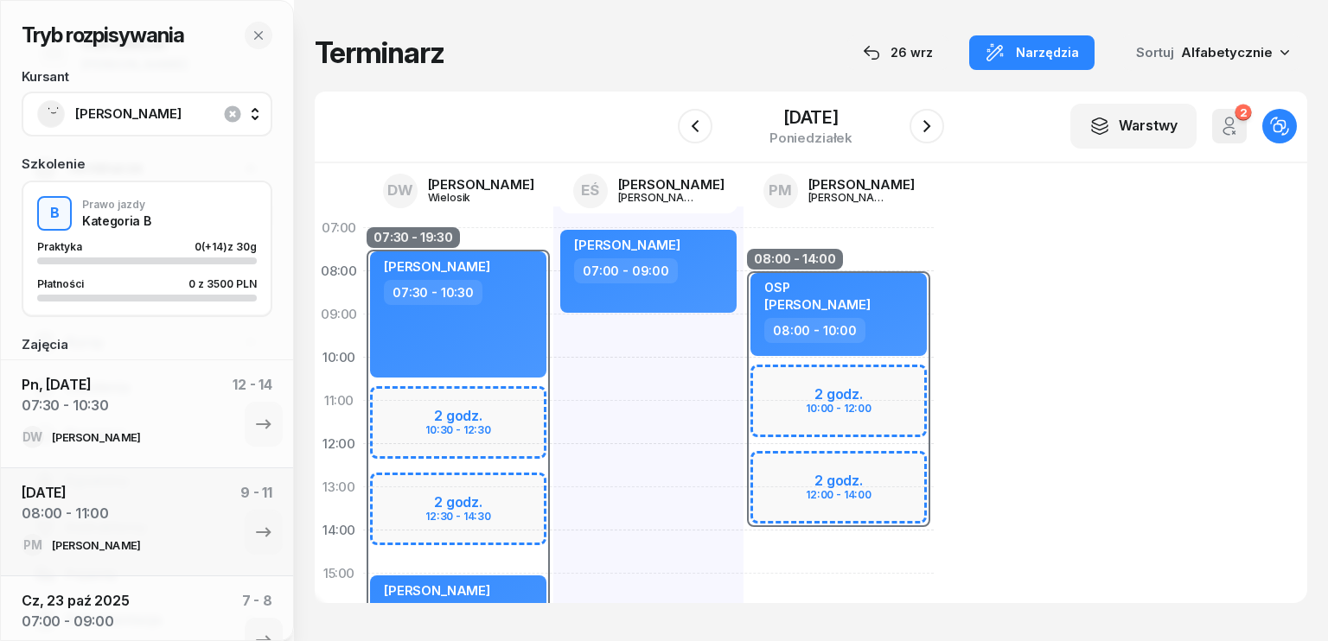
select select "10"
select select "12"
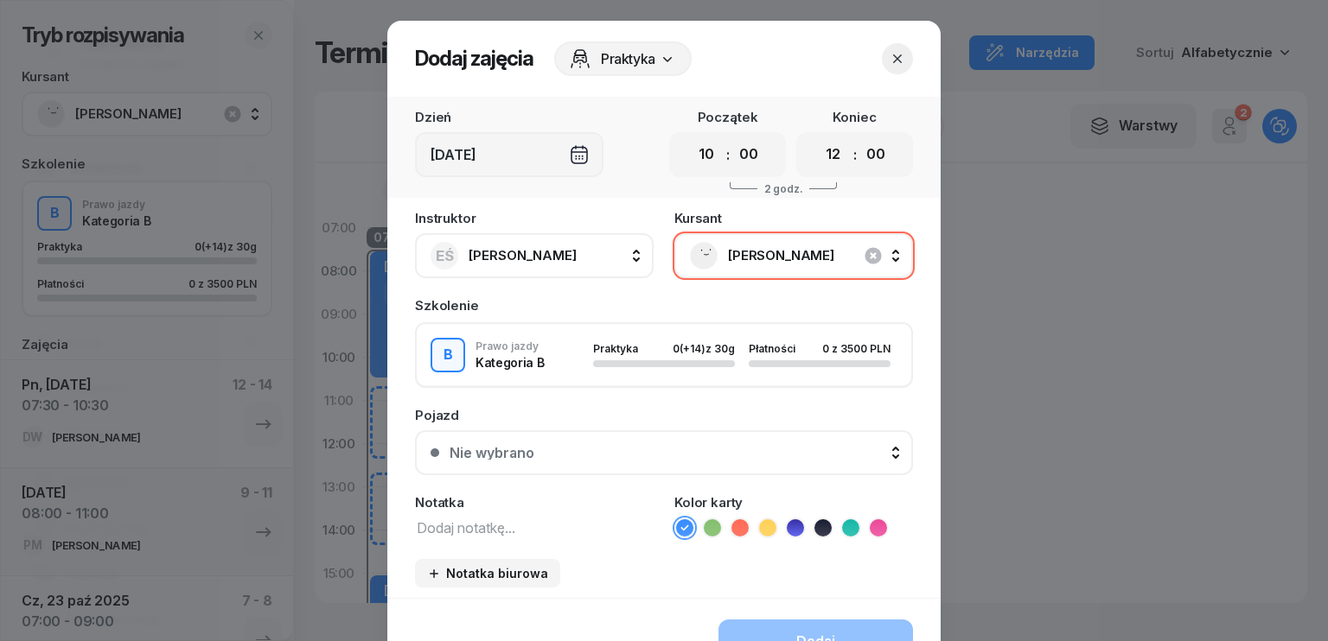
click at [892, 58] on icon "button" at bounding box center [897, 58] width 17 height 17
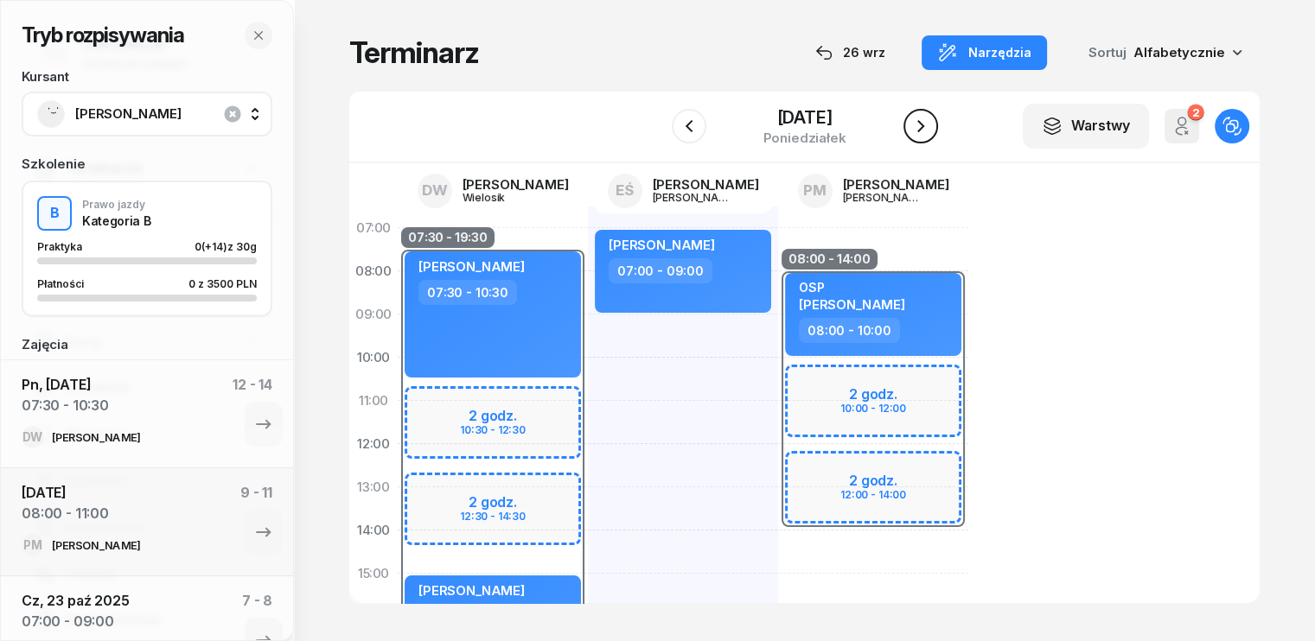
click at [928, 123] on icon "button" at bounding box center [920, 126] width 21 height 21
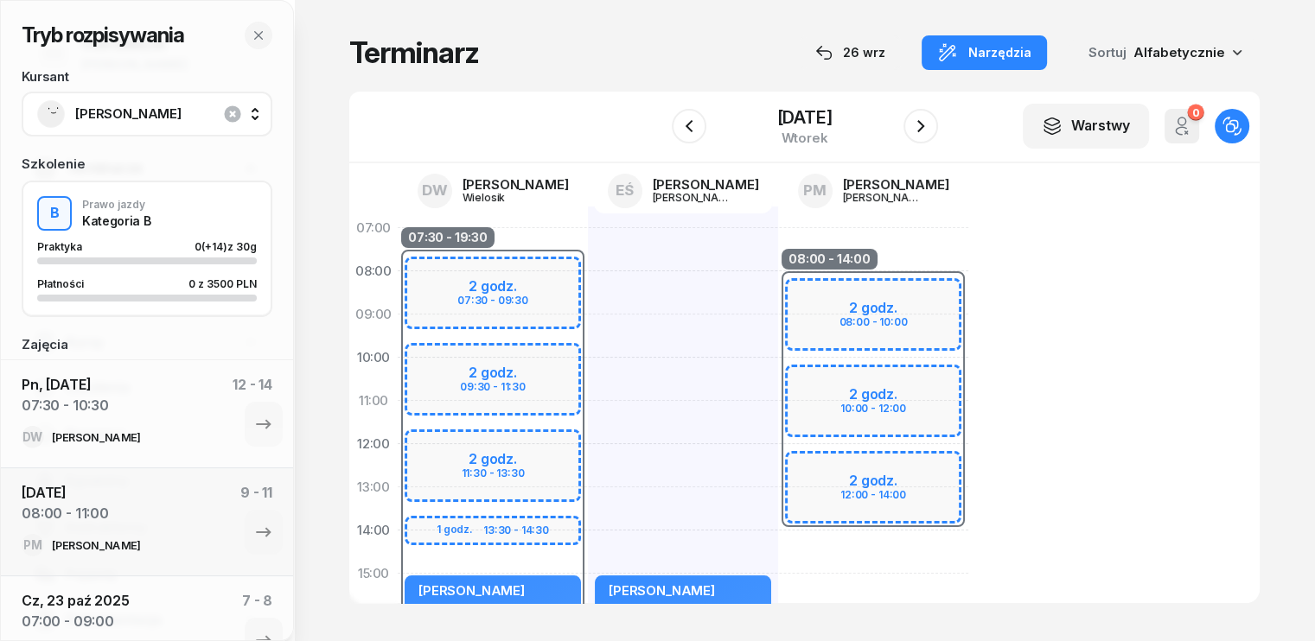
click at [478, 232] on div "07:30 - 19:30 2 godz. 07:30 - 09:30 2 godz. 09:30 - 11:30 2 godz. 11:30 - 13:30…" at bounding box center [493, 596] width 190 height 778
select select "07"
select select "09"
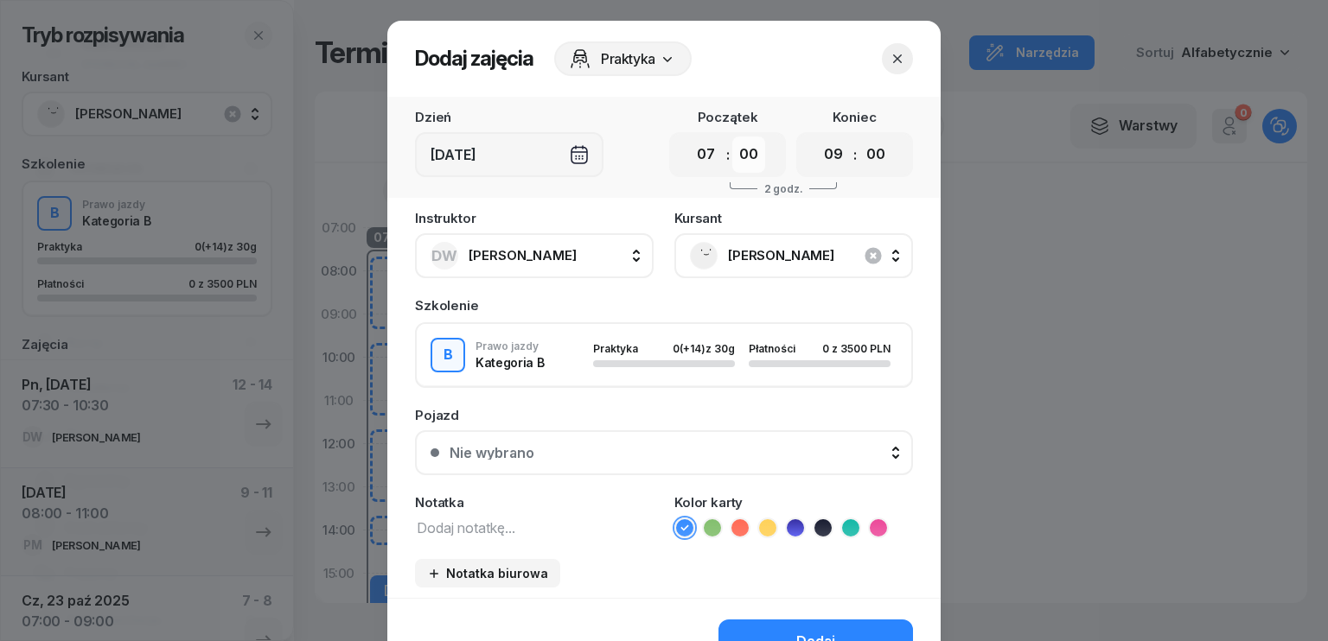
click at [732, 150] on select "00 05 10 15 20 25 30 35 40 45 50 55" at bounding box center [748, 155] width 33 height 36
select select "30"
click at [732, 137] on select "00 05 10 15 20 25 30 35 40 45 50 55" at bounding box center [748, 155] width 33 height 36
click at [830, 151] on select "00 01 02 03 04 05 06 07 08 09 10 11 12 13 14 15 16 17 18 19 20 21 22 23" at bounding box center [833, 155] width 33 height 36
select select "10"
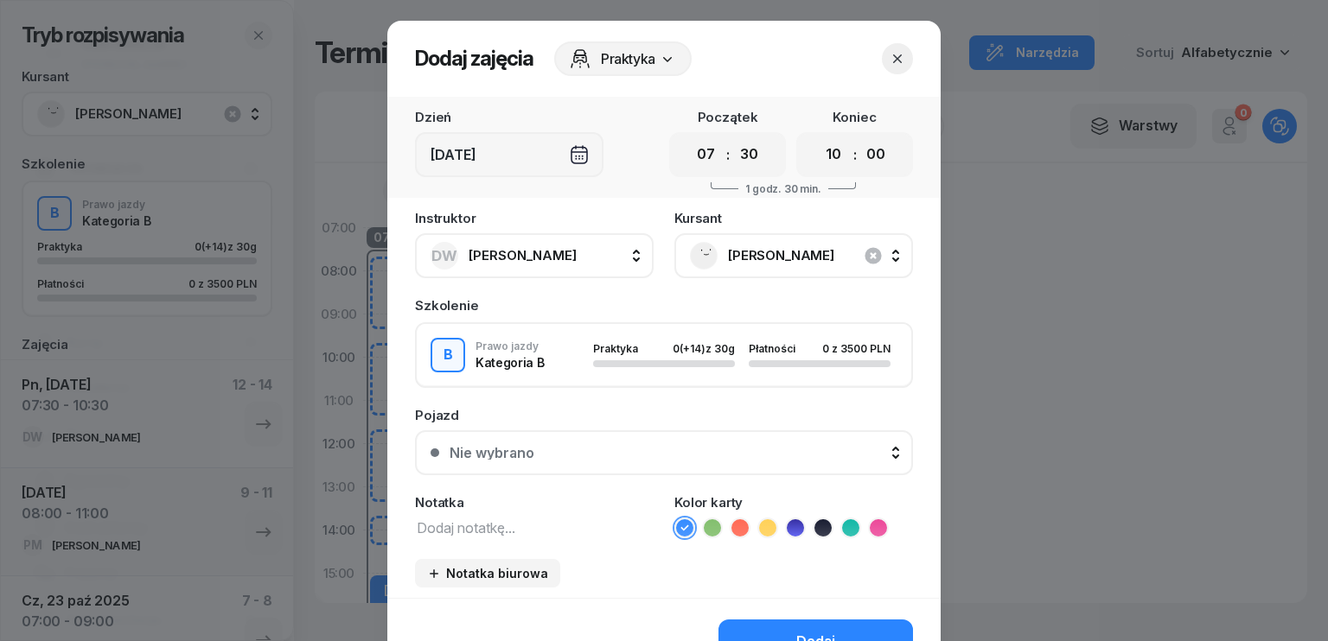
click at [817, 137] on select "00 01 02 03 04 05 06 07 08 09 10 11 12 13 14 15 16 17 18 19 20 21 22 23" at bounding box center [833, 155] width 33 height 36
click at [873, 156] on select "00 05 10 15 20 25 30 35 40 45 50 55" at bounding box center [875, 155] width 33 height 36
select select "30"
click at [859, 137] on select "00 05 10 15 20 25 30 35 40 45 50 55" at bounding box center [875, 155] width 33 height 36
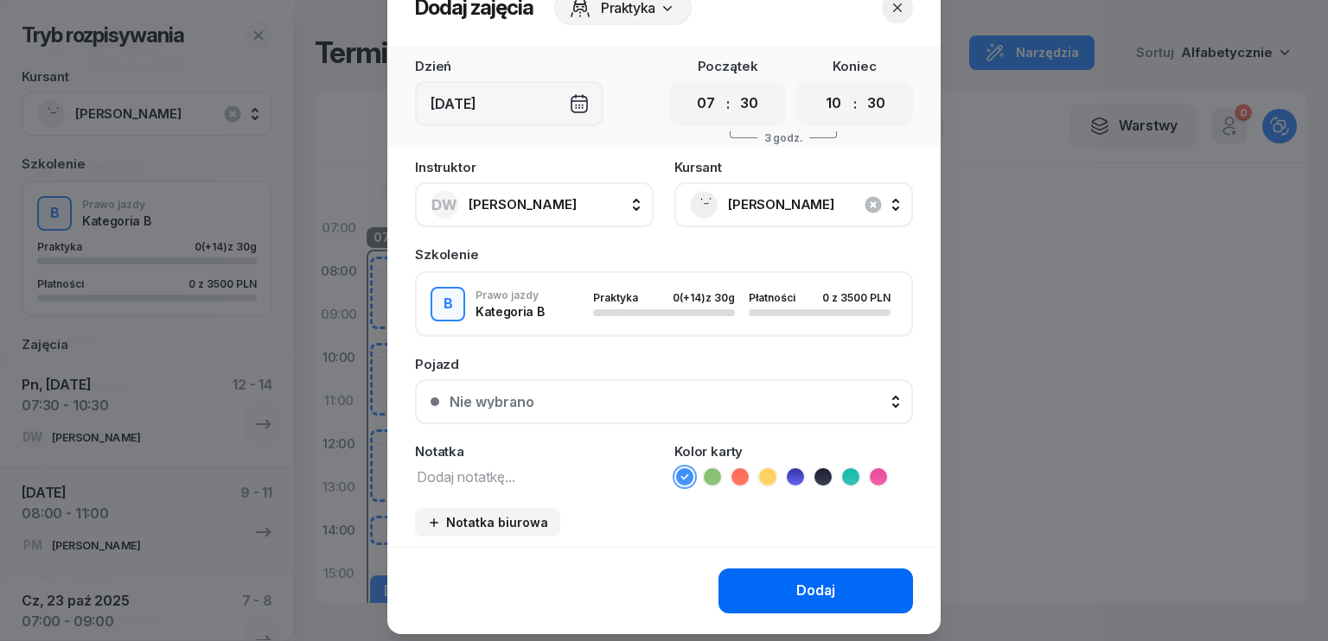
scroll to position [97, 0]
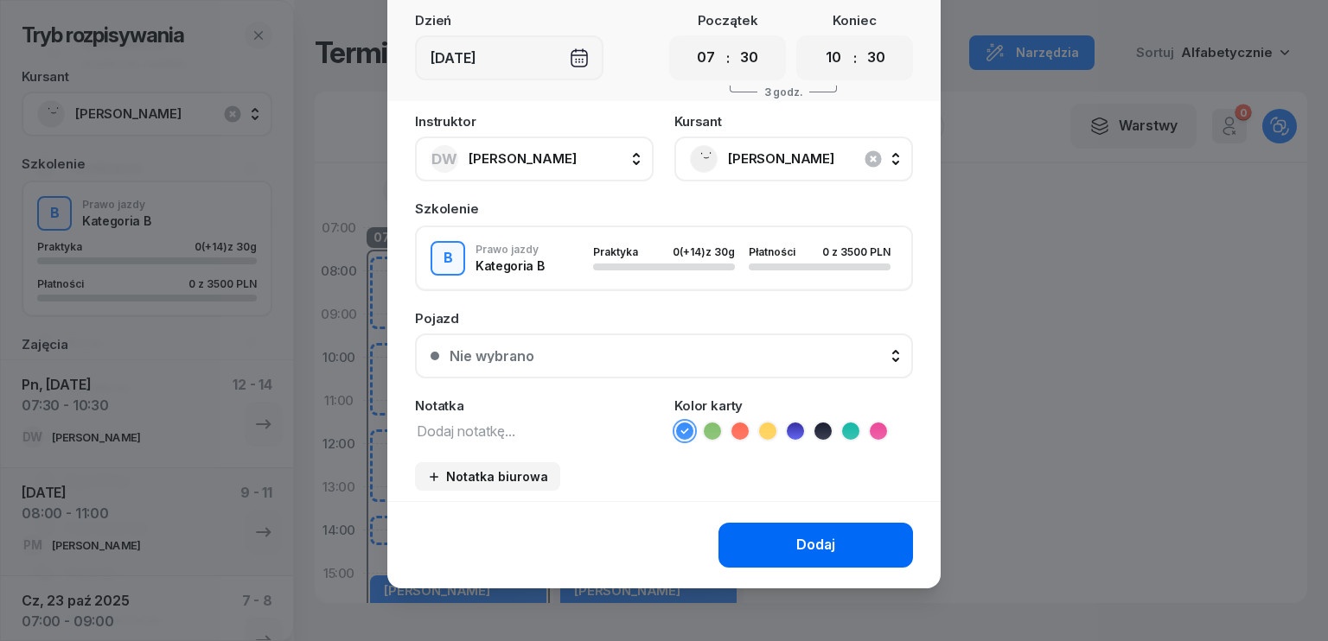
click at [780, 540] on button "Dodaj" at bounding box center [815, 545] width 194 height 45
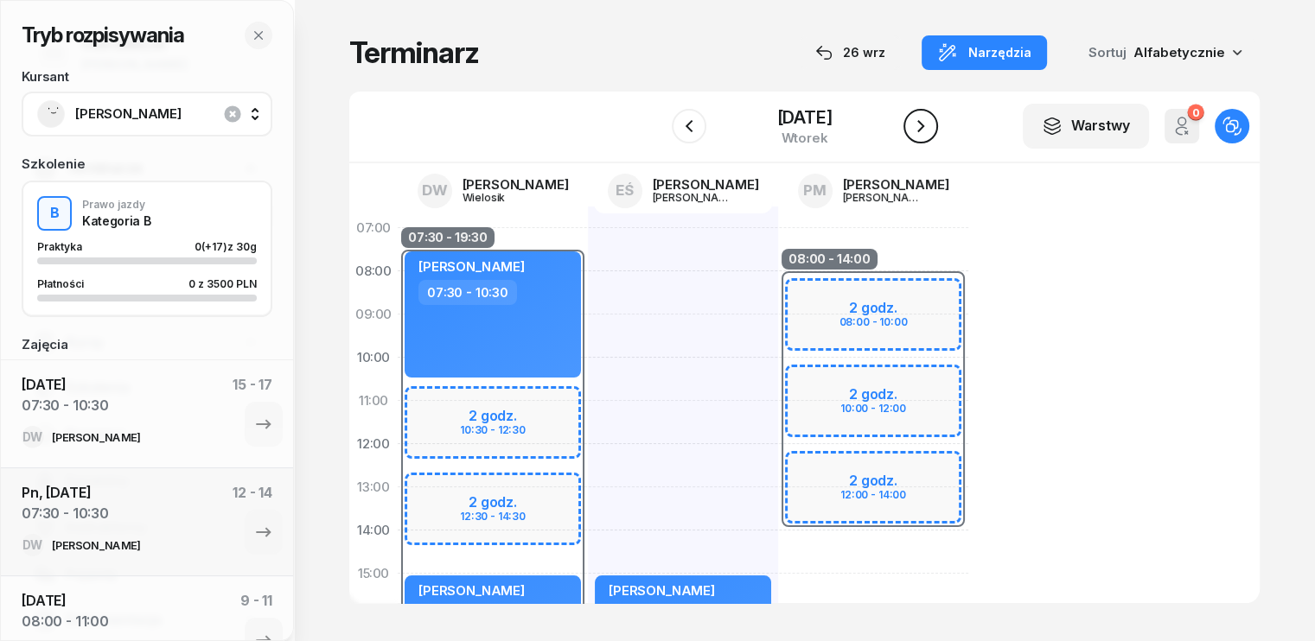
click at [930, 127] on button "button" at bounding box center [920, 126] width 35 height 35
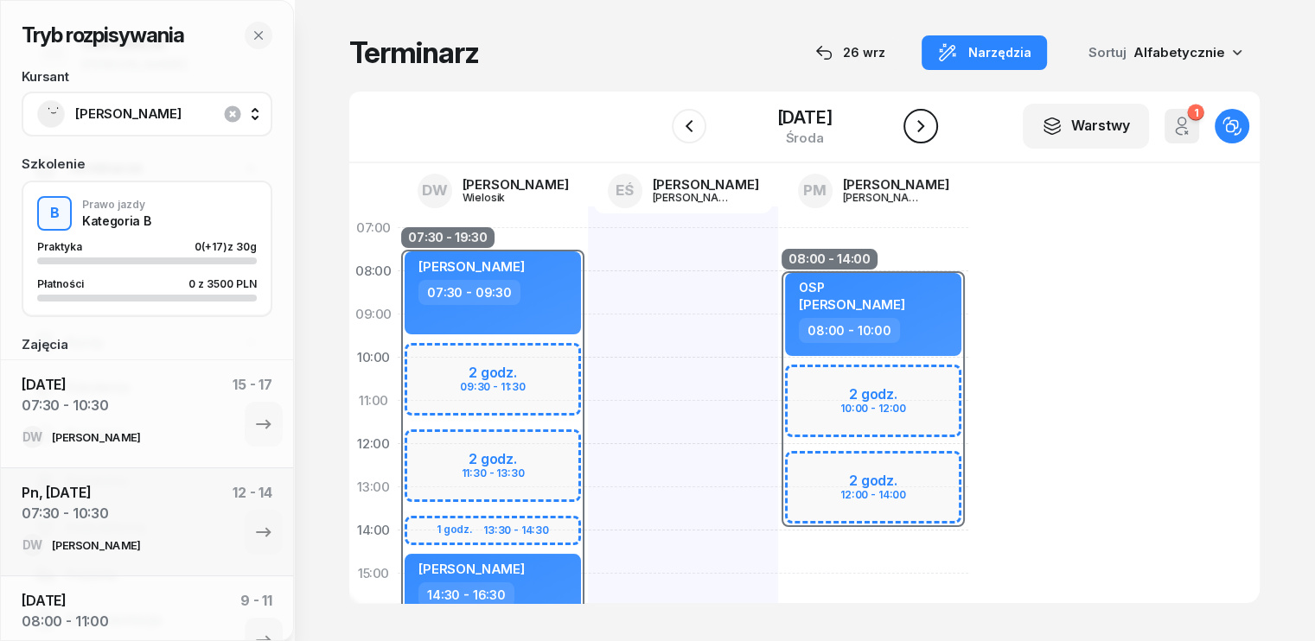
click at [930, 127] on button "button" at bounding box center [920, 126] width 35 height 35
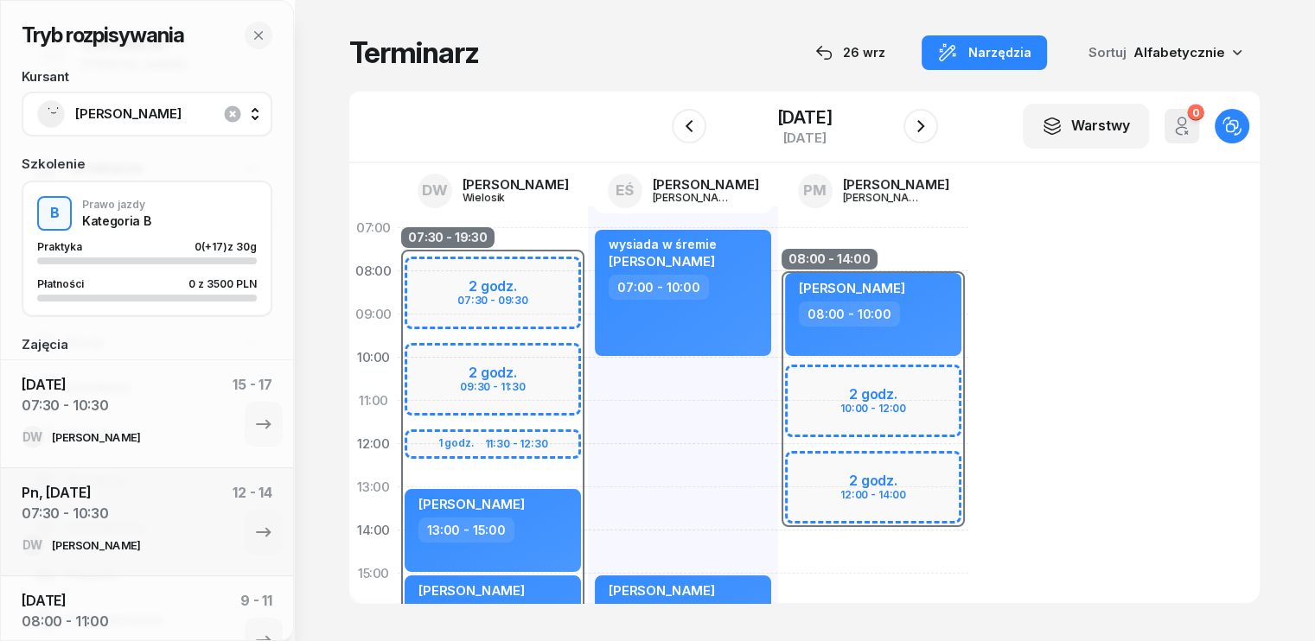
click at [488, 232] on div "07:30 - 19:30 2 godz. 07:30 - 09:30 2 godz. 09:30 - 11:30 1 godz. 11:30 - 12:30…" at bounding box center [493, 596] width 190 height 778
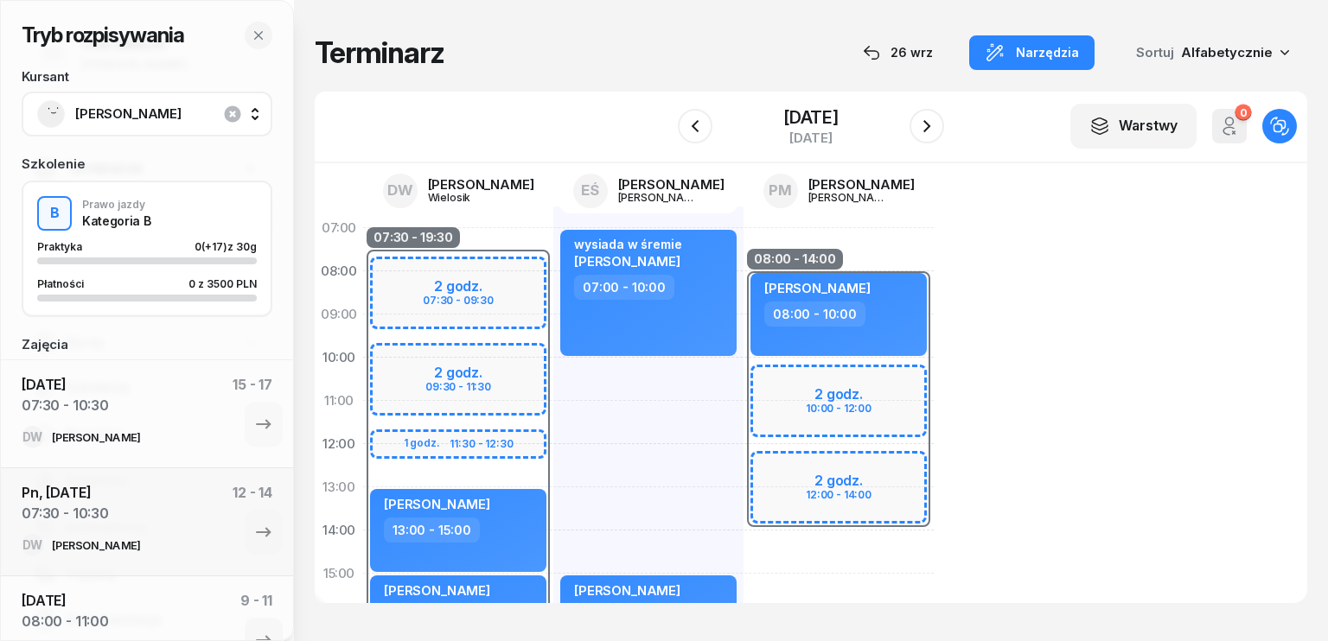
select select "07"
select select "09"
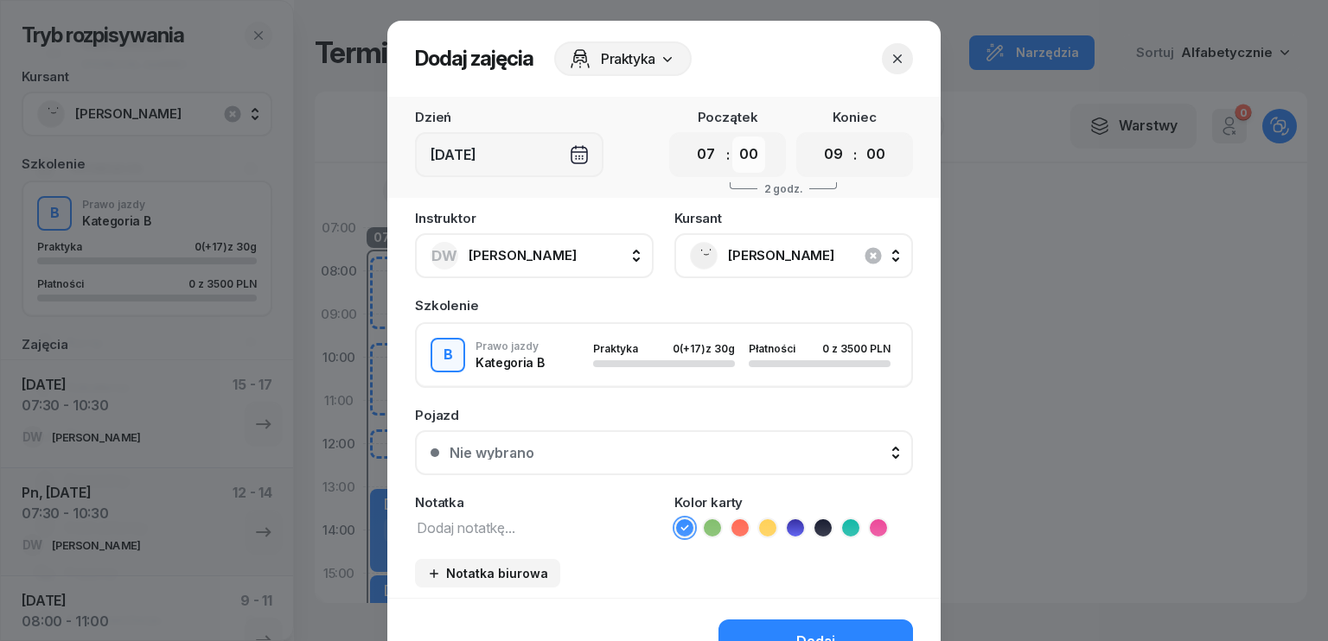
click at [746, 150] on select "00 05 10 15 20 25 30 35 40 45 50 55" at bounding box center [748, 155] width 33 height 36
select select "30"
click at [732, 137] on select "00 05 10 15 20 25 30 35 40 45 50 55" at bounding box center [748, 155] width 33 height 36
click at [825, 159] on select "00 01 02 03 04 05 06 07 08 09 10 11 12 13 14 15 16 17 18 19 20 21 22 23" at bounding box center [833, 155] width 33 height 36
select select "10"
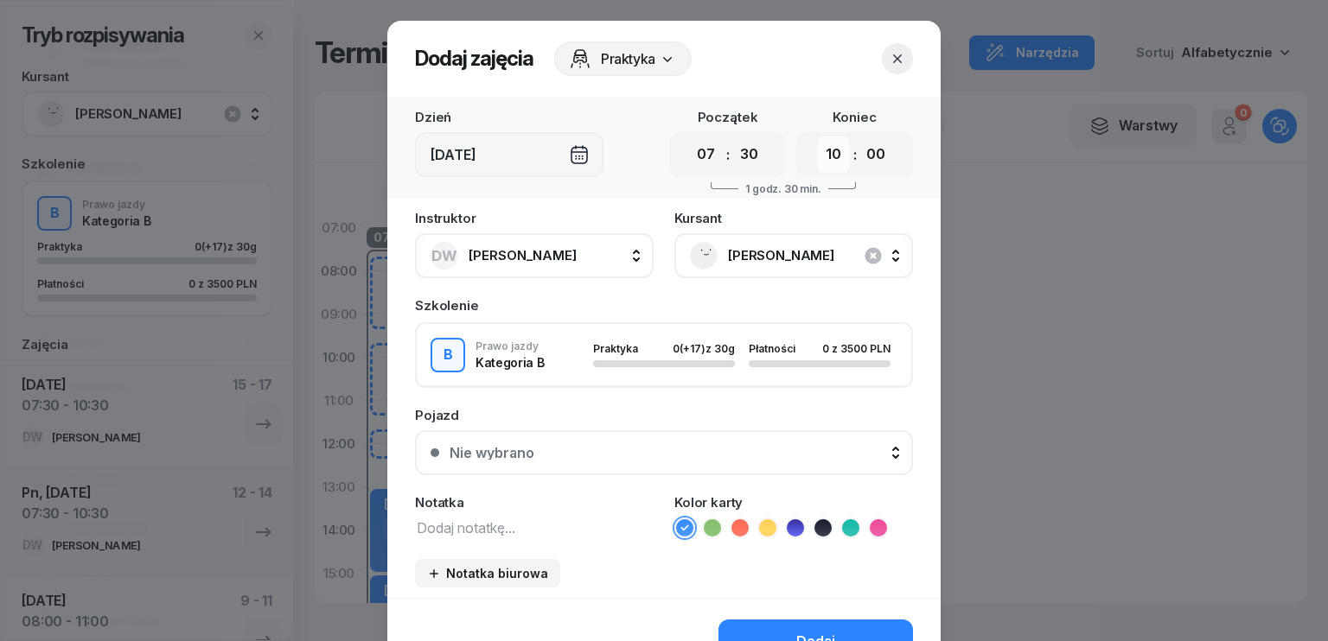
click at [817, 137] on select "00 01 02 03 04 05 06 07 08 09 10 11 12 13 14 15 16 17 18 19 20 21 22 23" at bounding box center [833, 155] width 33 height 36
drag, startPoint x: 864, startPoint y: 155, endPoint x: 871, endPoint y: 163, distance: 10.4
click at [864, 155] on select "00 05 10 15 20 25 30 35 40 45 50 55" at bounding box center [875, 155] width 33 height 36
select select "30"
click at [859, 137] on select "00 05 10 15 20 25 30 35 40 45 50 55" at bounding box center [875, 155] width 33 height 36
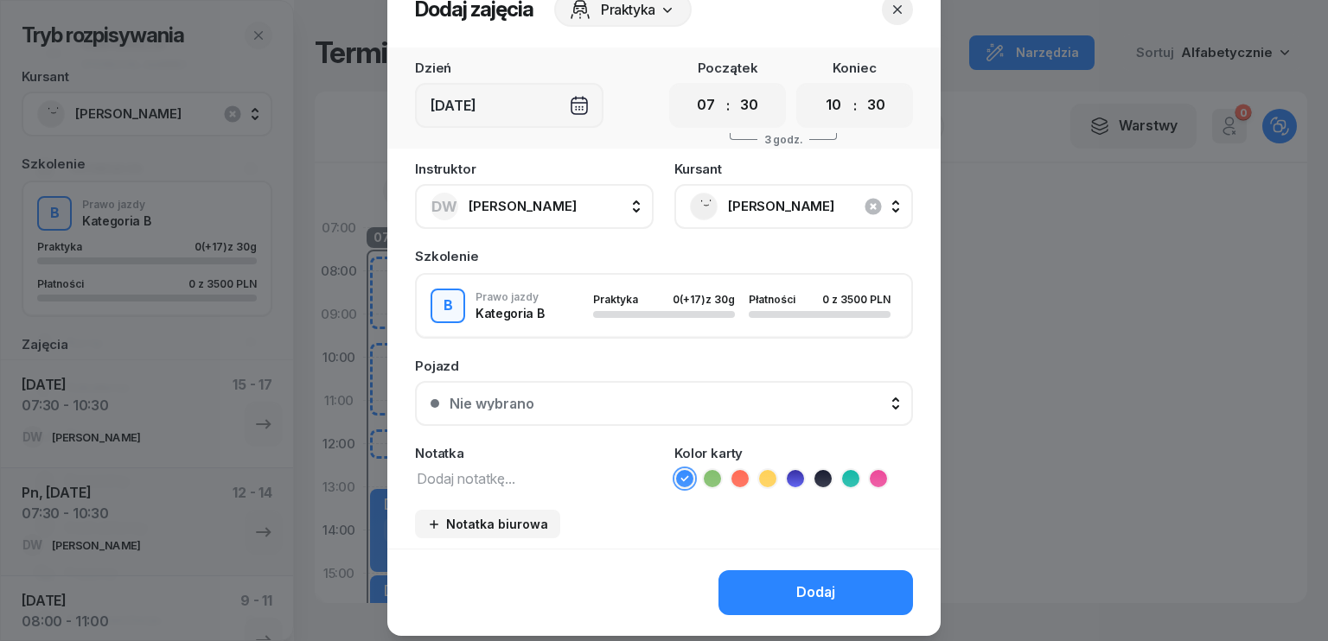
scroll to position [97, 0]
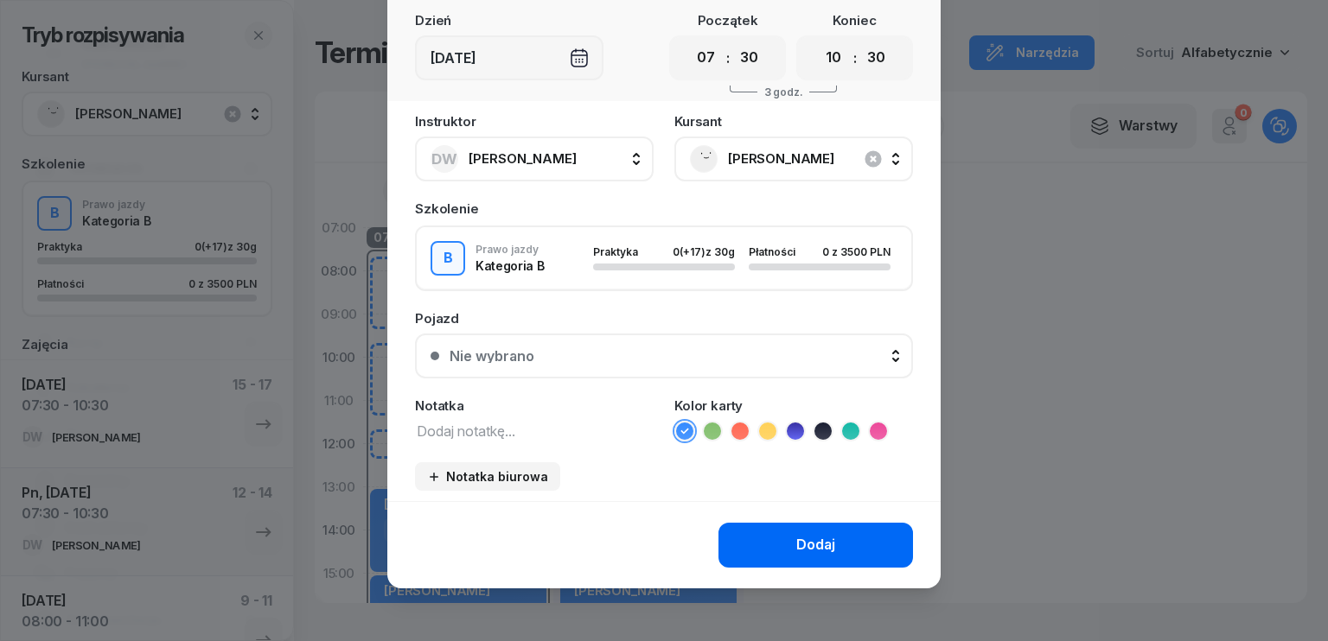
click at [819, 544] on div "Dodaj" at bounding box center [815, 545] width 39 height 22
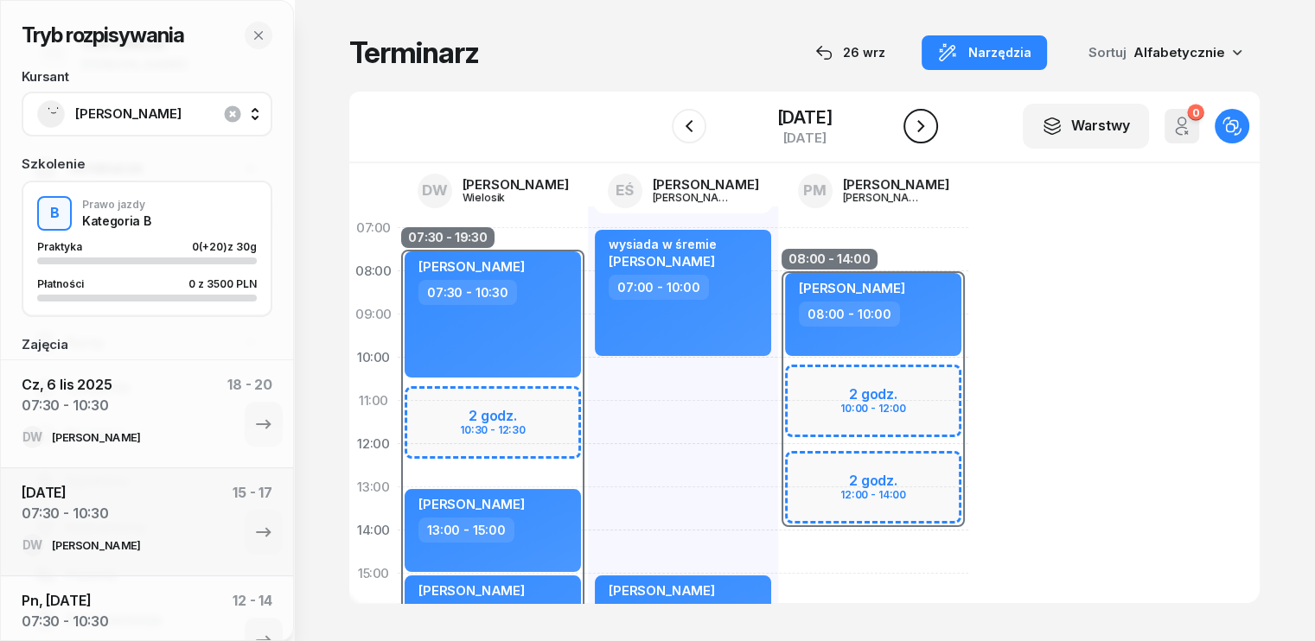
click at [916, 122] on icon "button" at bounding box center [920, 126] width 21 height 21
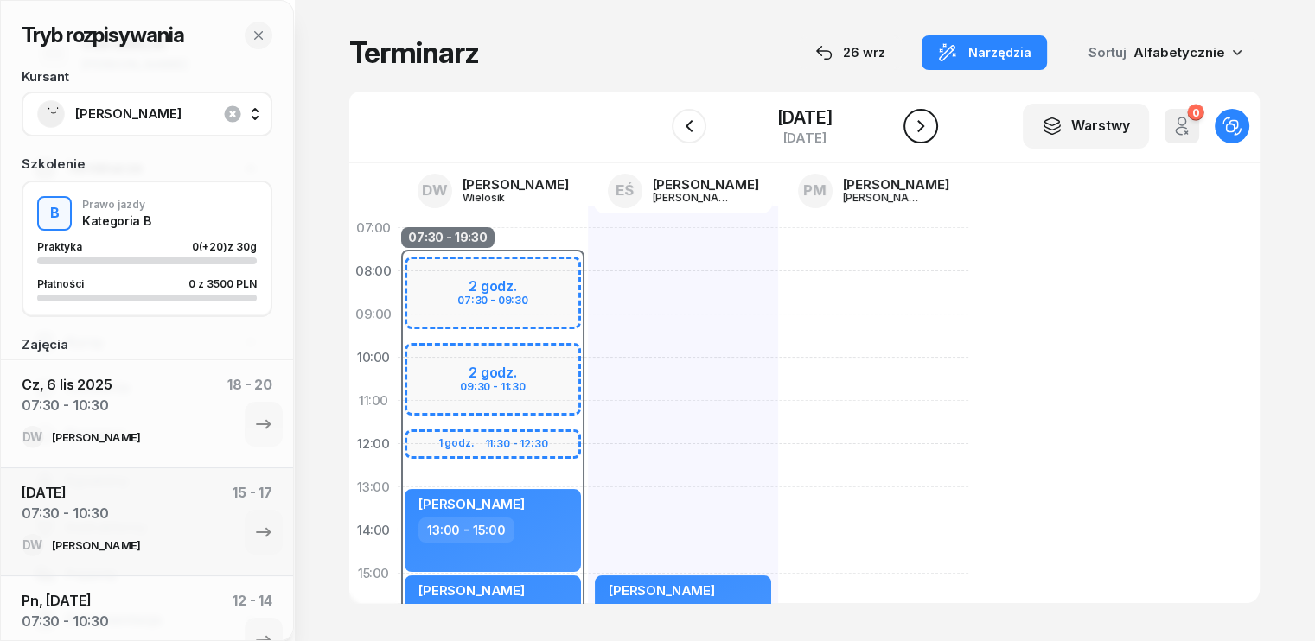
click at [923, 127] on icon "button" at bounding box center [920, 126] width 7 height 12
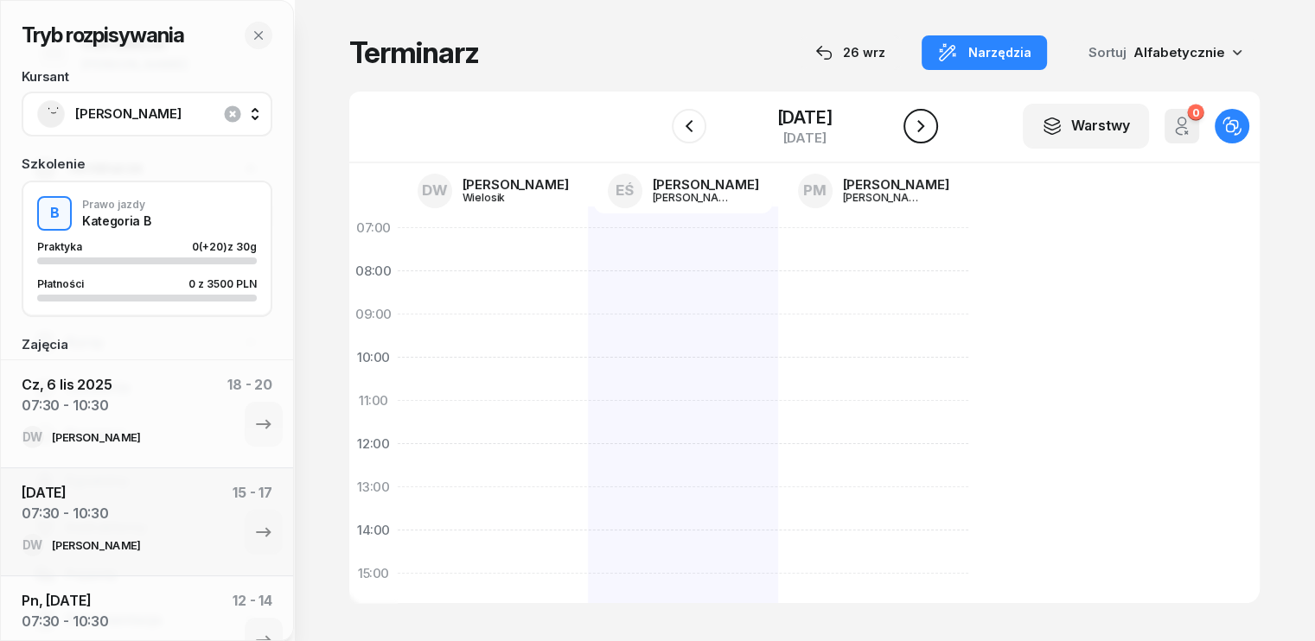
click at [923, 127] on icon "button" at bounding box center [920, 126] width 7 height 12
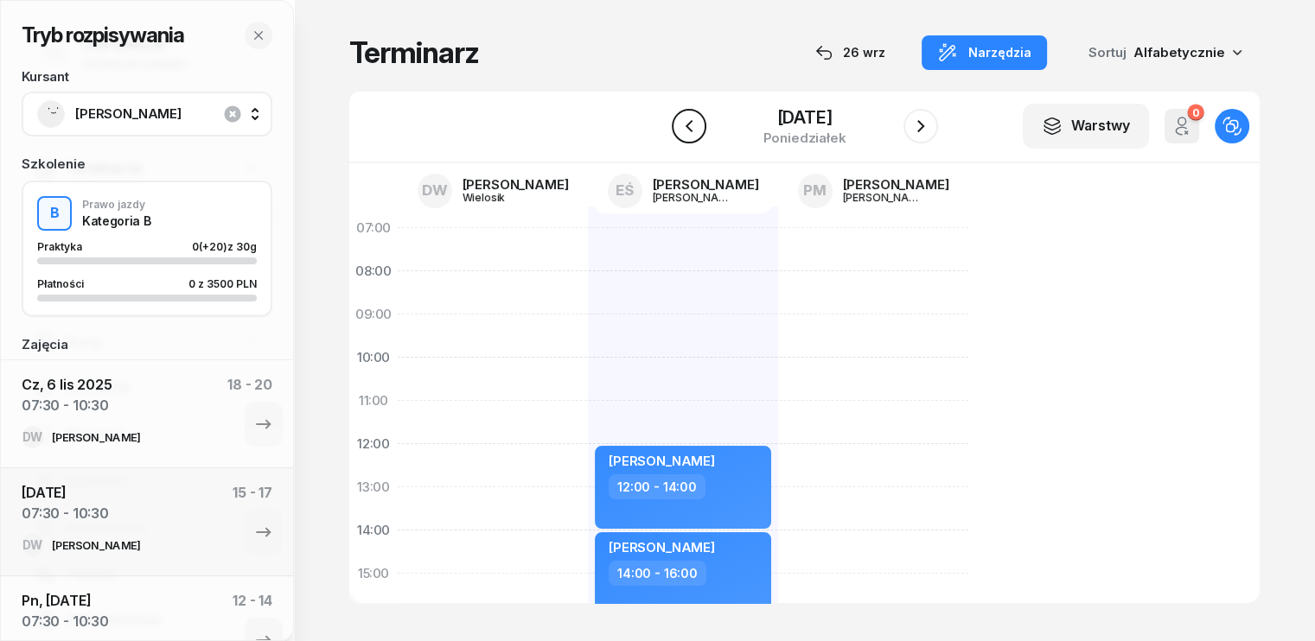
click at [685, 126] on icon "button" at bounding box center [688, 126] width 7 height 12
click at [681, 124] on icon "button" at bounding box center [689, 126] width 21 height 21
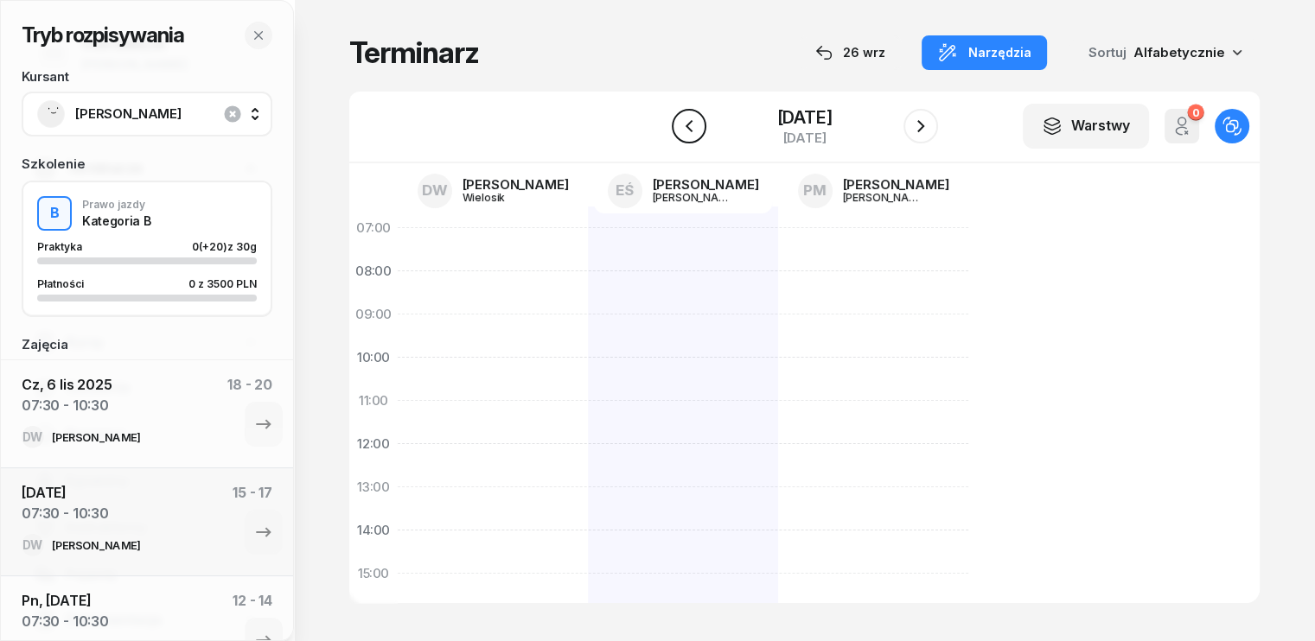
click at [680, 124] on icon "button" at bounding box center [689, 126] width 21 height 21
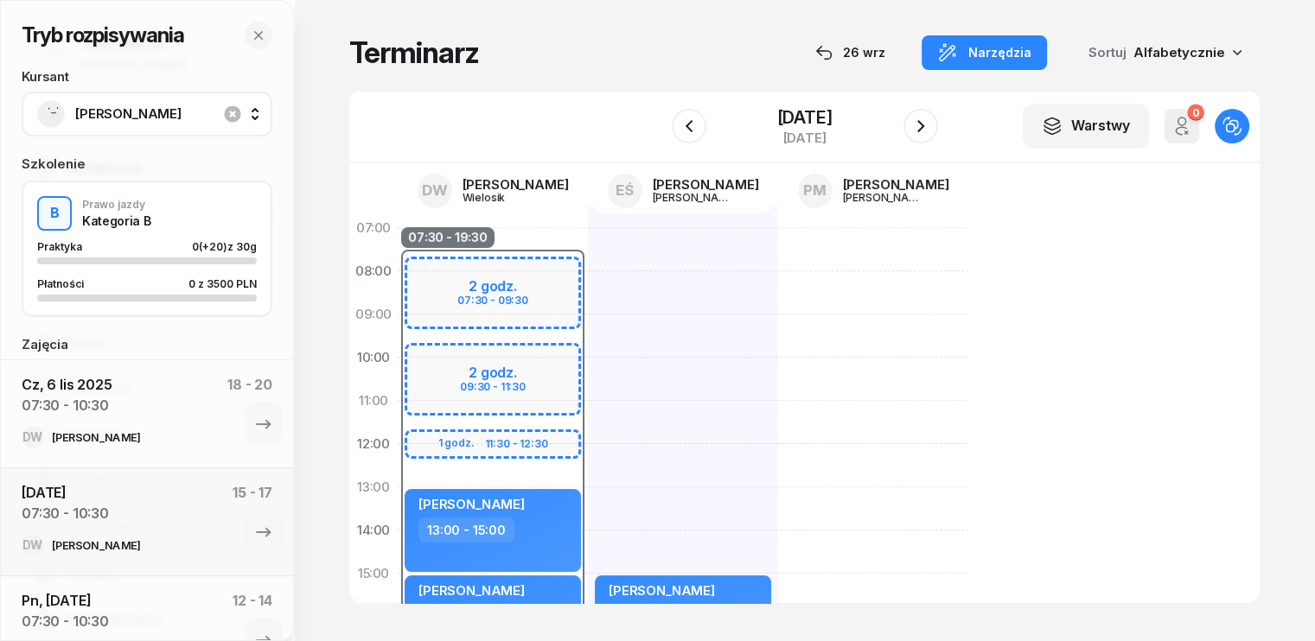
click at [484, 230] on div "07:30 - 19:30 2 godz. 07:30 - 09:30 2 godz. 09:30 - 11:30 1 godz. 11:30 - 12:30…" at bounding box center [493, 596] width 190 height 778
select select "07"
select select "09"
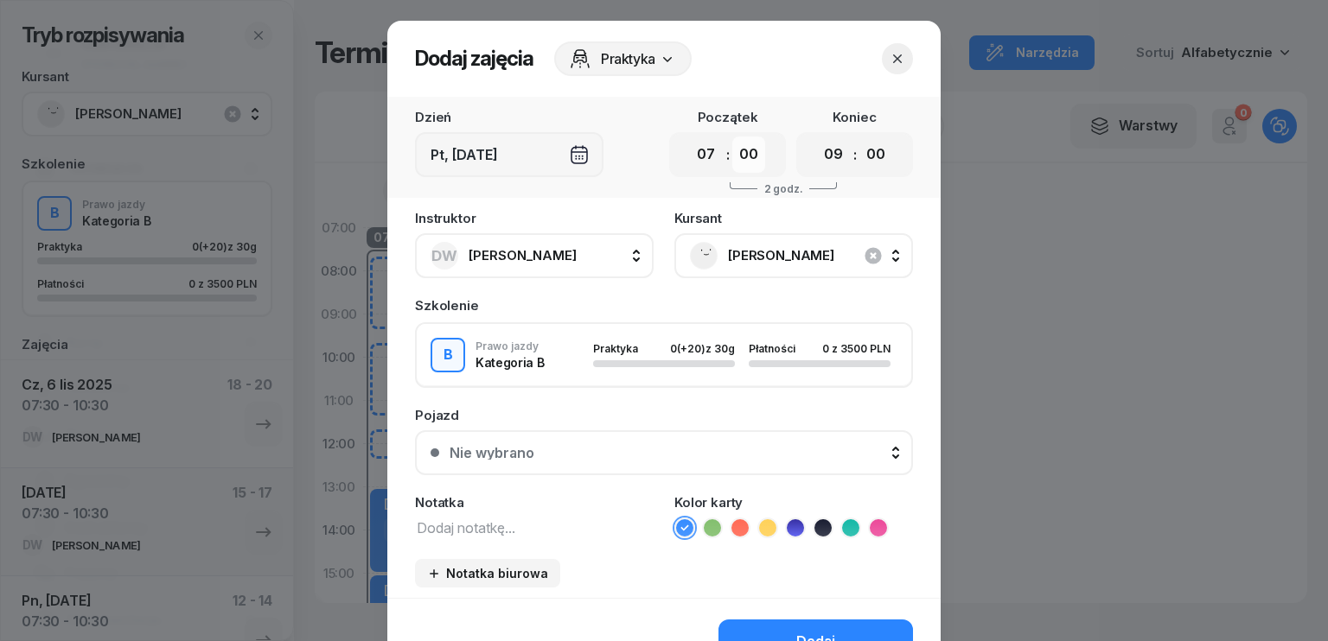
click at [749, 156] on select "00 05 10 15 20 25 30 35 40 45 50 55" at bounding box center [748, 155] width 33 height 36
select select "30"
click at [732, 137] on select "00 05 10 15 20 25 30 35 40 45 50 55" at bounding box center [748, 155] width 33 height 36
click at [859, 160] on select "00 05 10 15 20 25 30 35 40 45 50 55" at bounding box center [875, 155] width 33 height 36
select select "30"
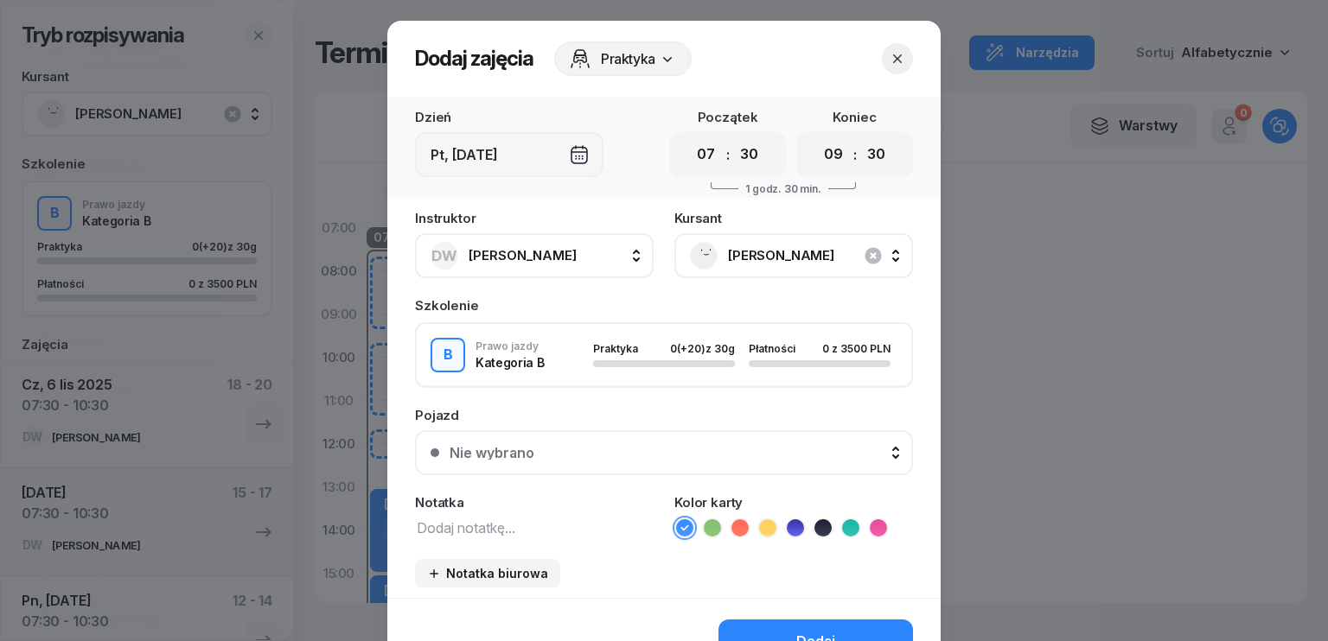
click at [859, 137] on select "00 05 10 15 20 25 30 35 40 45 50 55" at bounding box center [875, 155] width 33 height 36
click at [499, 530] on textarea at bounding box center [534, 527] width 239 height 22
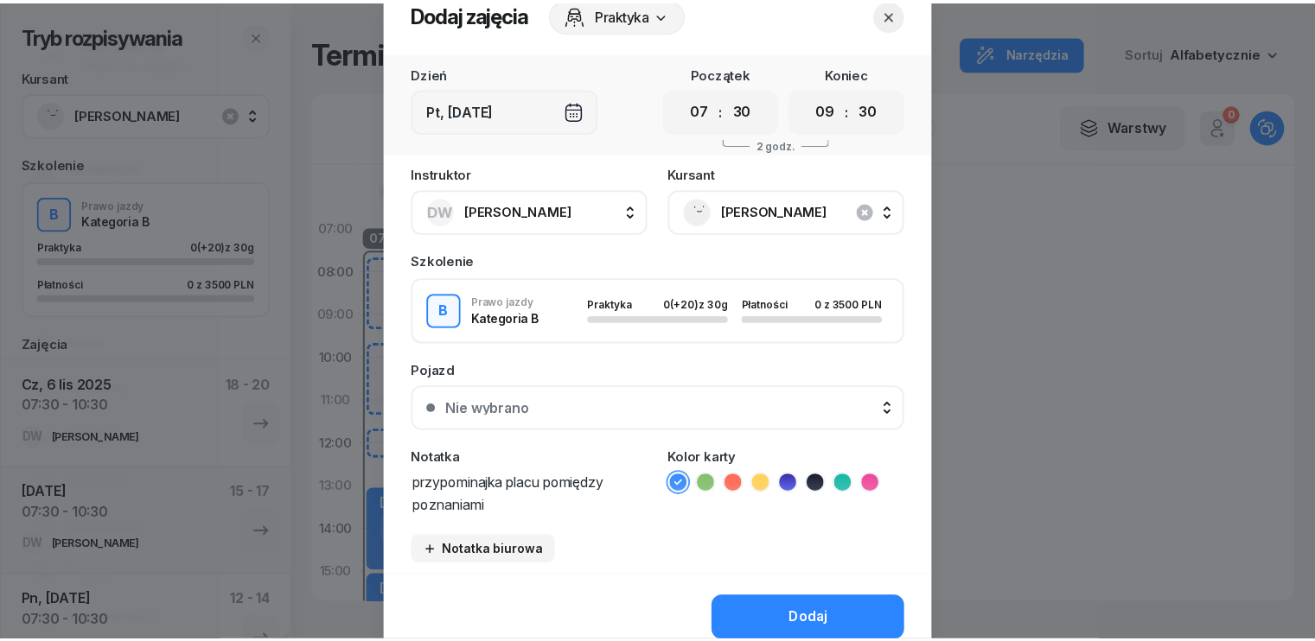
scroll to position [118, 0]
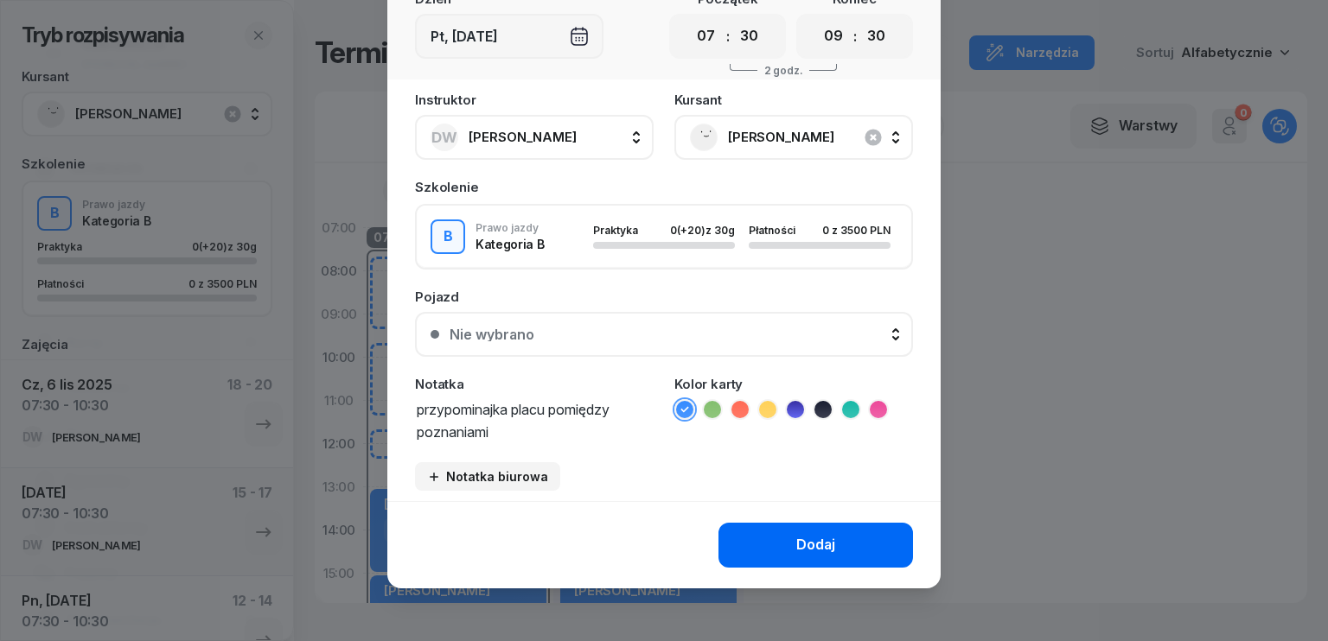
type textarea "przypominajka placu pomiędzy poznaniami"
click at [825, 542] on div "Dodaj" at bounding box center [815, 545] width 39 height 22
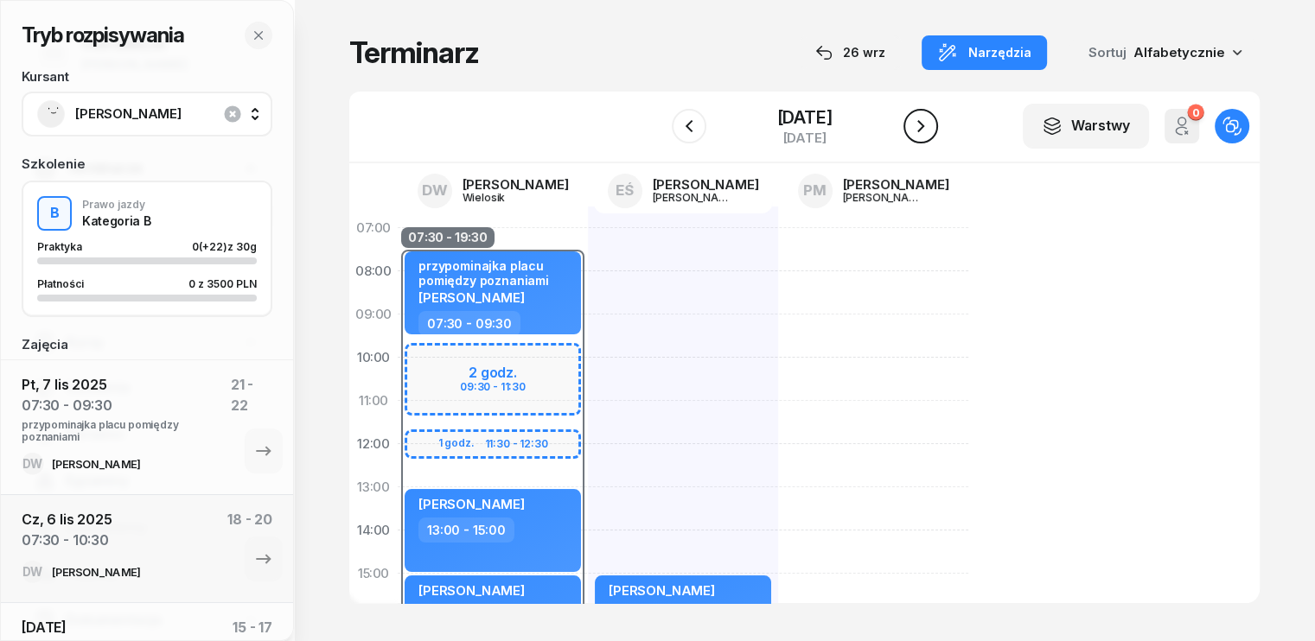
click at [916, 130] on icon "button" at bounding box center [920, 126] width 21 height 21
click at [922, 126] on icon "button" at bounding box center [920, 126] width 7 height 12
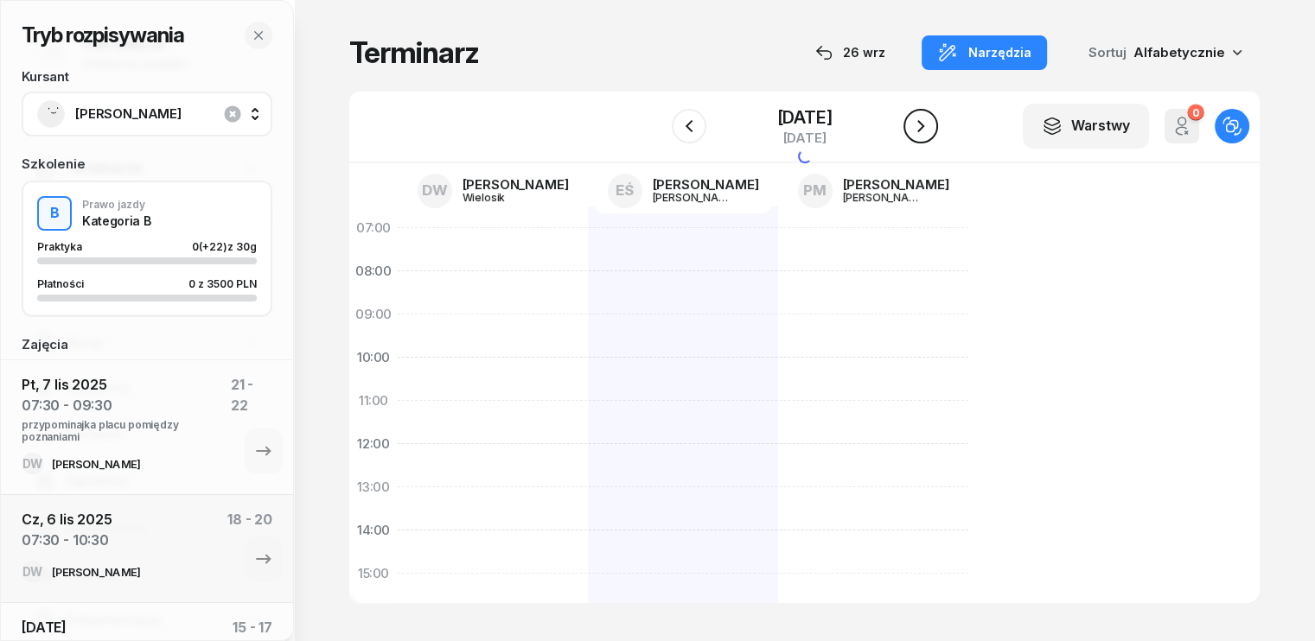
click at [922, 126] on icon "button" at bounding box center [920, 126] width 7 height 12
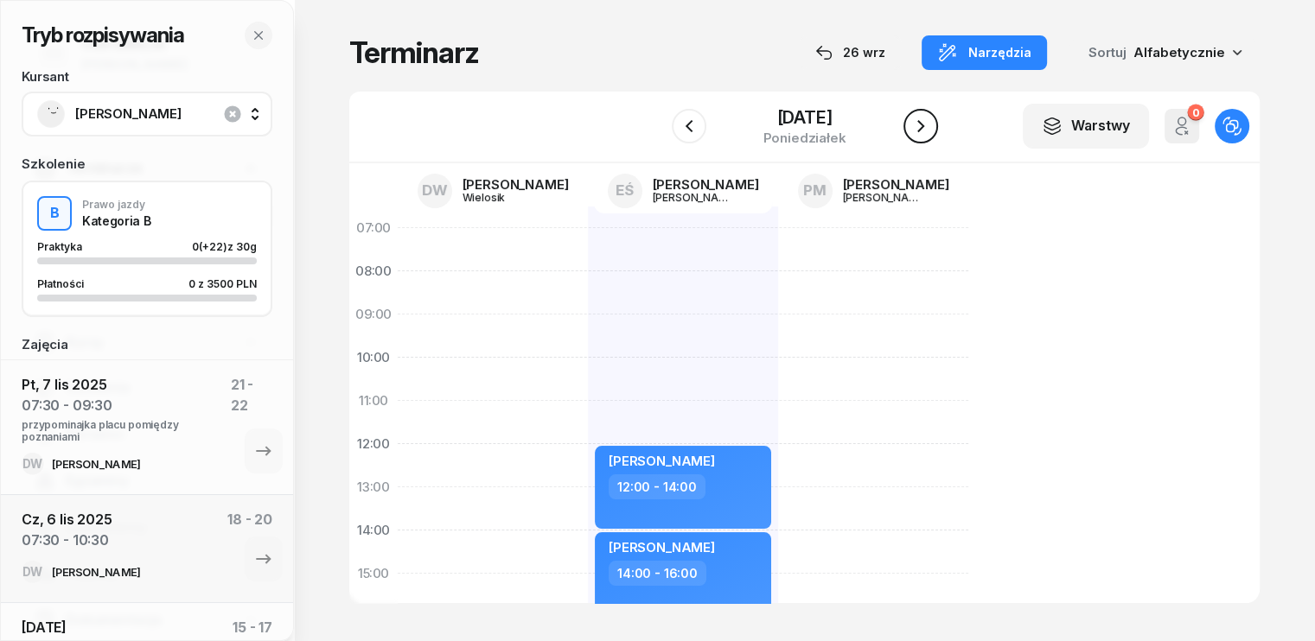
click at [917, 124] on icon "button" at bounding box center [920, 126] width 21 height 21
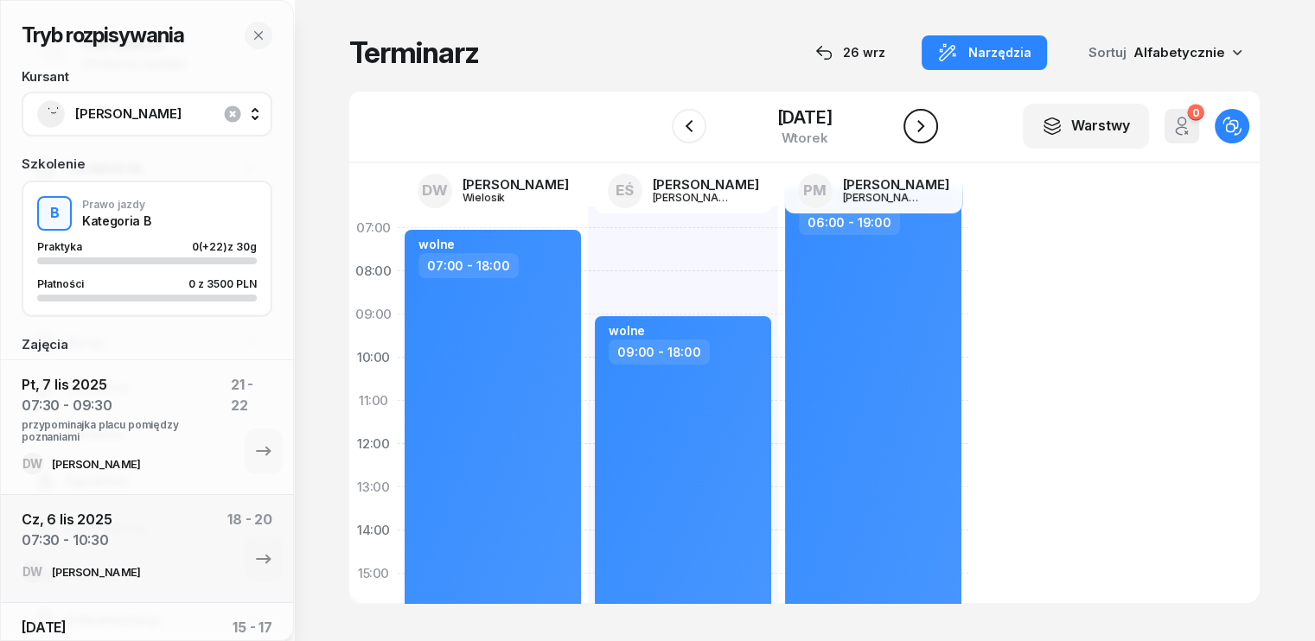
click at [917, 124] on icon "button" at bounding box center [920, 126] width 21 height 21
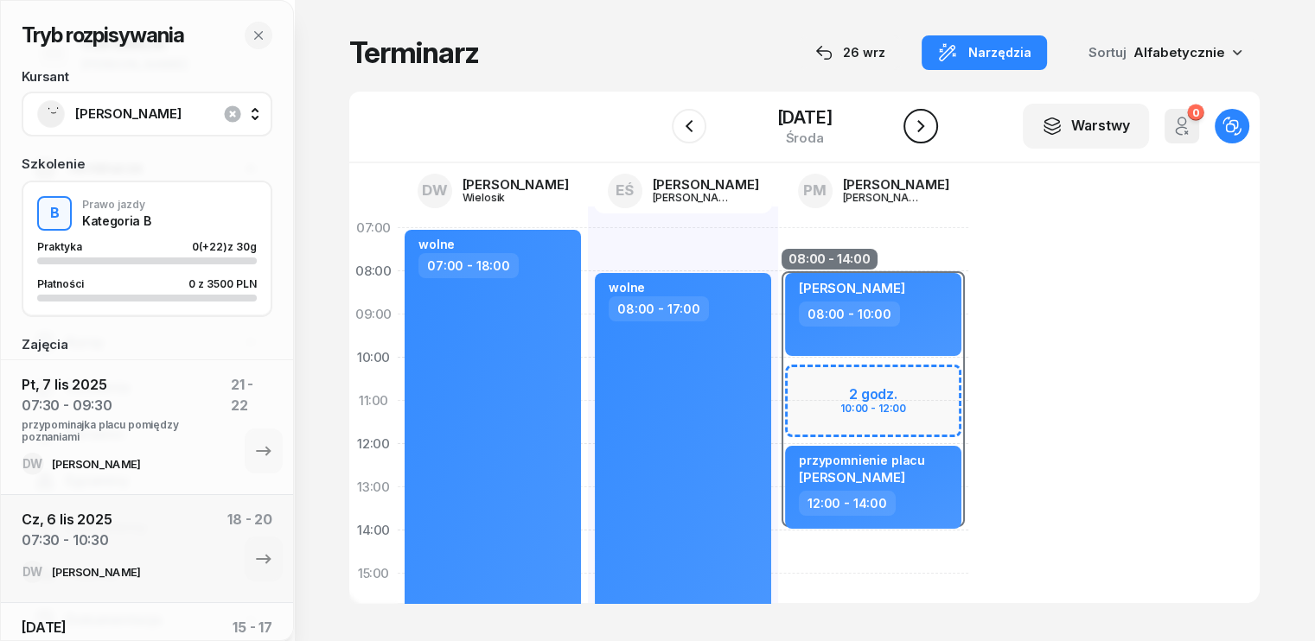
click at [920, 124] on icon "button" at bounding box center [920, 126] width 21 height 21
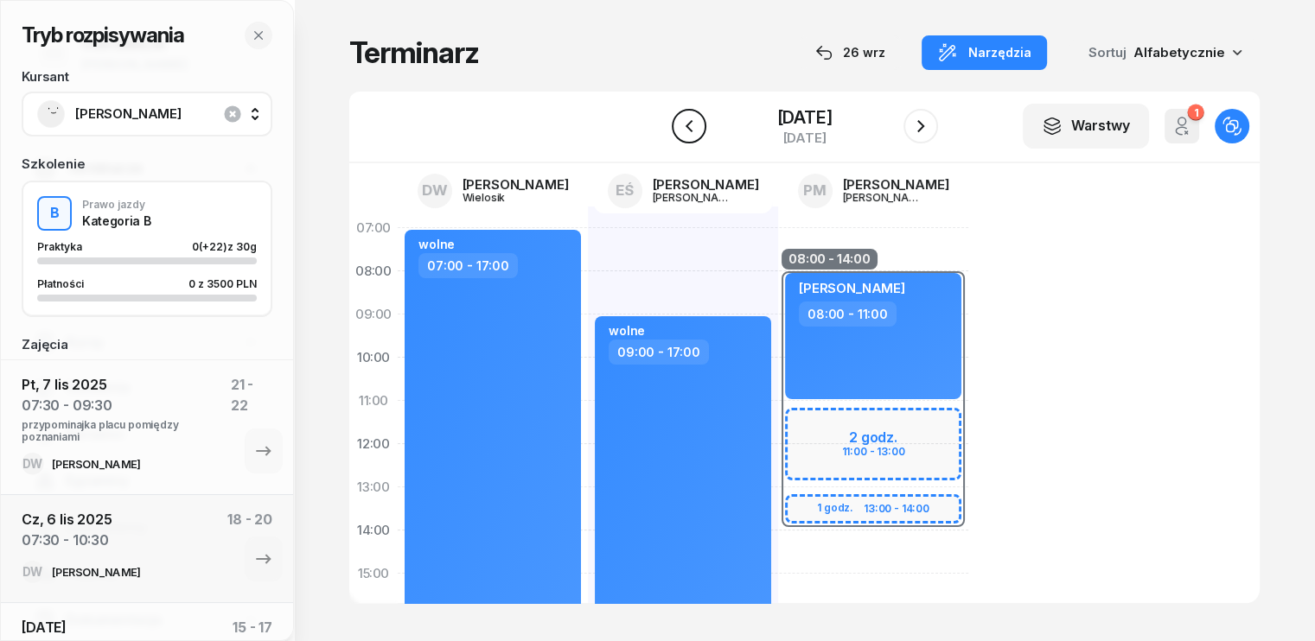
click at [683, 116] on icon "button" at bounding box center [689, 126] width 21 height 21
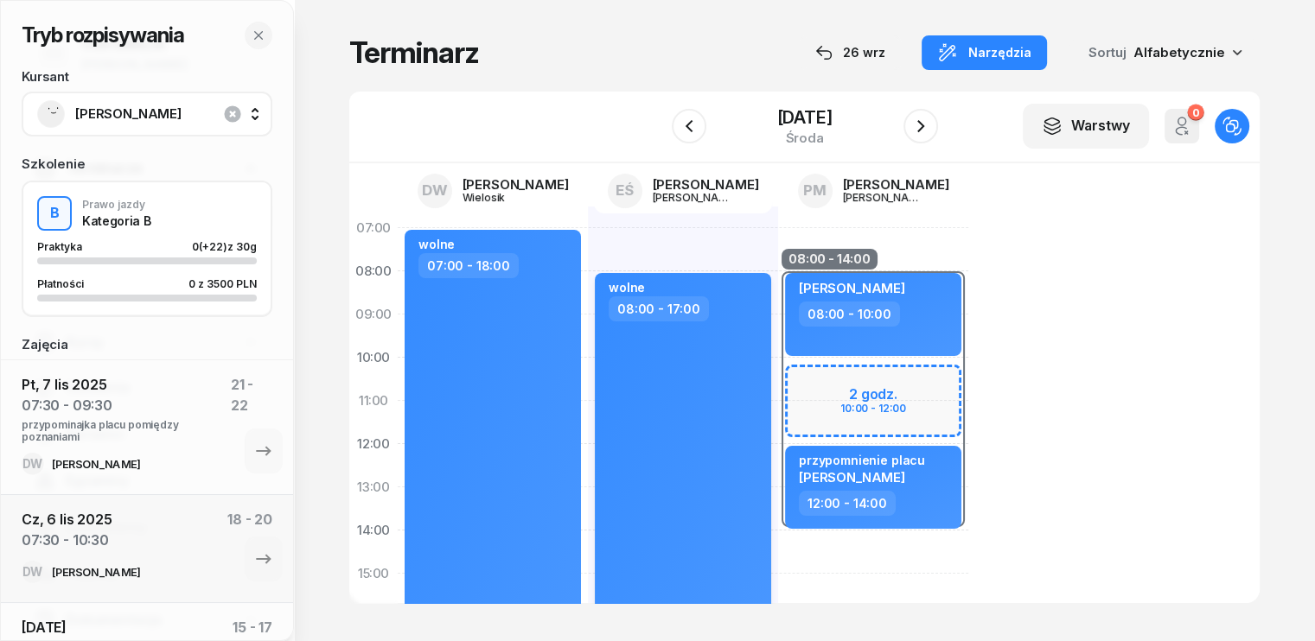
click at [697, 300] on div "08:00 - 17:00" at bounding box center [685, 309] width 152 height 25
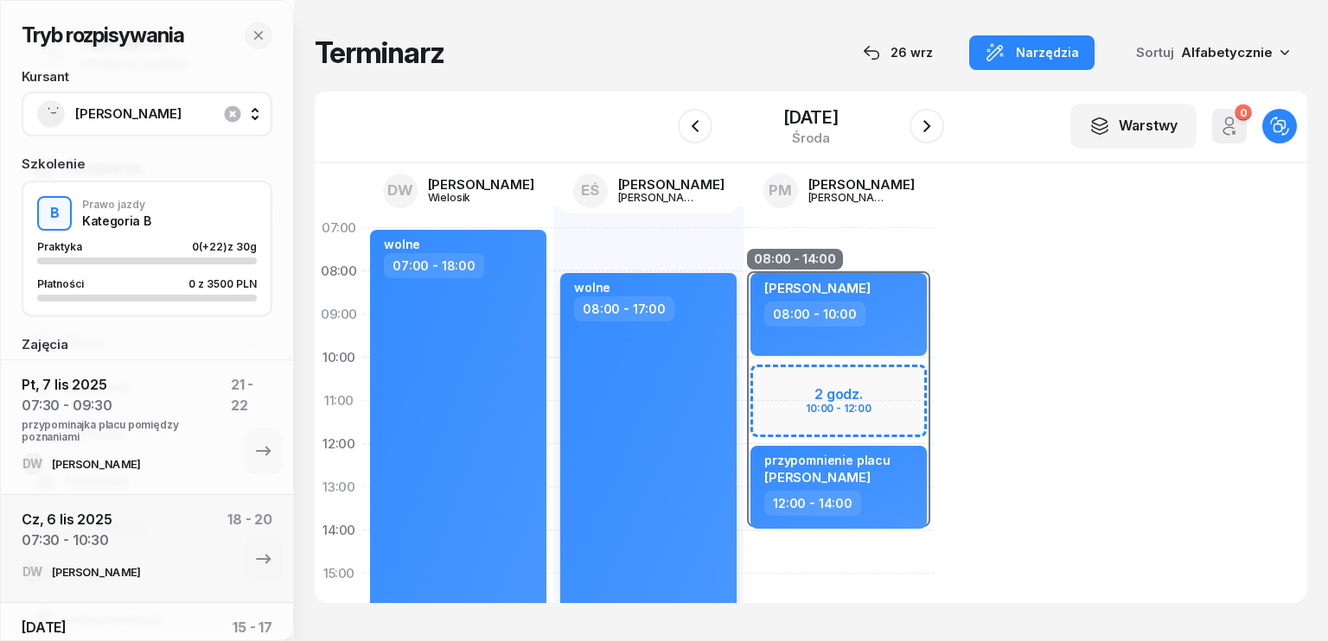
select select "08"
select select "17"
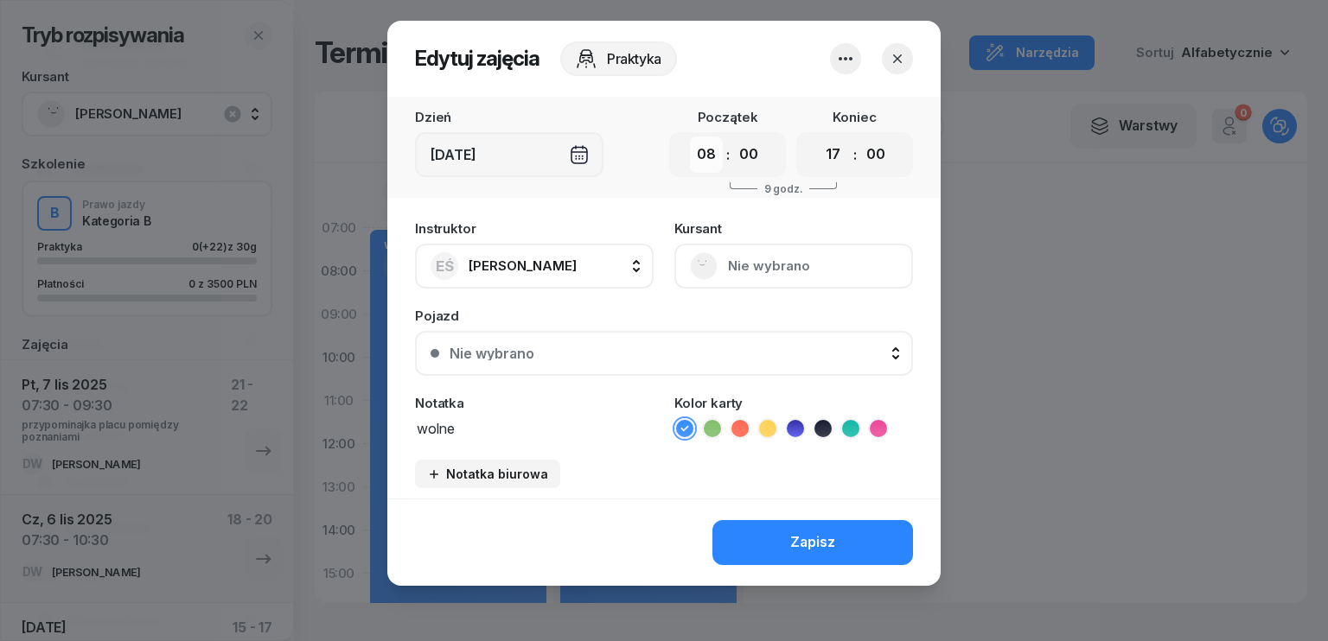
click at [715, 165] on select "00 01 02 03 04 05 06 07 08 09 10 11 12 13 14 15 16 17 18 19 20 21 22 23" at bounding box center [706, 155] width 33 height 36
select select "11"
click at [690, 137] on select "00 01 02 03 04 05 06 07 08 09 10 11 12 13 14 15 16 17 18 19 20 21 22 23" at bounding box center [706, 155] width 33 height 36
click at [791, 535] on div "Zapisz" at bounding box center [812, 543] width 45 height 22
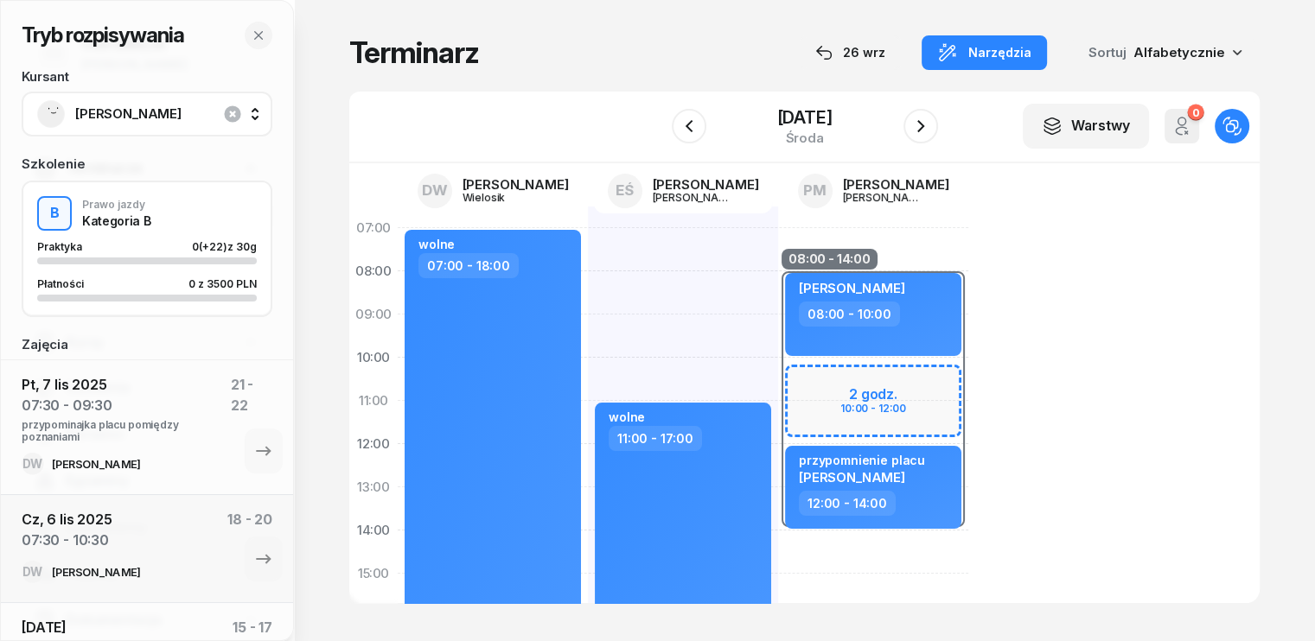
click at [588, 233] on div "wolne 11:00 - 17:00" at bounding box center [683, 596] width 190 height 778
select select "07"
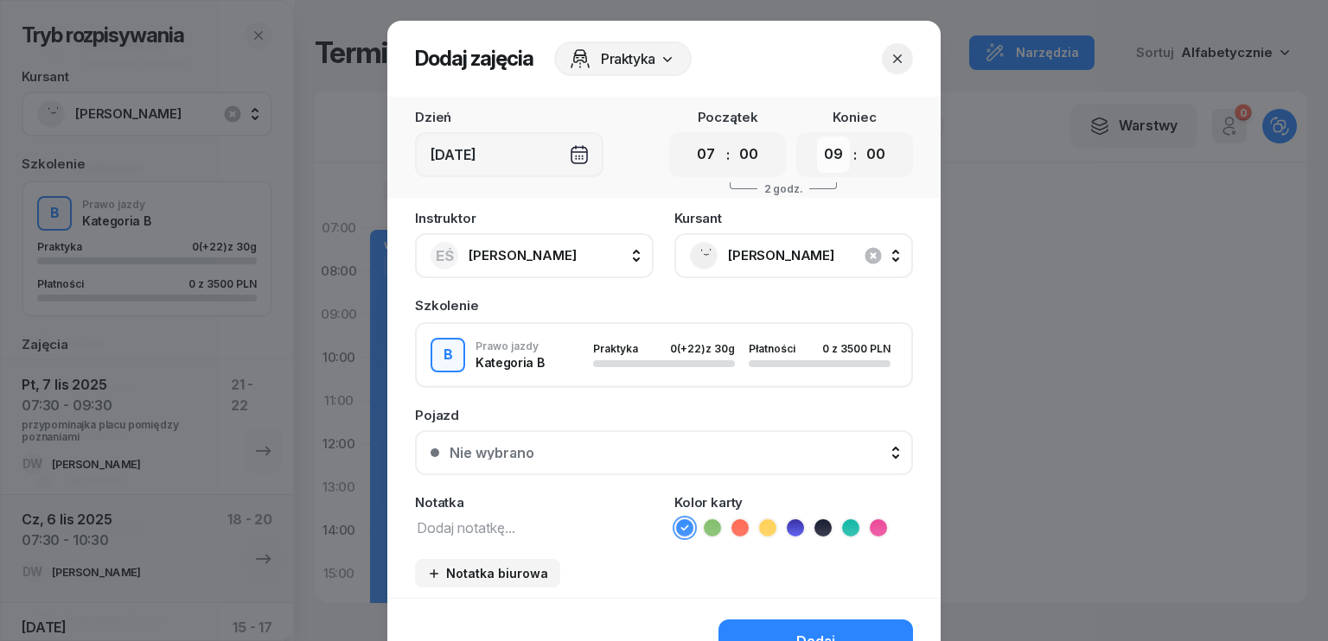
click at [826, 156] on select "00 01 02 03 04 05 06 07 08 09 10 11 12 13 14 15 16 17 18 19 20 21 22 23" at bounding box center [833, 155] width 33 height 36
select select "10"
click at [817, 137] on select "00 01 02 03 04 05 06 07 08 09 10 11 12 13 14 15 16 17 18 19 20 21 22 23" at bounding box center [833, 155] width 33 height 36
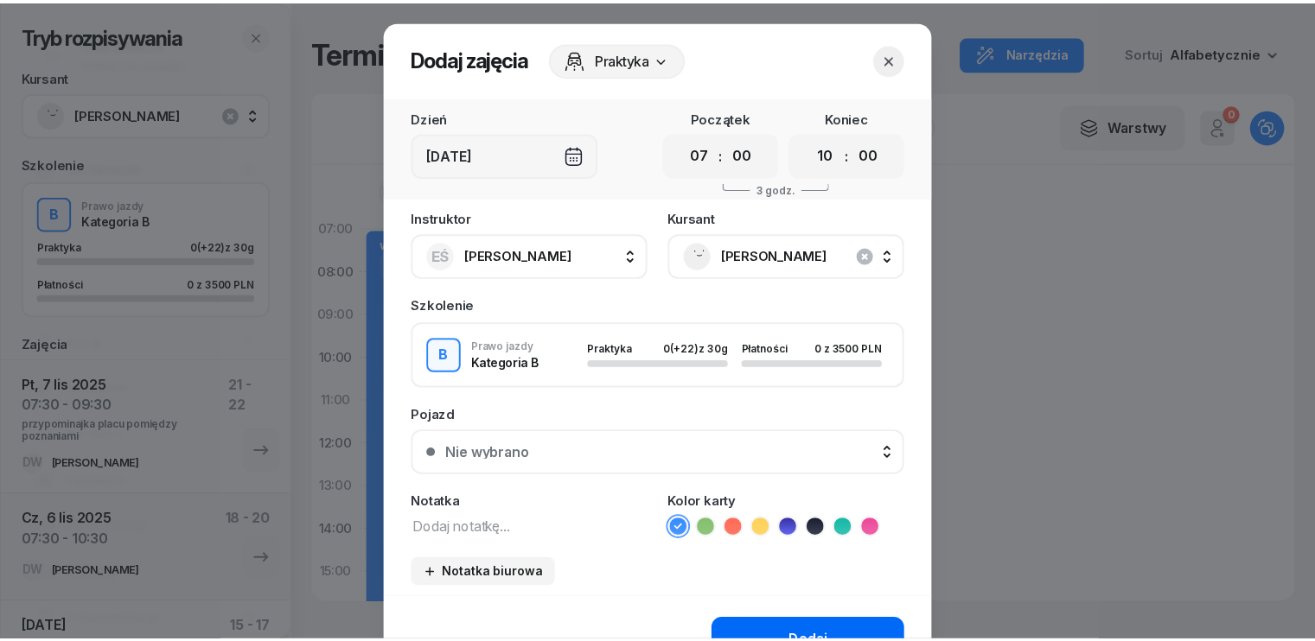
scroll to position [97, 0]
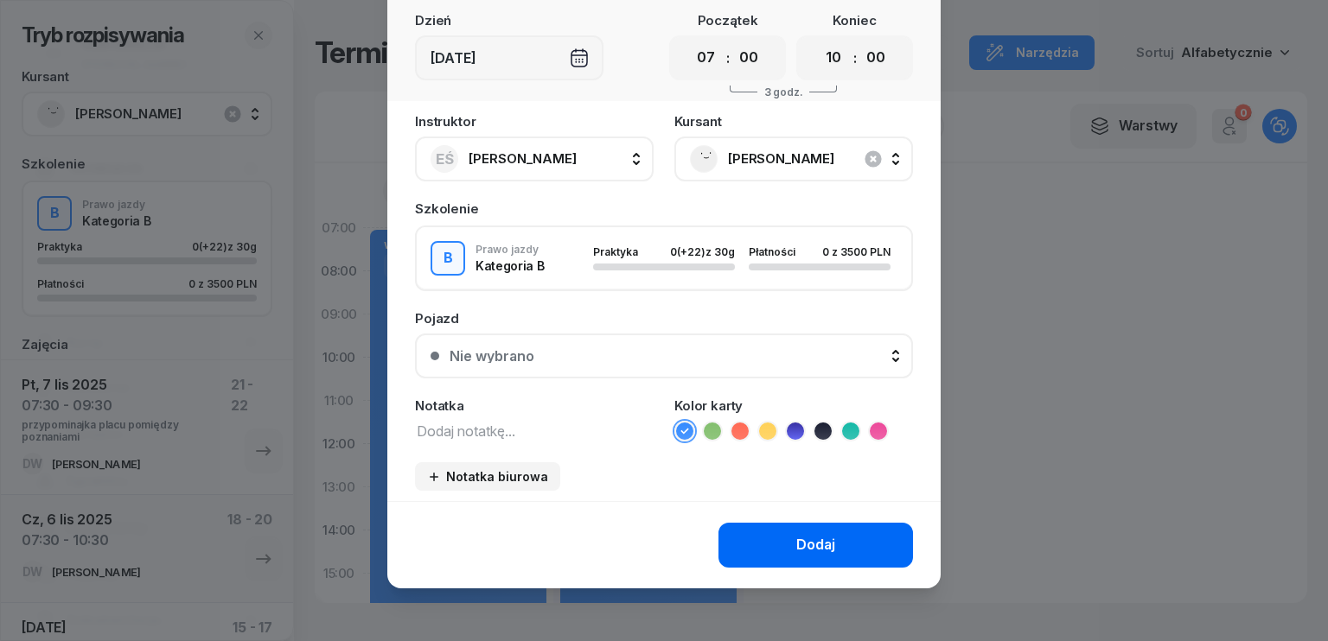
click at [815, 547] on div "Dodaj" at bounding box center [815, 545] width 39 height 22
